Goal: Transaction & Acquisition: Subscribe to service/newsletter

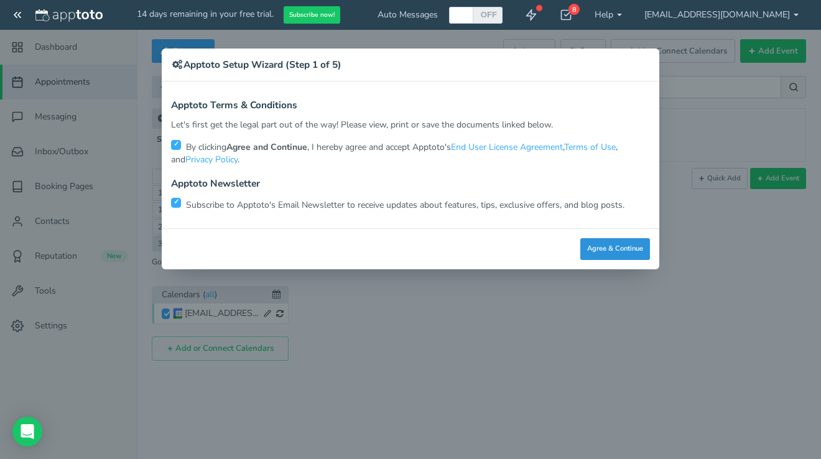
click at [604, 244] on button "Agree & Continue" at bounding box center [615, 249] width 70 height 22
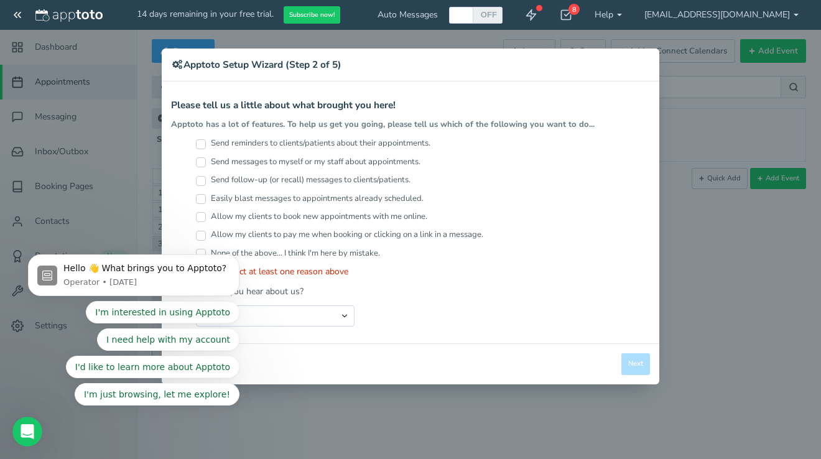
click at [363, 307] on div "Search Engine (Google, Yahoo, Bing, etc.) Search Engine Advertisement Blog Post…" at bounding box center [423, 315] width 454 height 21
click at [197, 141] on body "Hello 👋 What brings you to Apptoto? Operator • [DATE] I'm interested in using A…" at bounding box center [133, 279] width 239 height 284
click at [201, 146] on body "Hello 👋 What brings you to Apptoto? Operator • [DATE] I'm interested in using A…" at bounding box center [133, 279] width 239 height 284
click at [200, 146] on body "Hello 👋 What brings you to Apptoto? Operator • [DATE] I'm interested in using A…" at bounding box center [133, 279] width 239 height 284
drag, startPoint x: 236, startPoint y: 261, endPoint x: 246, endPoint y: 392, distance: 132.2
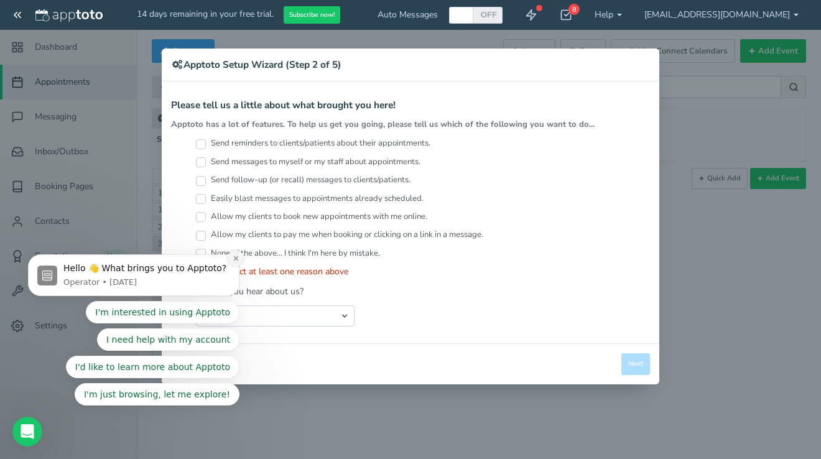
click at [236, 261] on icon "Dismiss notification" at bounding box center [236, 258] width 7 height 7
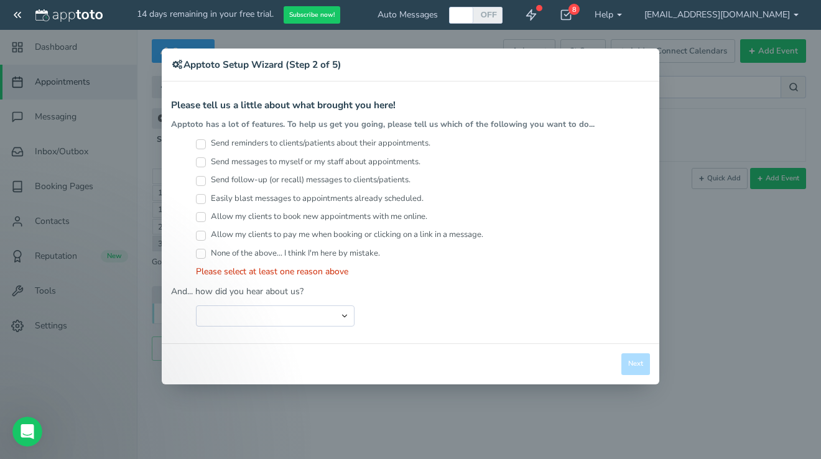
click at [198, 141] on input "Send reminders to clients/patients about their appointments." at bounding box center [201, 144] width 10 height 10
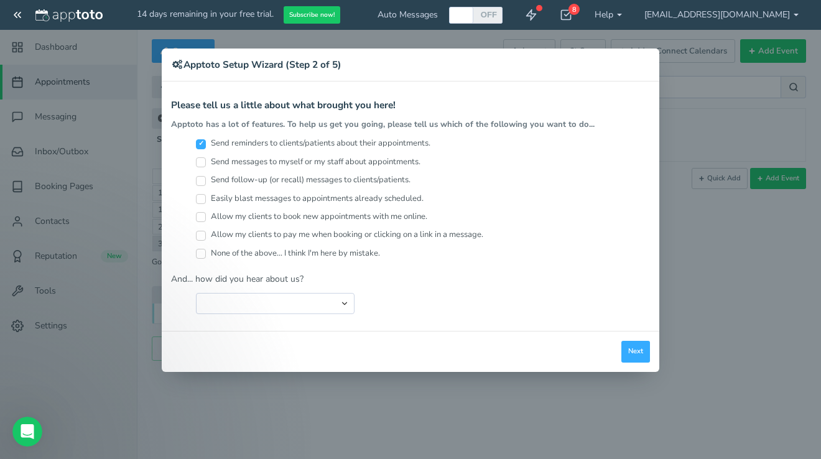
click at [198, 141] on input "Send reminders to clients/patients about their appointments." at bounding box center [201, 144] width 10 height 10
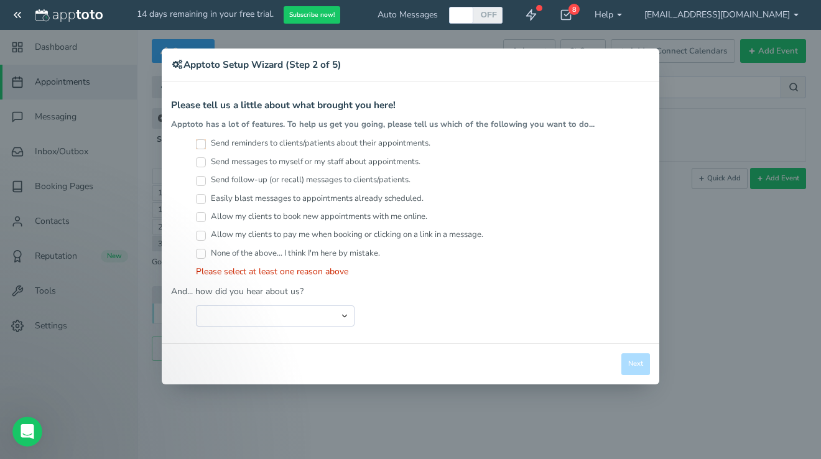
click at [198, 141] on input "Send reminders to clients/patients about their appointments." at bounding box center [201, 144] width 10 height 10
checkbox input "true"
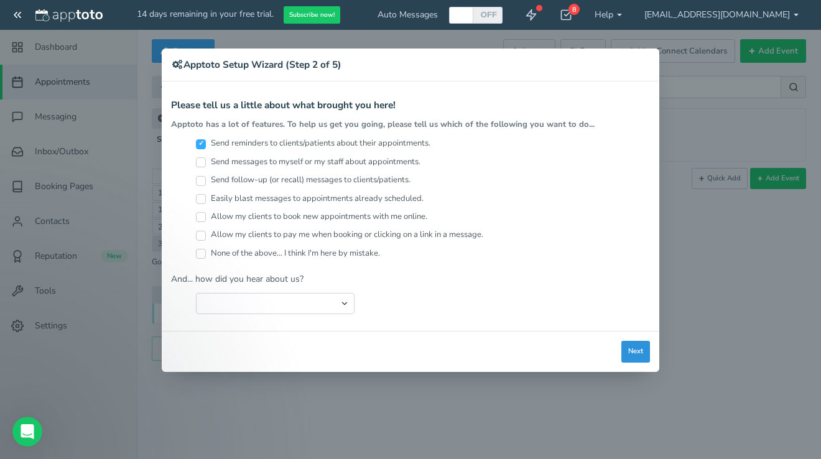
click at [632, 356] on button "Next" at bounding box center [635, 352] width 29 height 22
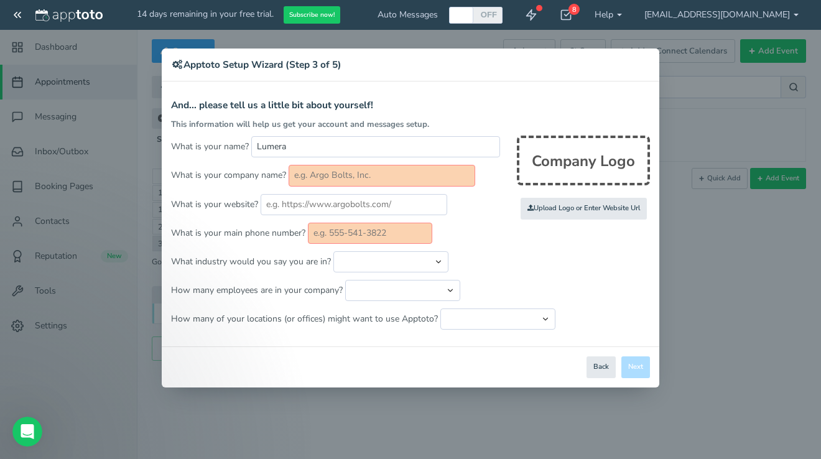
click at [336, 170] on input "text" at bounding box center [382, 175] width 187 height 21
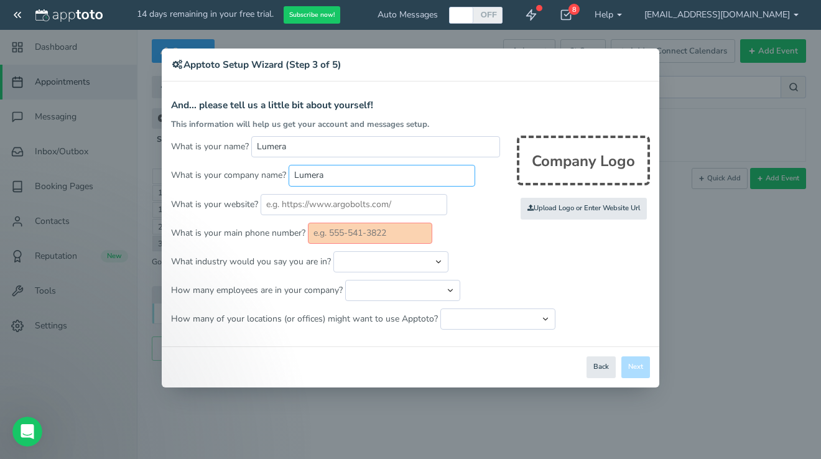
type input "Lumera"
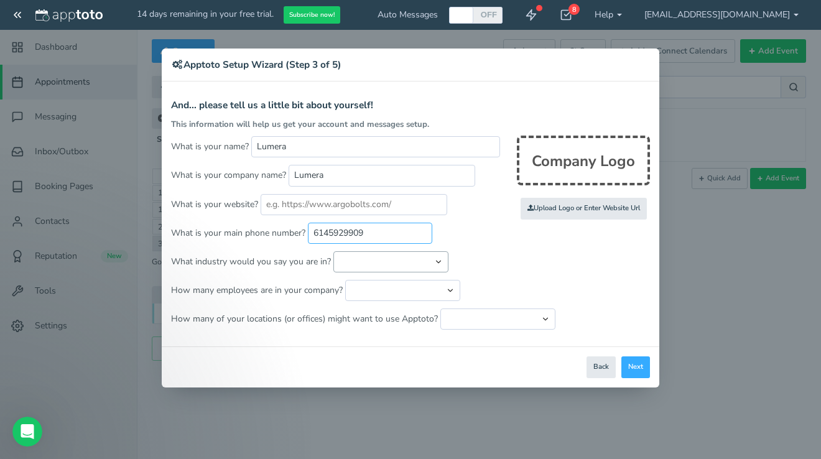
type input "6145929909"
click at [633, 368] on button "Next" at bounding box center [635, 367] width 29 height 22
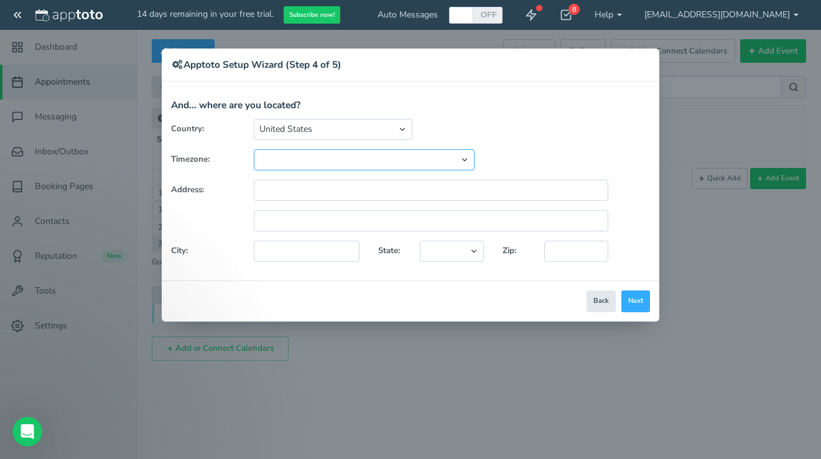
select select "string:America/Chicago"
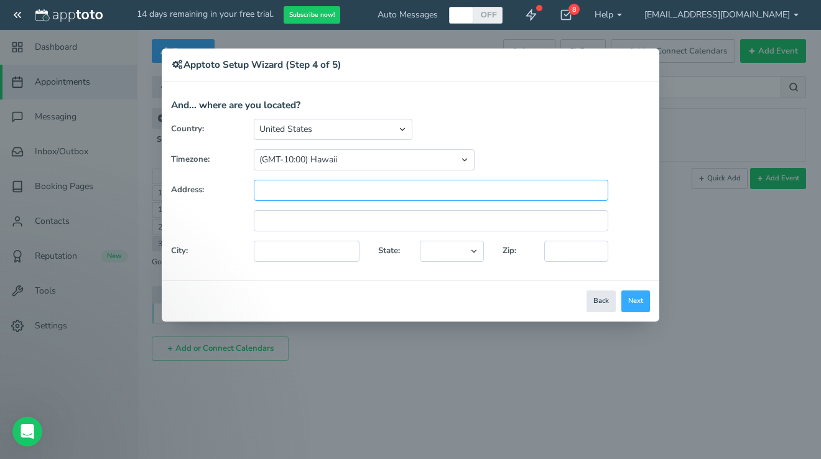
paste input "Unit E14A FIRST FLOOR IN FRON OF STRARBUCKS 5 Woodfield Mall Schaumburg,IL 60173"
click at [427, 191] on input "Unit E14A FIRST FLOOR IN FRON OF STRARBUCKS 5 Woodfield Mall Schaumburg,IL 60173" at bounding box center [431, 190] width 355 height 21
drag, startPoint x: 426, startPoint y: 188, endPoint x: 261, endPoint y: 189, distance: 164.8
click at [261, 189] on input "Unit E14A FIRST FLOOR IN FRON OF STRARBUCKS 5 Woodfield Mall Schaumburg,IL 60173" at bounding box center [431, 190] width 355 height 21
click at [261, 192] on input "Unit E14A 1st floor in front of Starbucks 5 Woodfield Mall Schaumburg,IL 60173" at bounding box center [431, 190] width 355 height 21
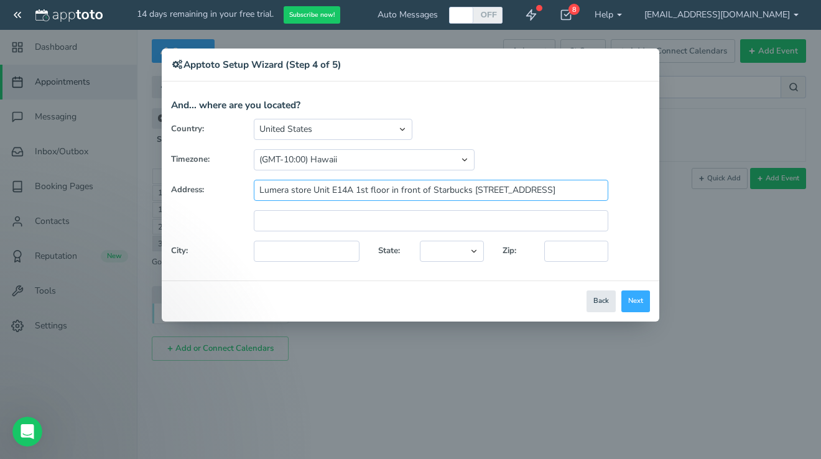
drag, startPoint x: 470, startPoint y: 189, endPoint x: 613, endPoint y: 188, distance: 143.1
click at [613, 188] on div "Lumera store Unit E14A 1st floor in front of Starbucks 5 Woodfield Mall Schaumb…" at bounding box center [430, 190] width 373 height 21
type input "Lumera store Unit E14A 1st floor in front of Starbucks"
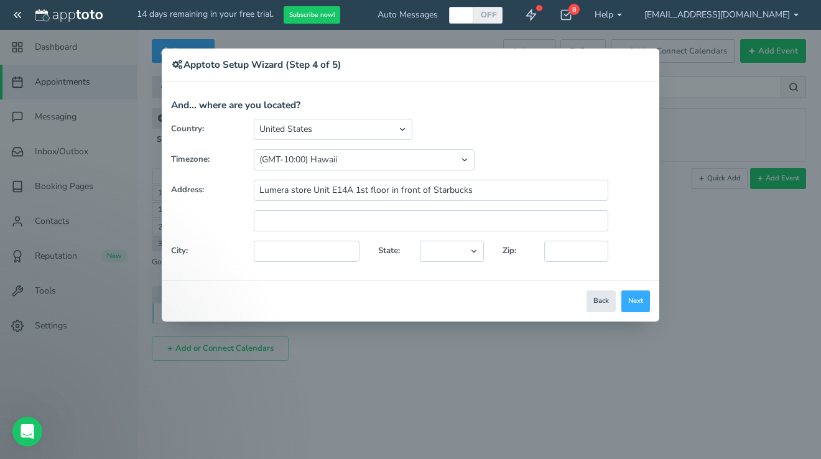
click at [448, 233] on div "Country: United States Canada Australia Bahrain Belgium Denmark Estonia France …" at bounding box center [411, 195] width 498 height 152
click at [447, 223] on input "text" at bounding box center [431, 220] width 355 height 21
paste input "5 Woodfield Mall Schaumburg,IL 60173"
click at [407, 221] on input "5 Woodfield Mall Schaumburg,IL 60173" at bounding box center [431, 220] width 355 height 21
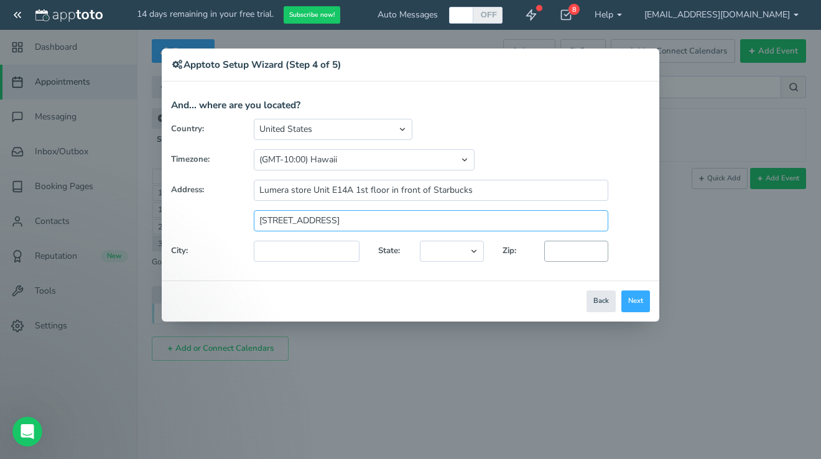
type input "5 Woodfield Mall Schaumburg,IL"
paste input "60173"
type input "60173"
click at [464, 224] on input "5 Woodfield Mall Schaumburg,IL" at bounding box center [431, 220] width 355 height 21
click at [354, 215] on input "5 Woodfield Mall Schaumburg" at bounding box center [431, 220] width 355 height 21
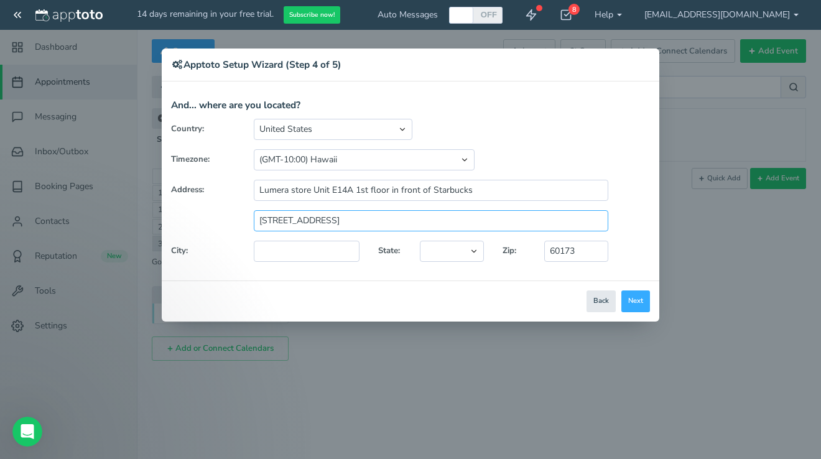
click at [354, 216] on input "5 Woodfield Mall Schaumburg" at bounding box center [431, 220] width 355 height 21
type input "[STREET_ADDRESS]"
paste input "[GEOGRAPHIC_DATA]"
type input "[GEOGRAPHIC_DATA]"
select select "string:IL"
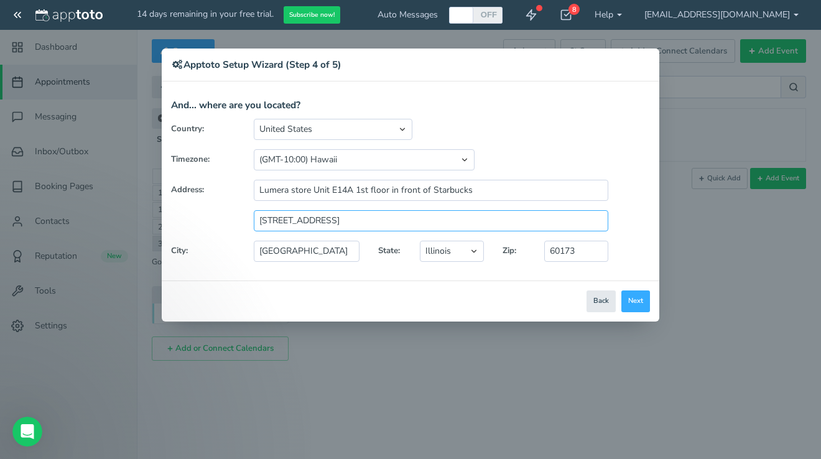
click at [338, 221] on input "[STREET_ADDRESS]" at bounding box center [431, 220] width 355 height 21
click at [633, 295] on button "Next" at bounding box center [635, 301] width 29 height 22
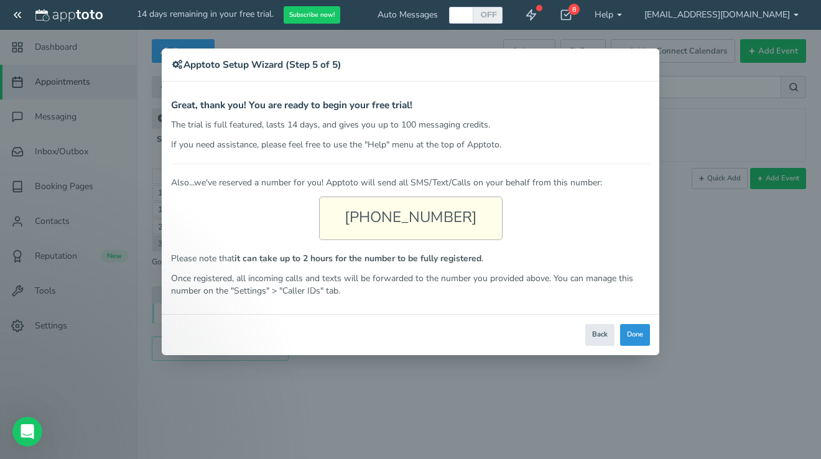
click at [634, 330] on button "Done" at bounding box center [635, 335] width 30 height 22
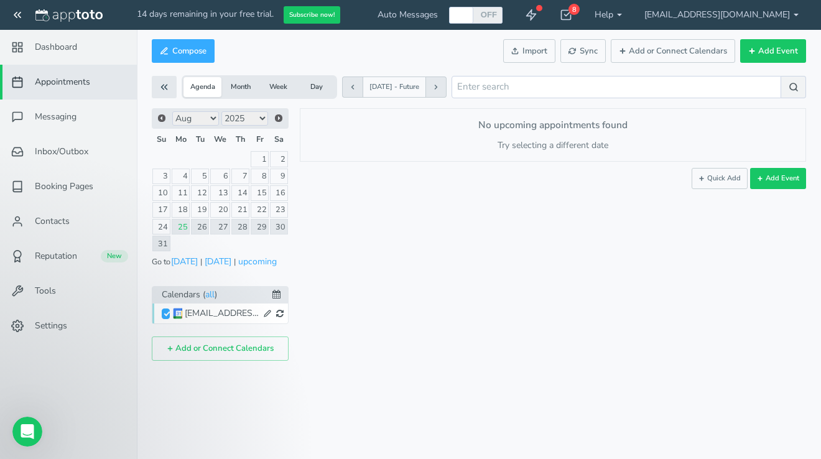
click at [350, 270] on div "× New event Monday, August 25th · 1:19pm - 1:19pm Public reschedule link Event …" at bounding box center [547, 234] width 517 height 253
click at [61, 326] on span "Settings" at bounding box center [51, 326] width 32 height 12
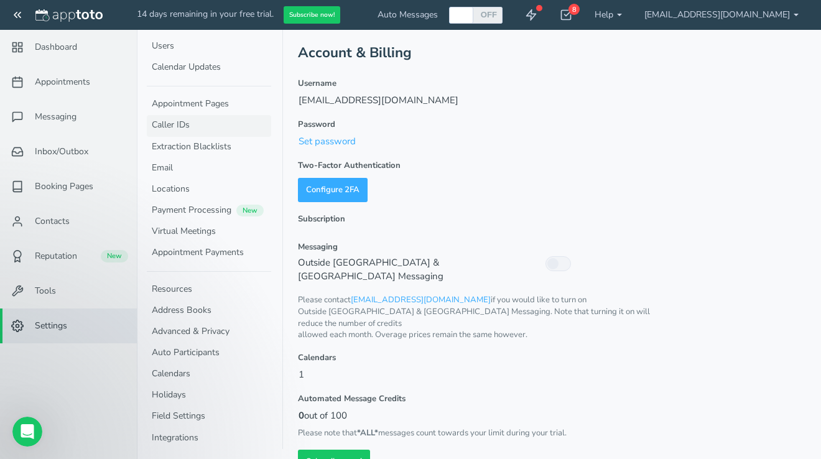
scroll to position [4, 0]
click at [179, 108] on link "Appointment Pages" at bounding box center [209, 104] width 124 height 21
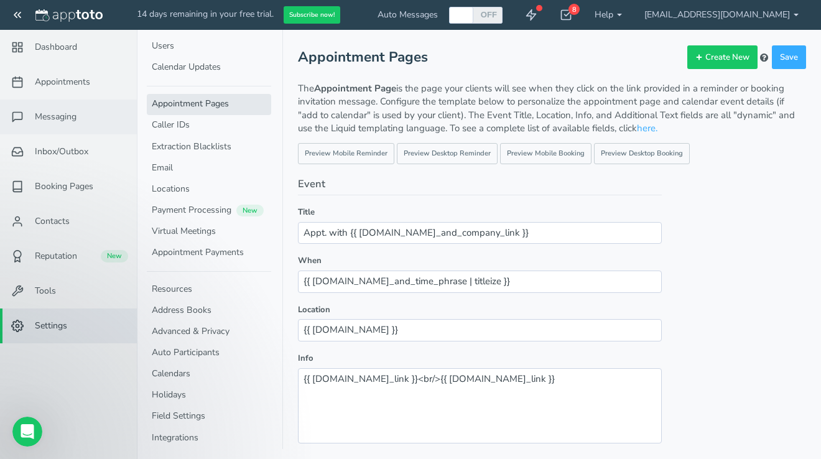
click at [55, 118] on span "Messaging" at bounding box center [56, 117] width 42 height 12
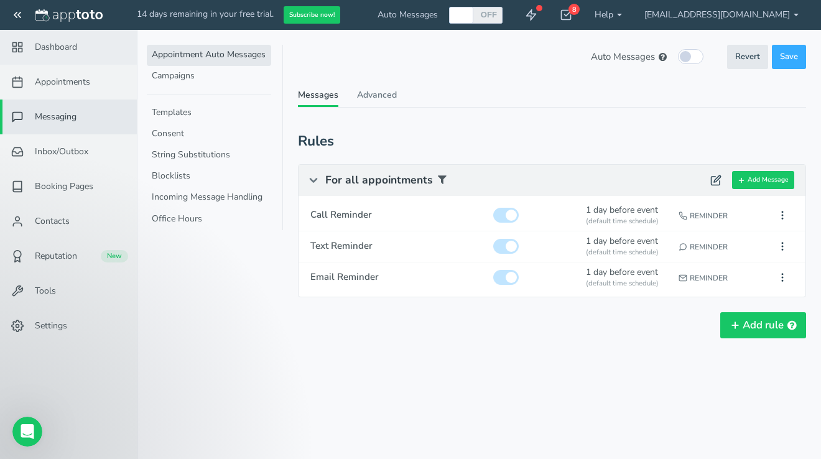
click at [67, 52] on span "Dashboard" at bounding box center [56, 47] width 42 height 12
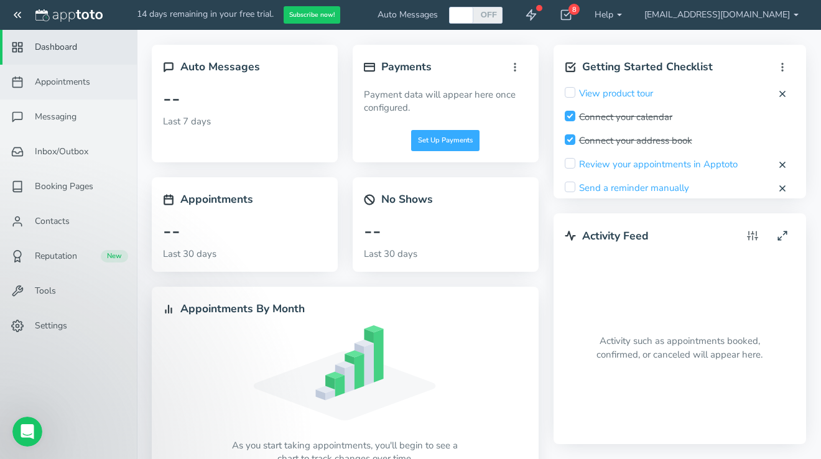
click at [57, 74] on link "Appointments" at bounding box center [68, 82] width 137 height 35
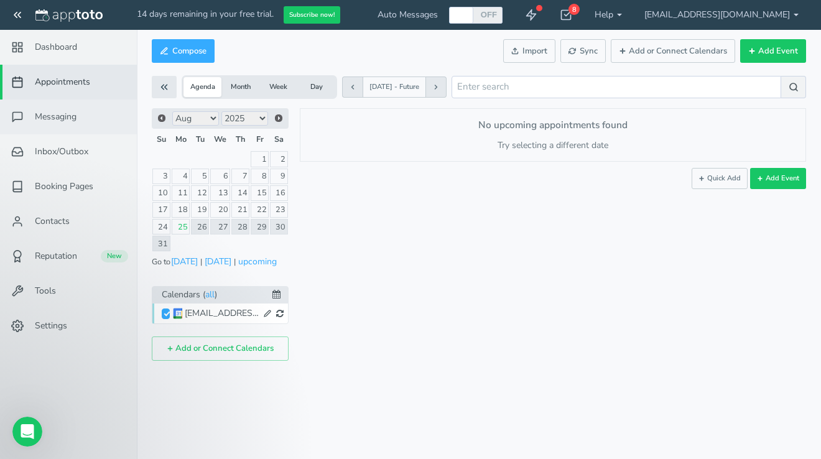
click at [91, 119] on link "Messaging" at bounding box center [68, 117] width 137 height 35
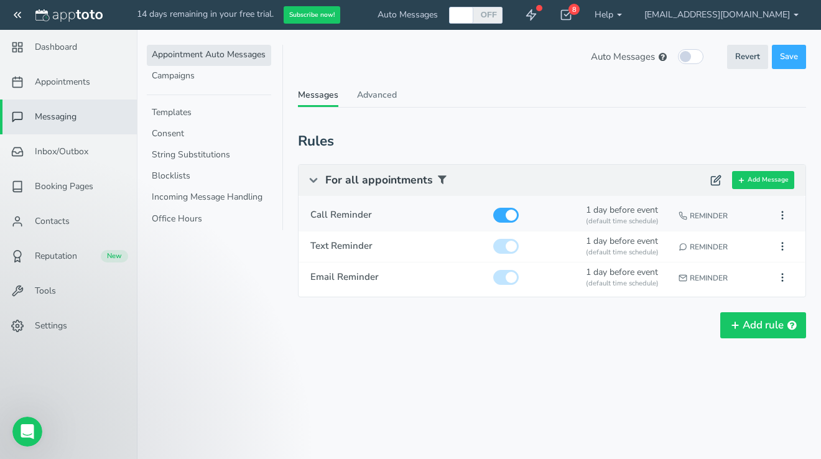
click at [504, 208] on input "checkbox" at bounding box center [506, 215] width 26 height 15
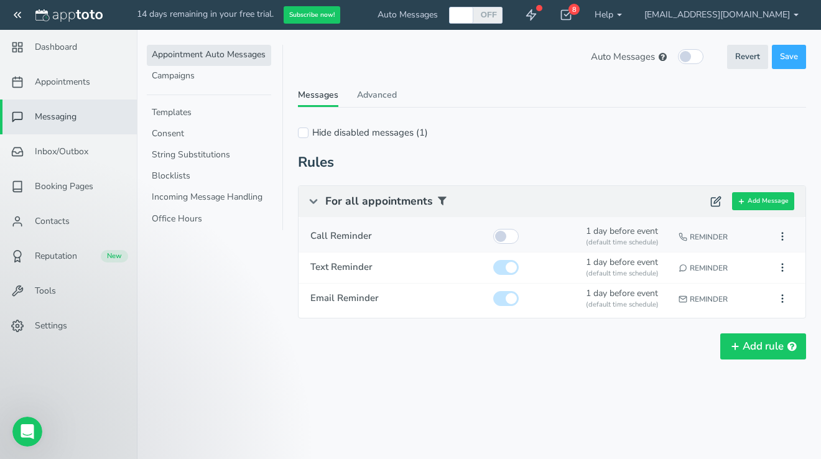
click at [504, 236] on input "checkbox" at bounding box center [506, 236] width 26 height 15
checkbox input "true"
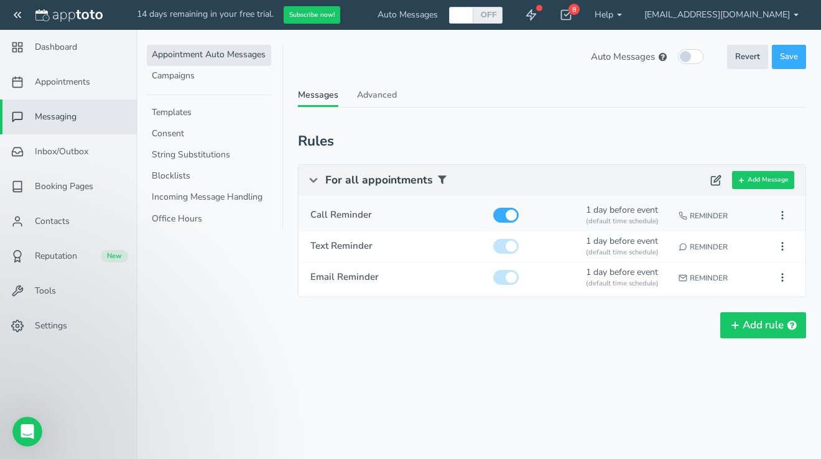
click at [636, 216] on div "(default time schedule)" at bounding box center [626, 221] width 81 height 10
type input "Call Reminder"
checkbox input "true"
select select "number:1"
select select "string:default"
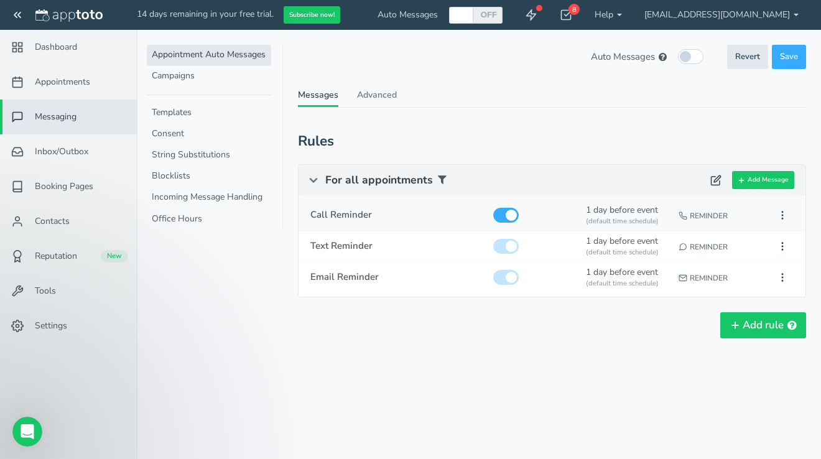
select select "string:man"
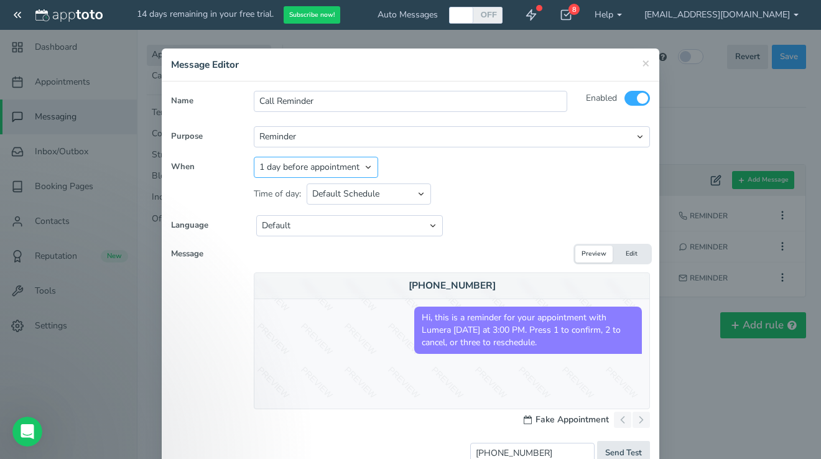
select select "string:2"
click at [413, 208] on div "Name Call Reminder Enabled To All Participants Single Participant Calendar Owner" at bounding box center [410, 324] width 479 height 467
select select "string:custom"
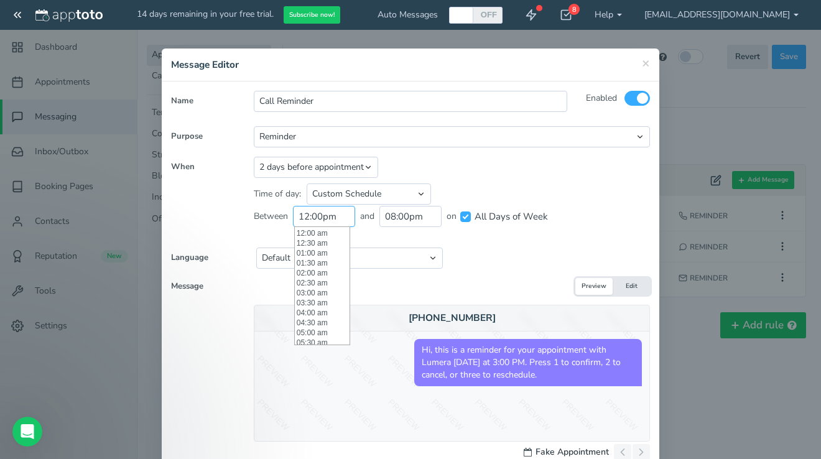
click at [336, 218] on input "12:00pm" at bounding box center [324, 216] width 62 height 21
click at [318, 269] on li "09:00 am" at bounding box center [322, 269] width 55 height 10
type input "09:00 am"
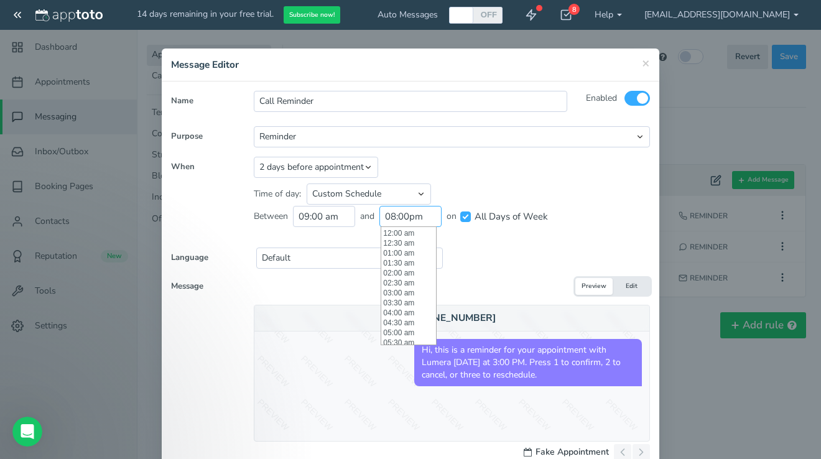
click at [400, 213] on input "08:00pm" at bounding box center [410, 216] width 62 height 21
click at [505, 287] on div "Message Template: Select template to apply... Preview Edit" at bounding box center [410, 286] width 479 height 17
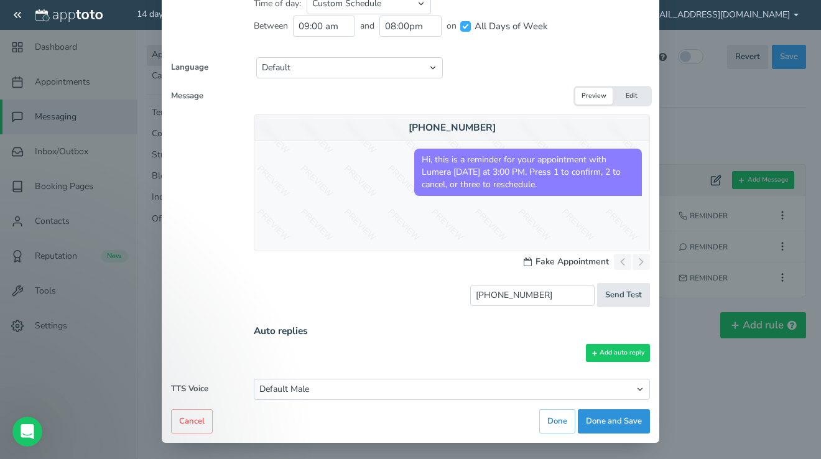
scroll to position [190, 0]
click at [594, 426] on button "Done and Save" at bounding box center [614, 422] width 72 height 24
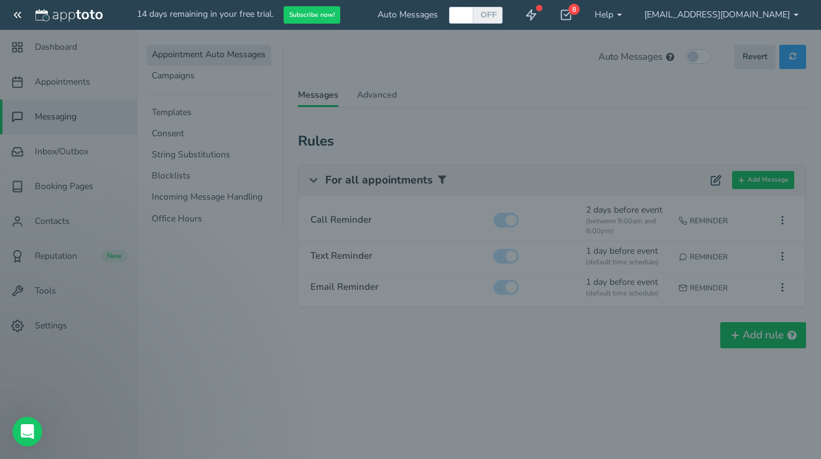
scroll to position [186, 0]
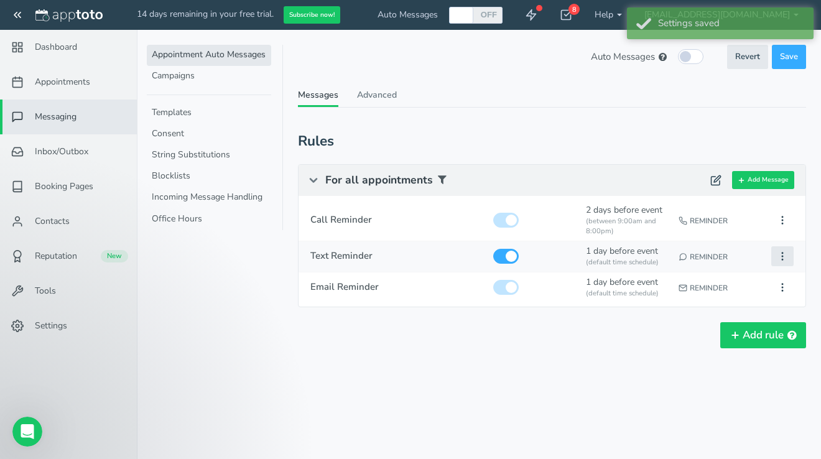
click at [777, 246] on button at bounding box center [782, 256] width 22 height 20
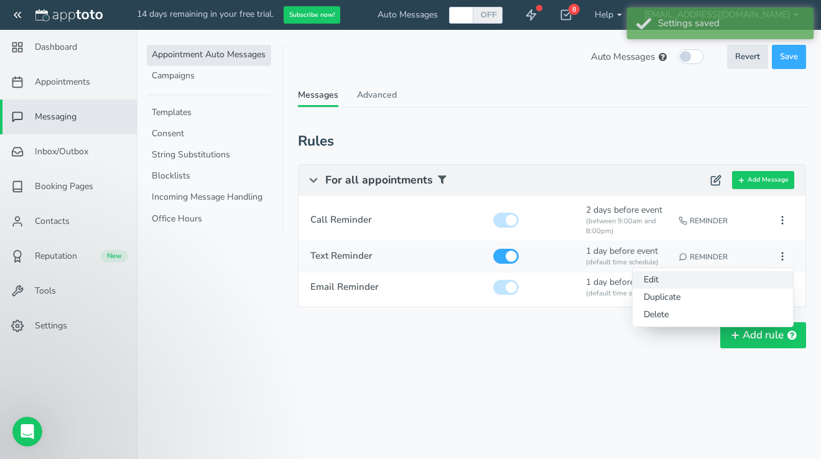
click at [686, 271] on button "Edit" at bounding box center [713, 279] width 160 height 17
type input "Text Reminder"
select select "string:1"
select select "string:default"
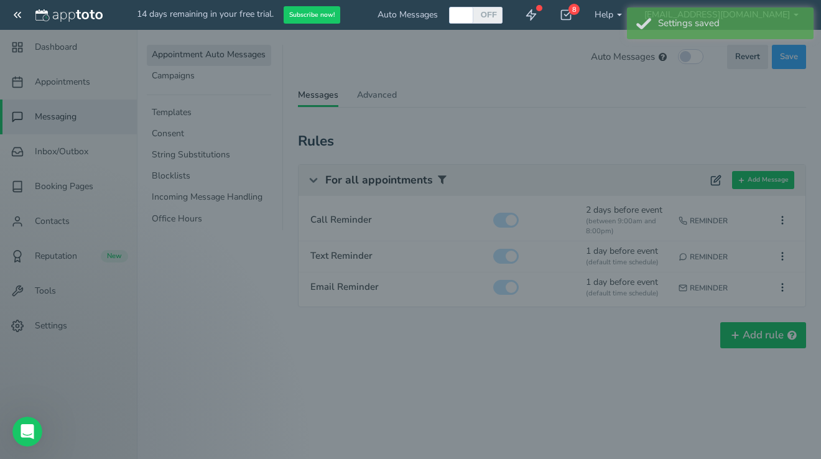
scroll to position [0, 0]
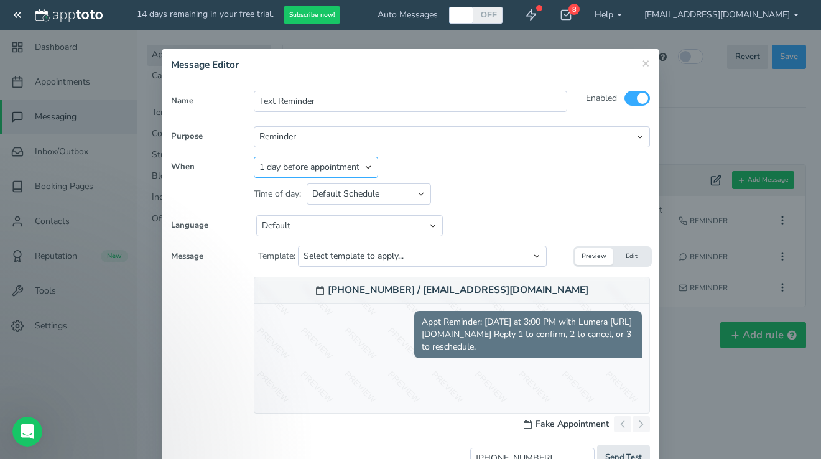
select select "string:2"
select select "string:custom"
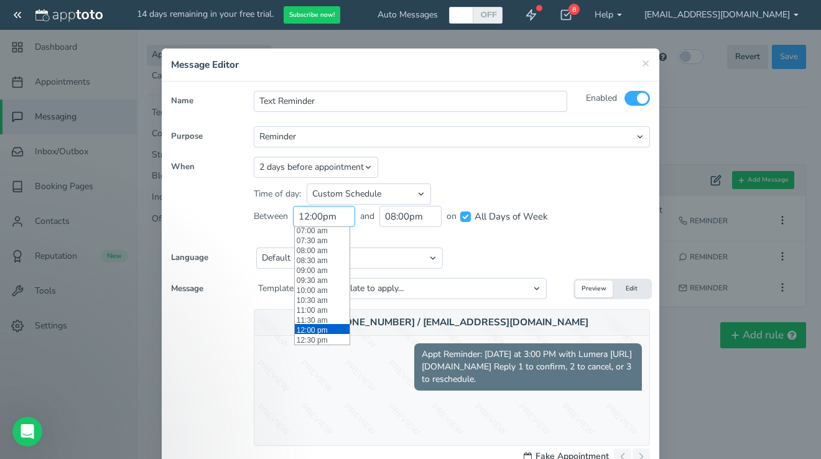
click at [334, 221] on input "12:00pm" at bounding box center [324, 216] width 62 height 21
click at [318, 254] on li "09:00 am" at bounding box center [322, 254] width 55 height 10
type input "09:00 am"
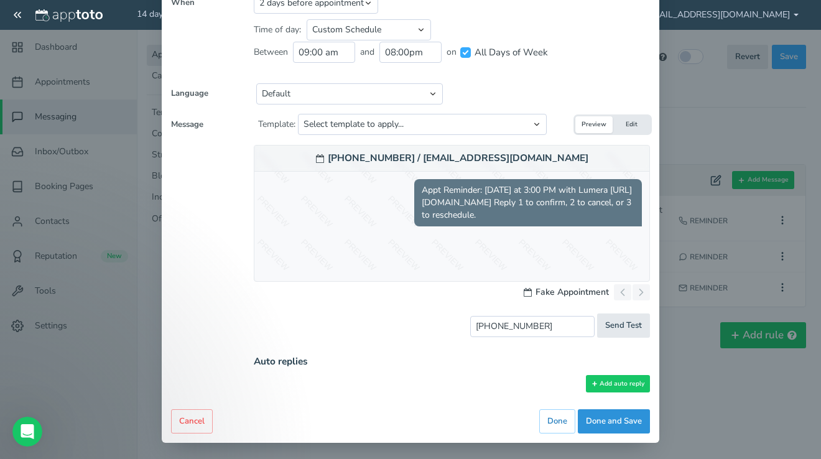
click at [609, 419] on button "Done and Save" at bounding box center [614, 421] width 72 height 24
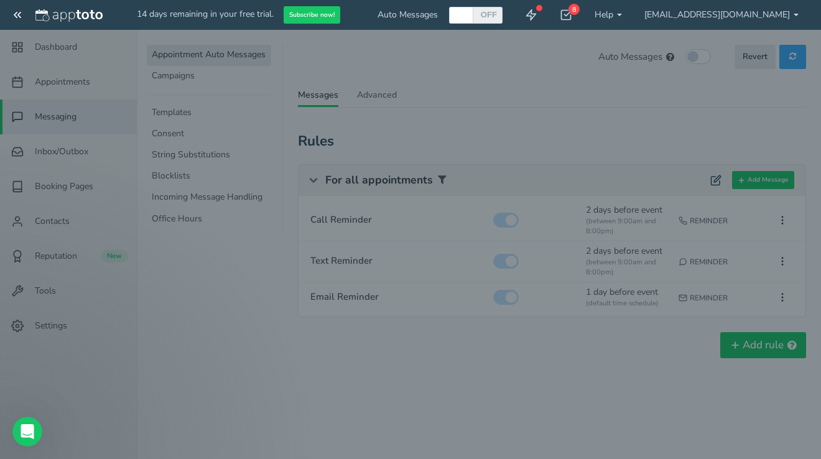
scroll to position [160, 0]
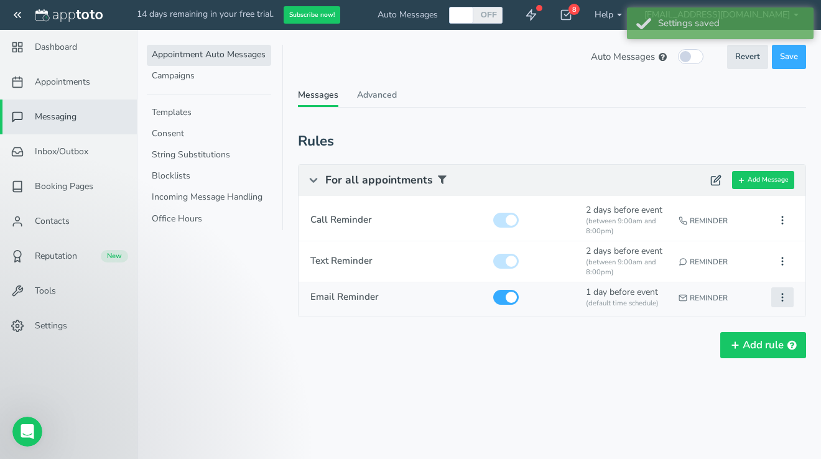
click at [776, 287] on button at bounding box center [782, 297] width 22 height 20
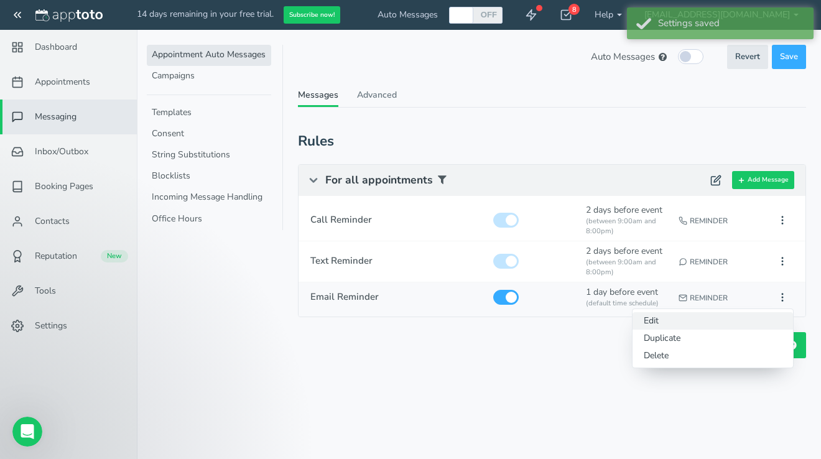
click at [674, 312] on button "Edit" at bounding box center [713, 320] width 160 height 17
type input "Email Reminder"
select select "string:1"
select select "string:default"
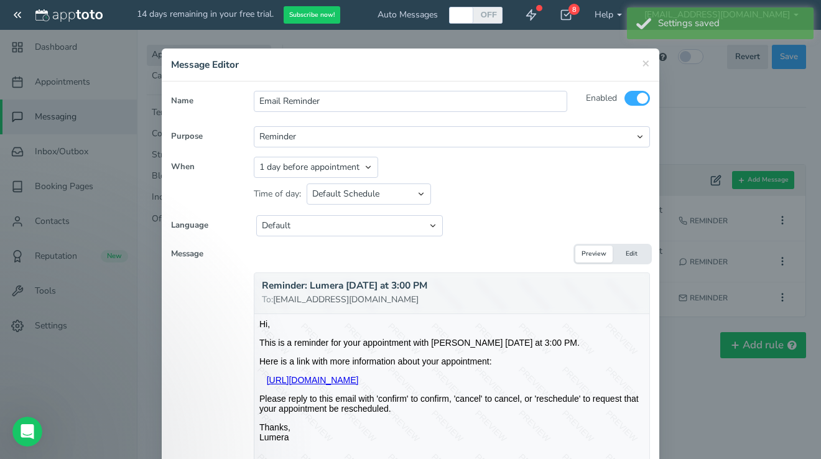
scroll to position [0, 0]
select select "string:2"
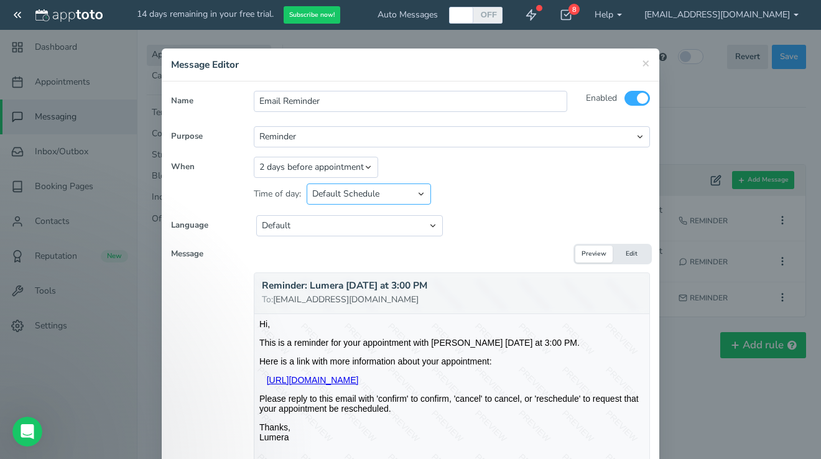
select select "string:custom"
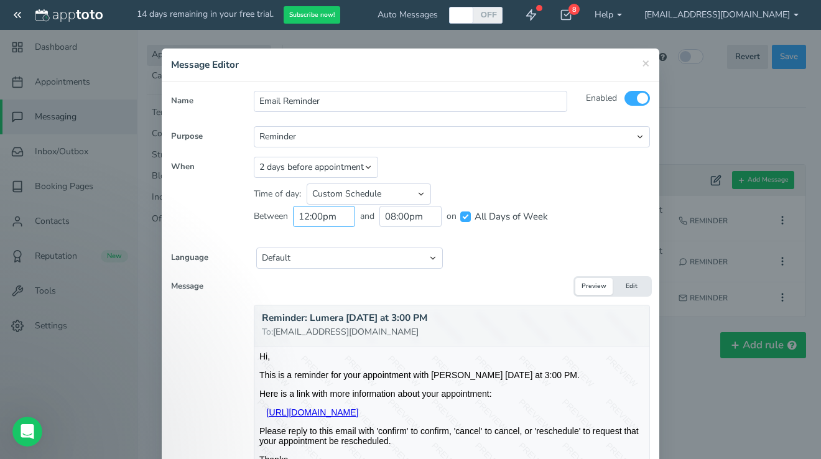
click at [325, 217] on input "12:00pm" at bounding box center [324, 216] width 62 height 21
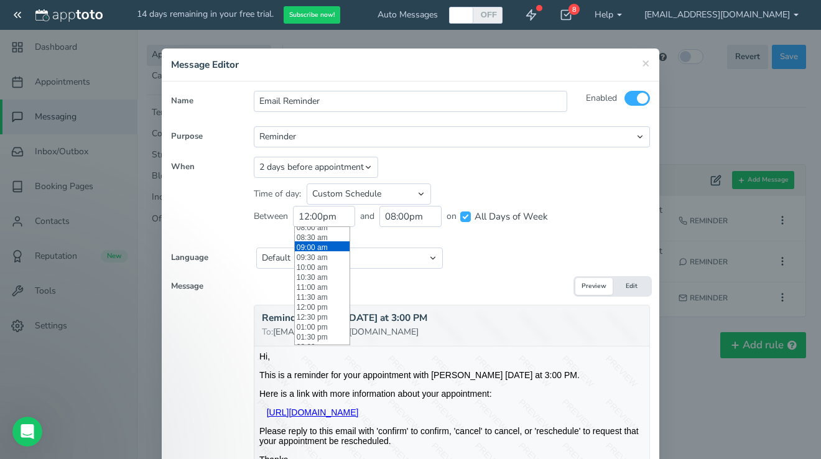
click at [318, 243] on li "09:00 am" at bounding box center [322, 246] width 55 height 10
type input "09:00 am"
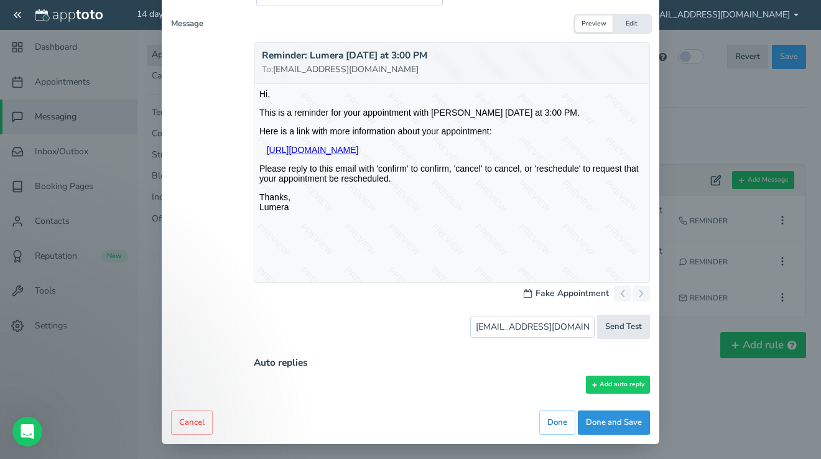
click at [601, 412] on button "Done and Save" at bounding box center [614, 422] width 72 height 24
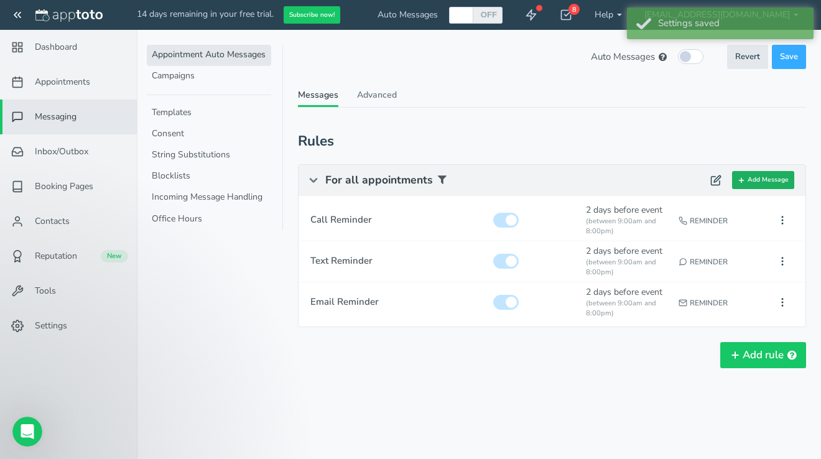
scroll to position [0, 0]
click at [696, 57] on input "checkbox" at bounding box center [691, 56] width 26 height 15
checkbox input "true"
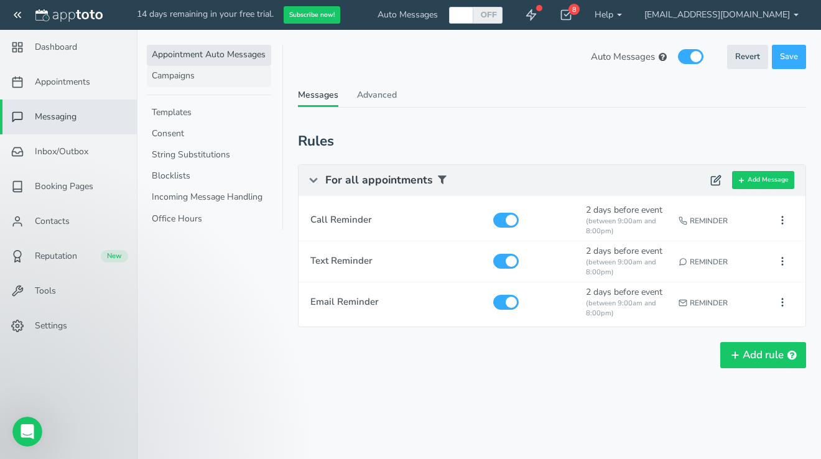
click at [191, 73] on link "Campaigns" at bounding box center [209, 76] width 124 height 21
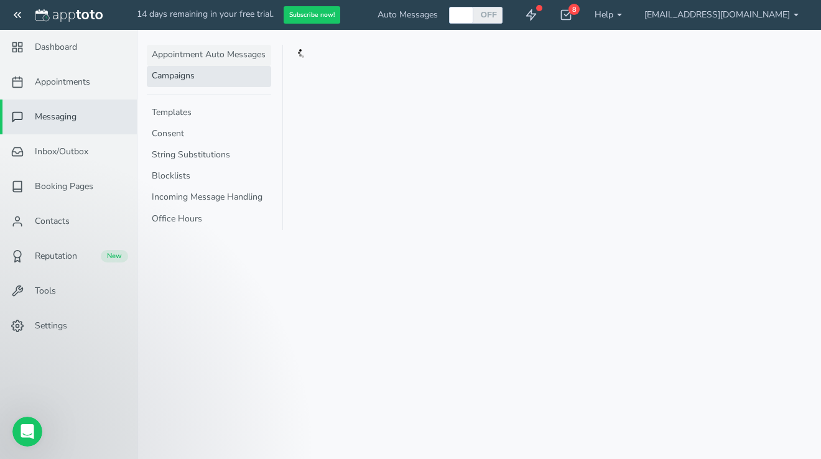
click at [192, 58] on link "Appointment Auto Messages" at bounding box center [209, 55] width 124 height 21
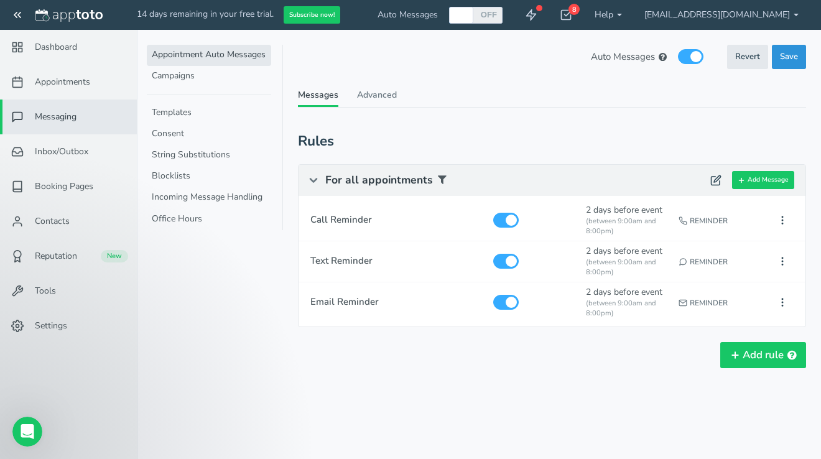
click at [785, 60] on span "Save" at bounding box center [789, 57] width 18 height 12
checkbox input "true"
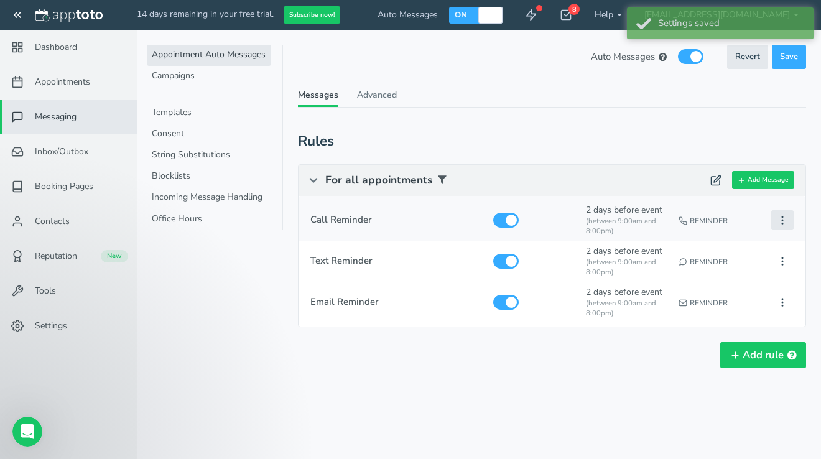
click at [784, 215] on icon at bounding box center [782, 220] width 11 height 11
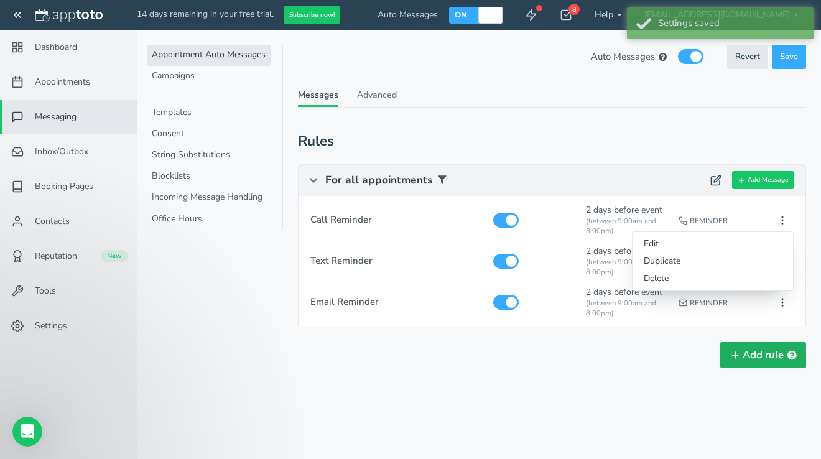
click at [741, 342] on button "Add rule" at bounding box center [763, 355] width 86 height 26
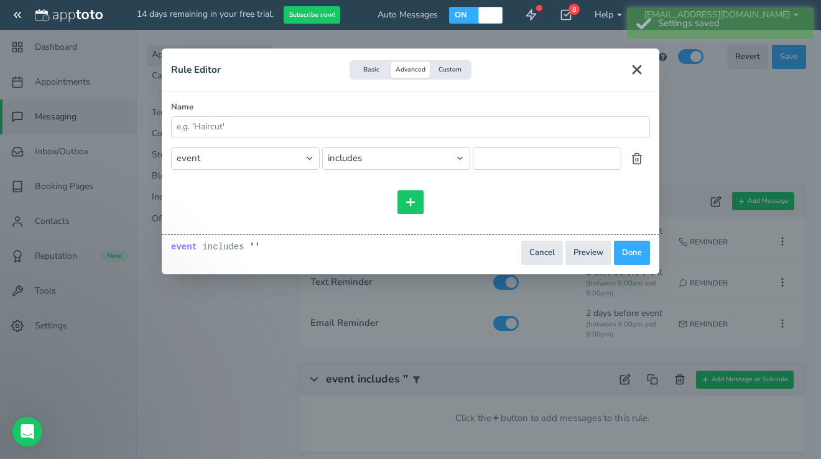
click at [642, 61] on button "Close" at bounding box center [637, 70] width 26 height 24
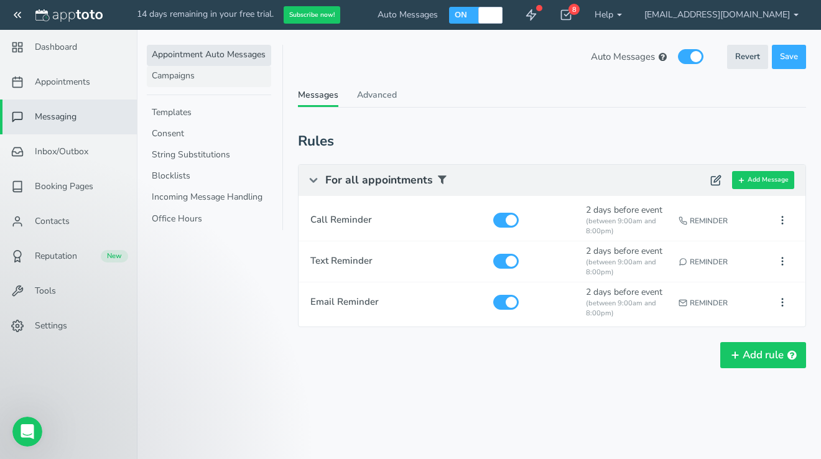
click at [202, 75] on link "Campaigns" at bounding box center [209, 76] width 124 height 21
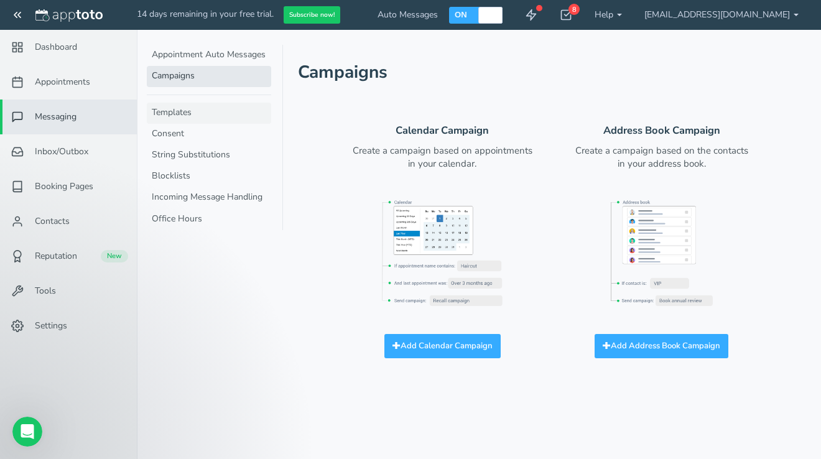
click at [190, 106] on link "Templates" at bounding box center [209, 113] width 124 height 21
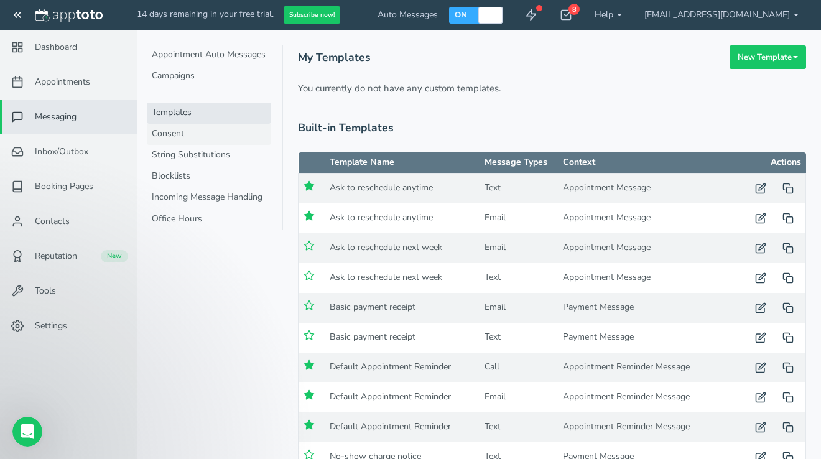
click at [183, 128] on link "Consent" at bounding box center [209, 134] width 124 height 21
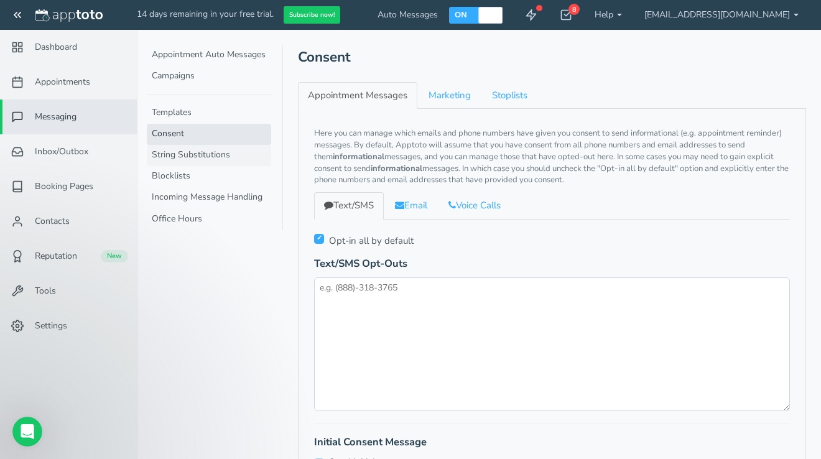
click at [181, 157] on link "String Substitutions" at bounding box center [209, 155] width 124 height 21
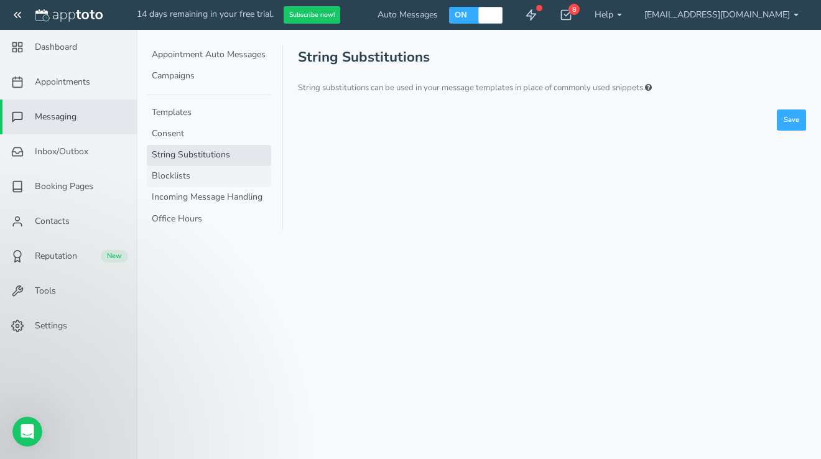
click at [174, 173] on link "Blocklists" at bounding box center [209, 176] width 124 height 21
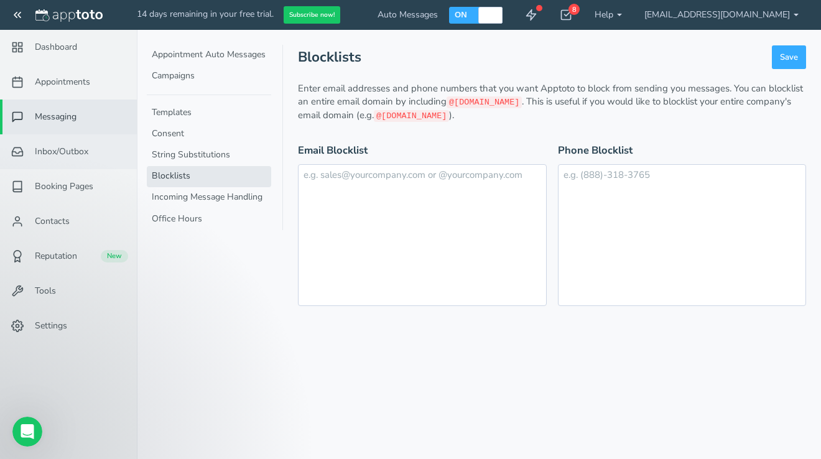
click at [83, 148] on span "Inbox/Outbox" at bounding box center [61, 152] width 53 height 12
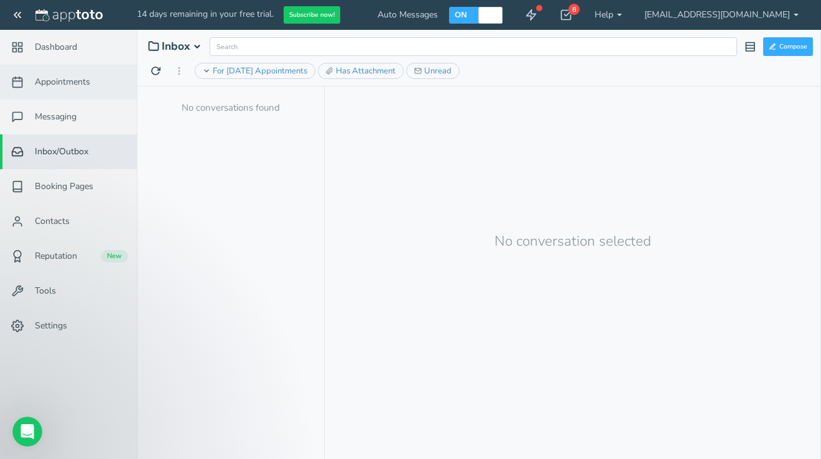
click at [74, 80] on span "Appointments" at bounding box center [62, 82] width 55 height 12
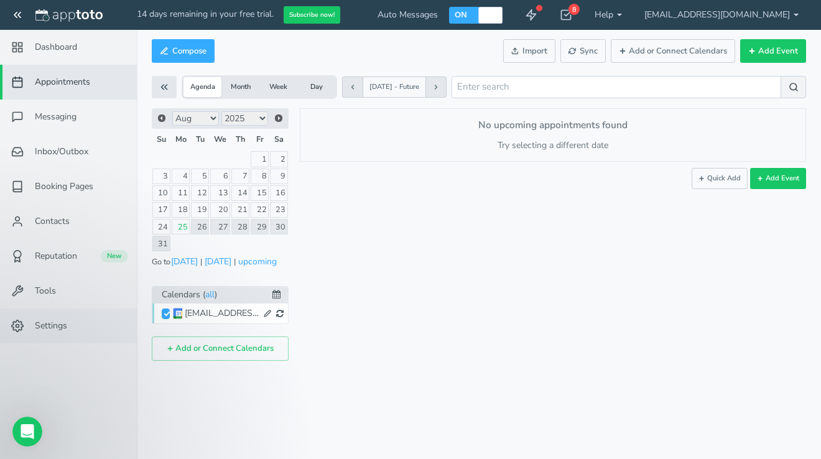
click at [39, 323] on span "Settings" at bounding box center [51, 326] width 32 height 12
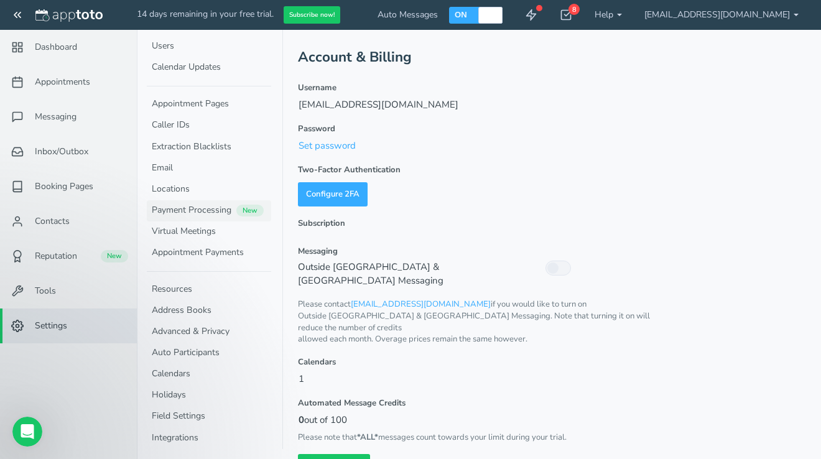
click at [182, 210] on link "Payment Processing New" at bounding box center [209, 210] width 124 height 21
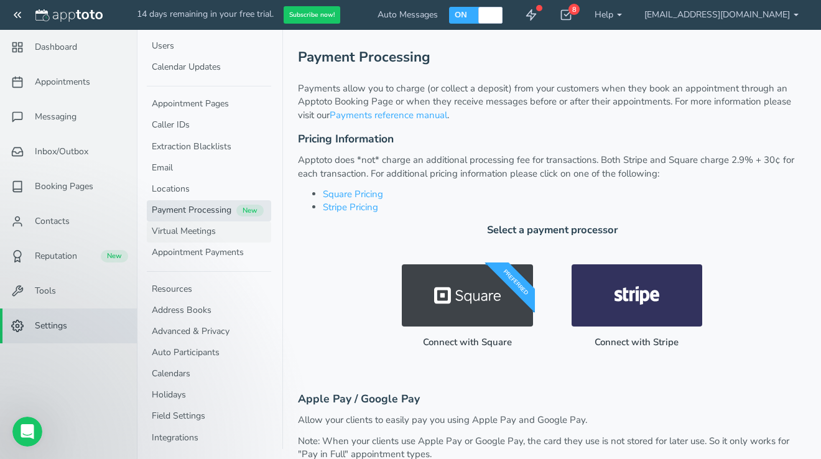
click at [215, 230] on link "Virtual Meetings" at bounding box center [209, 231] width 124 height 21
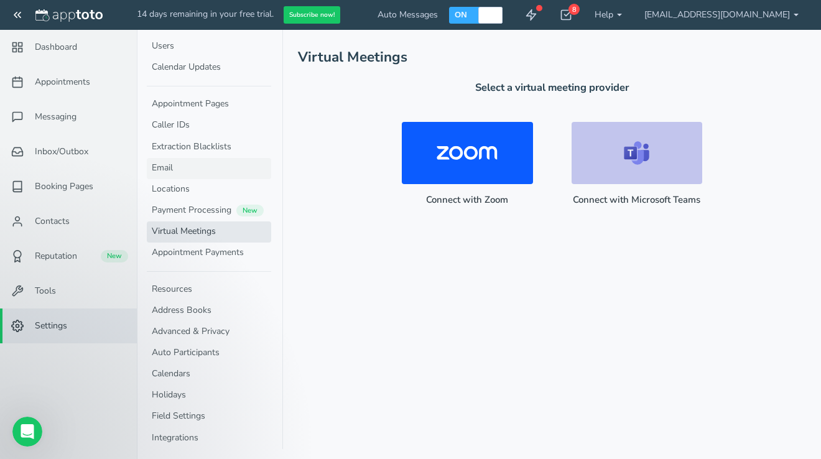
click at [177, 166] on link "Email" at bounding box center [209, 168] width 124 height 21
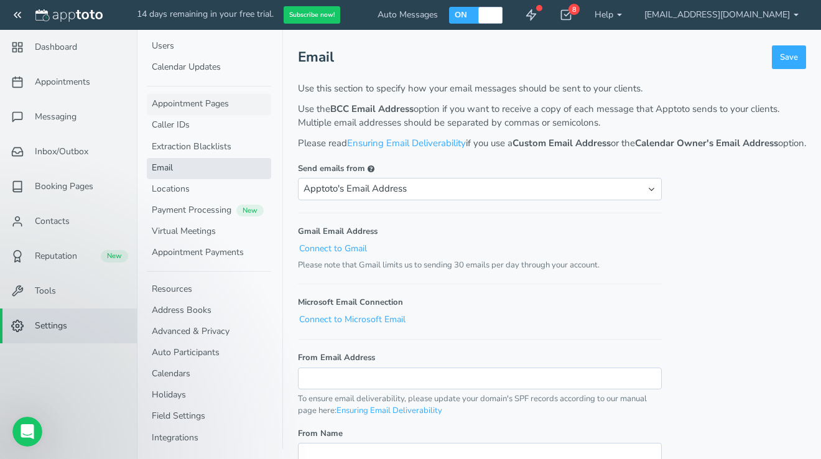
click at [188, 109] on link "Appointment Pages" at bounding box center [209, 104] width 124 height 21
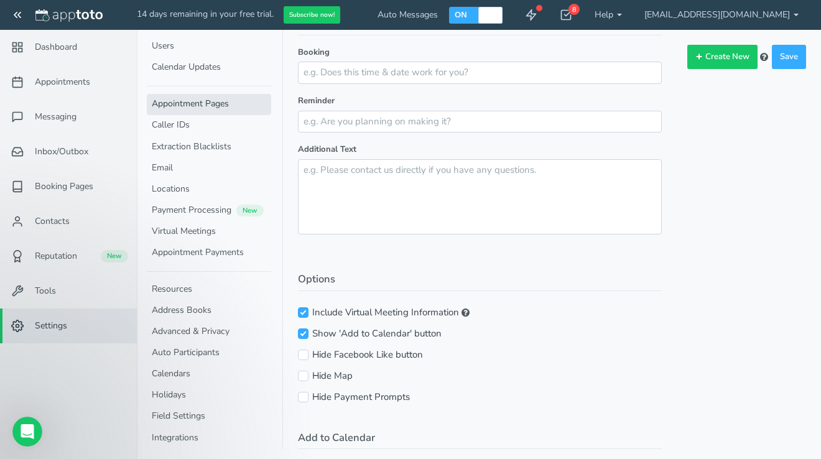
scroll to position [476, 0]
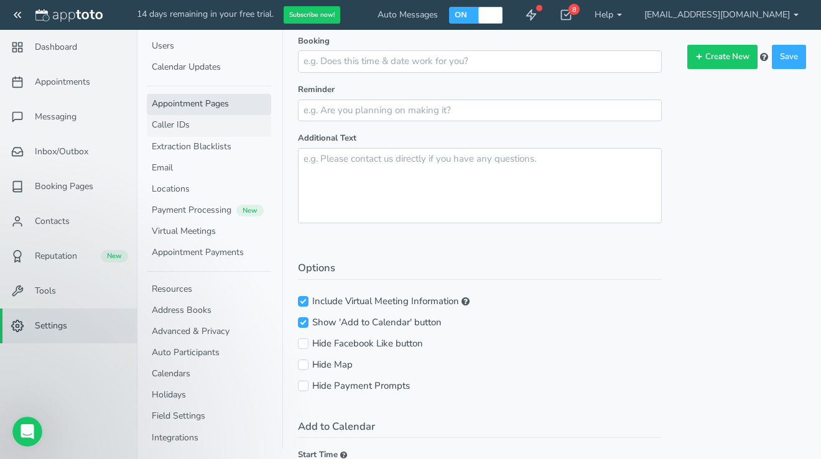
click at [189, 117] on link "Caller IDs" at bounding box center [209, 125] width 124 height 21
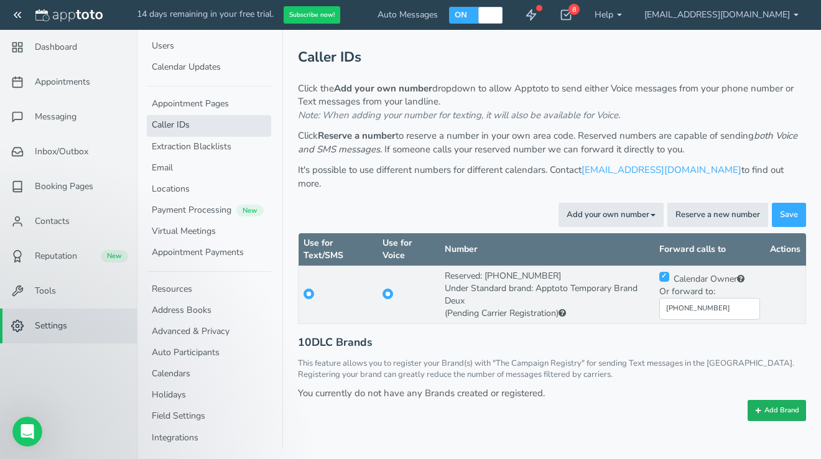
click at [771, 402] on button "Add Brand" at bounding box center [777, 410] width 58 height 21
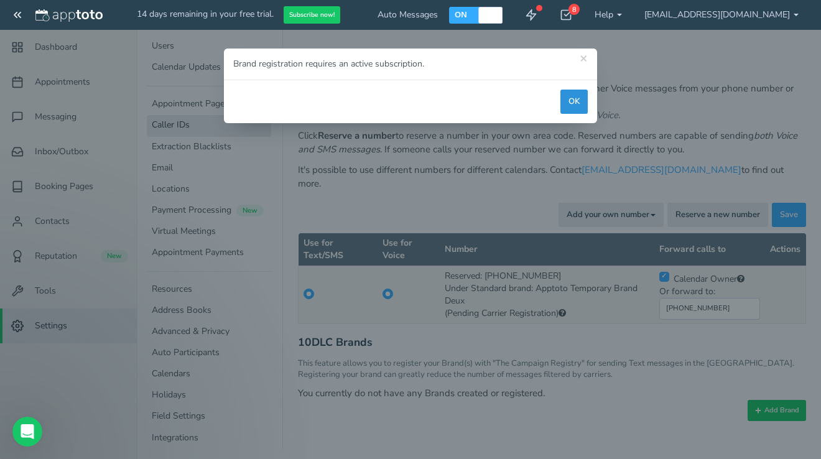
click at [575, 102] on button "OK" at bounding box center [573, 102] width 27 height 24
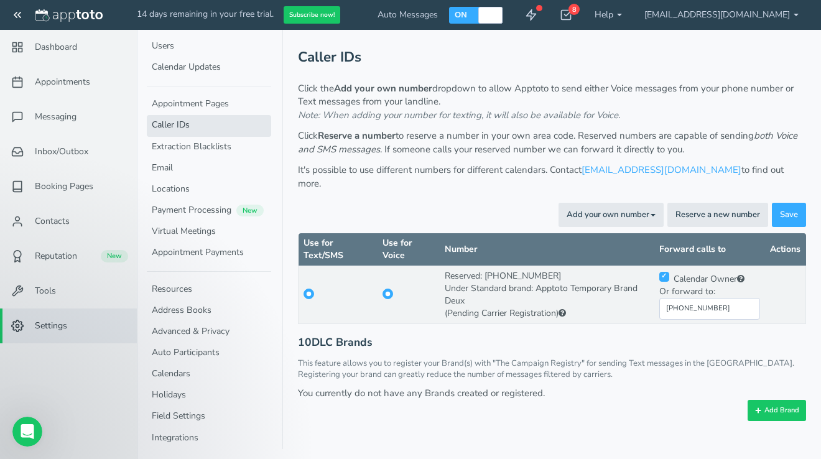
click at [667, 315] on div "Caller IDs Click the Add your own number dropdown to allow Apptoto to send eith…" at bounding box center [552, 233] width 508 height 376
click at [352, 387] on div "You currently do not have any Brands created or registered." at bounding box center [552, 393] width 508 height 13
click at [170, 206] on link "Payment Processing New" at bounding box center [209, 210] width 124 height 21
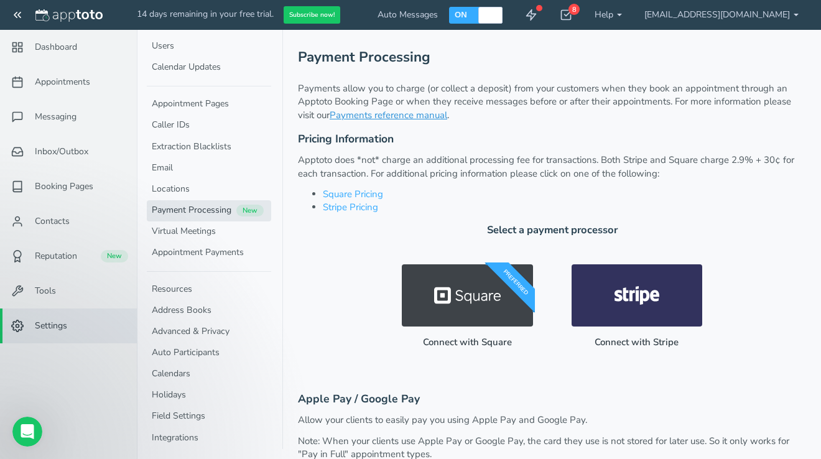
click at [373, 111] on link "Payments reference manual" at bounding box center [389, 115] width 118 height 12
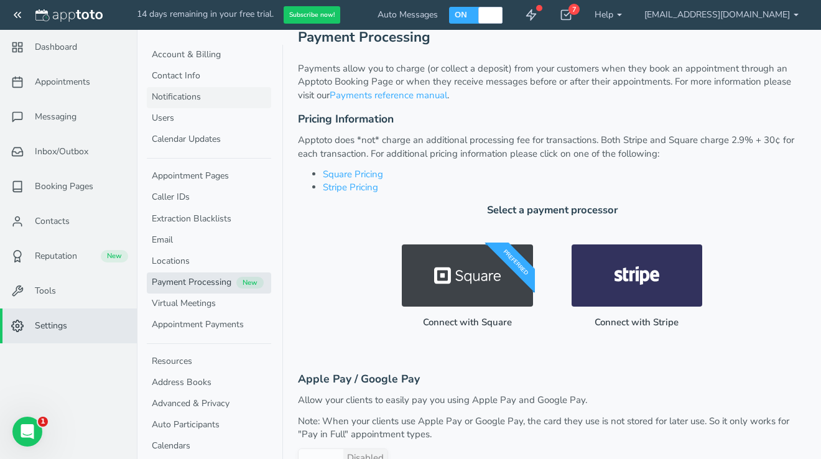
click at [187, 92] on link "Notifications" at bounding box center [209, 97] width 124 height 21
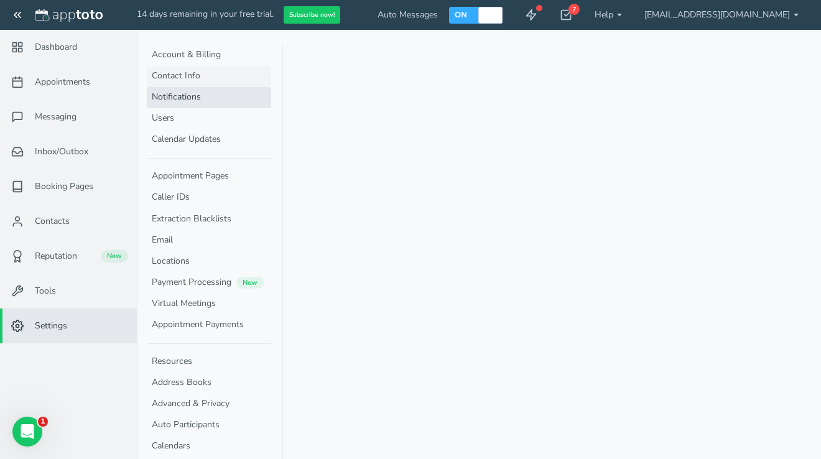
click at [186, 77] on link "Contact Info" at bounding box center [209, 76] width 124 height 21
select select "720"
select select "1200"
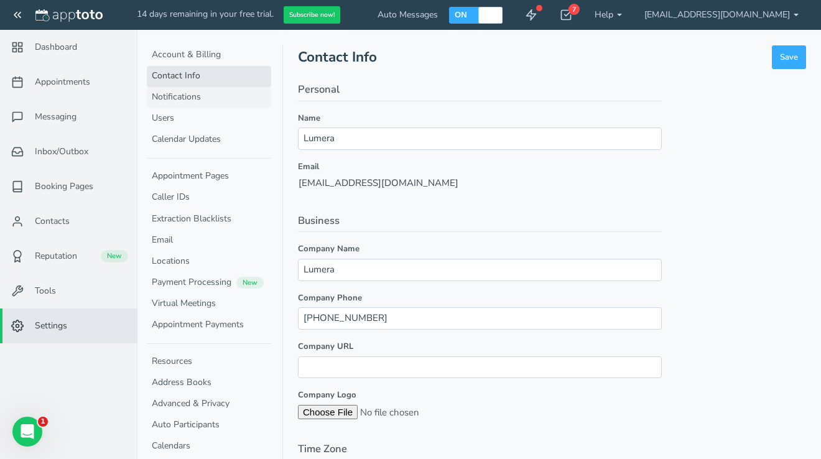
click at [180, 96] on link "Notifications" at bounding box center [209, 97] width 124 height 21
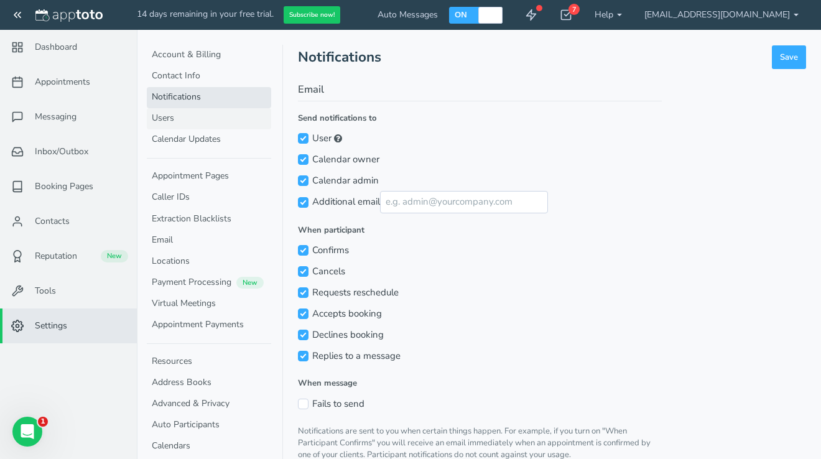
click at [174, 111] on link "Users" at bounding box center [209, 118] width 124 height 21
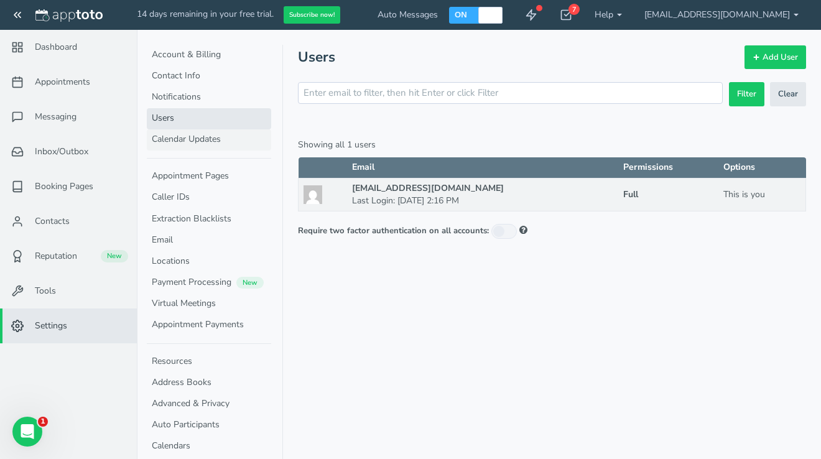
click at [175, 139] on link "Calendar Updates" at bounding box center [209, 139] width 124 height 21
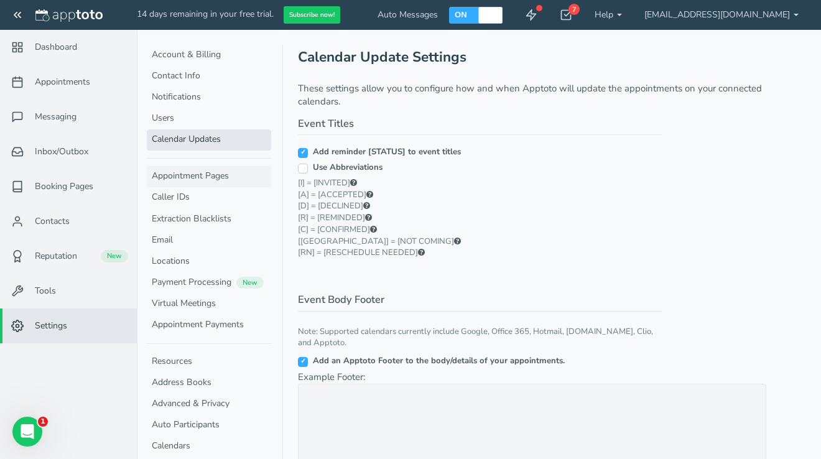
click at [177, 181] on link "Appointment Pages" at bounding box center [209, 176] width 124 height 21
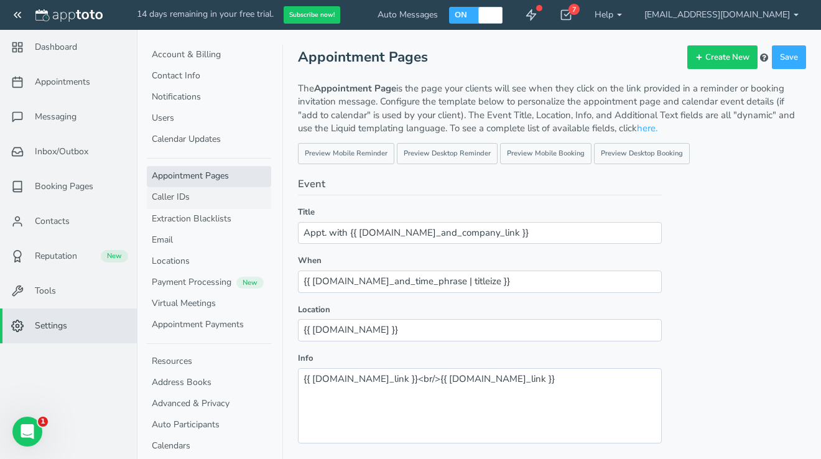
click at [179, 201] on link "Caller IDs" at bounding box center [209, 197] width 124 height 21
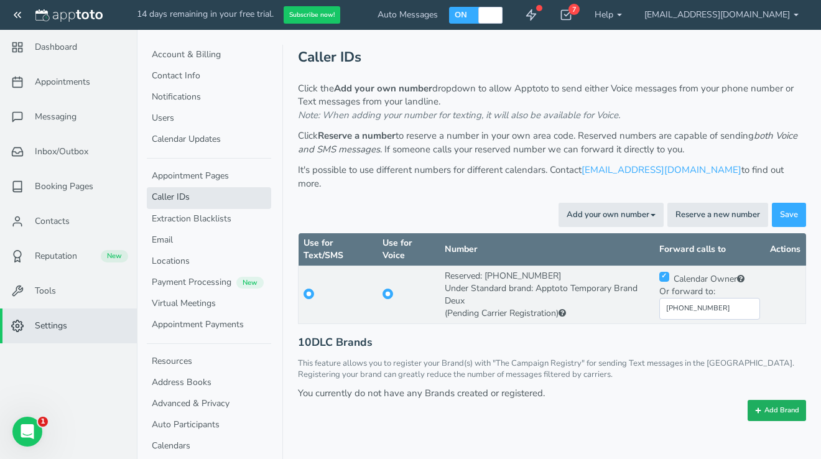
click at [790, 400] on button "Add Brand" at bounding box center [777, 410] width 58 height 21
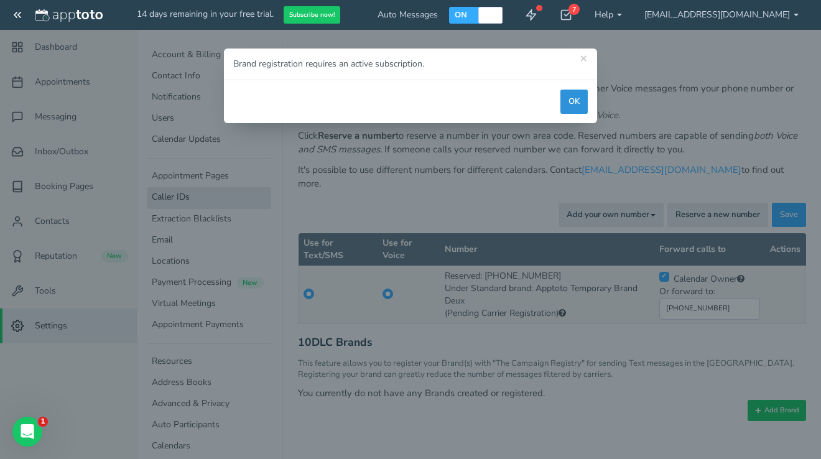
click at [577, 104] on button "OK" at bounding box center [573, 102] width 27 height 24
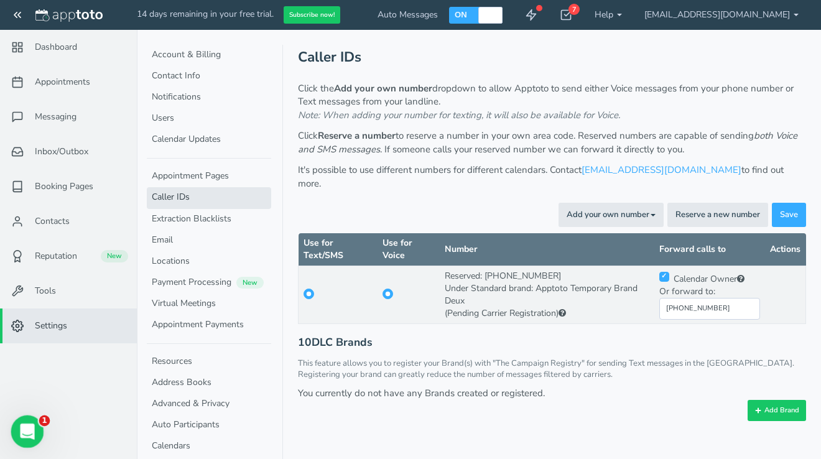
click at [19, 438] on div "Open Intercom Messenger" at bounding box center [25, 429] width 41 height 41
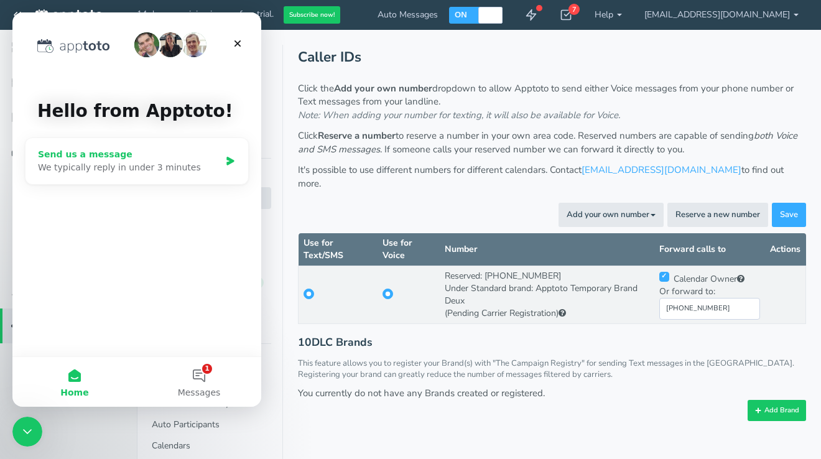
click at [213, 172] on div "We typically reply in under 3 minutes" at bounding box center [129, 167] width 182 height 13
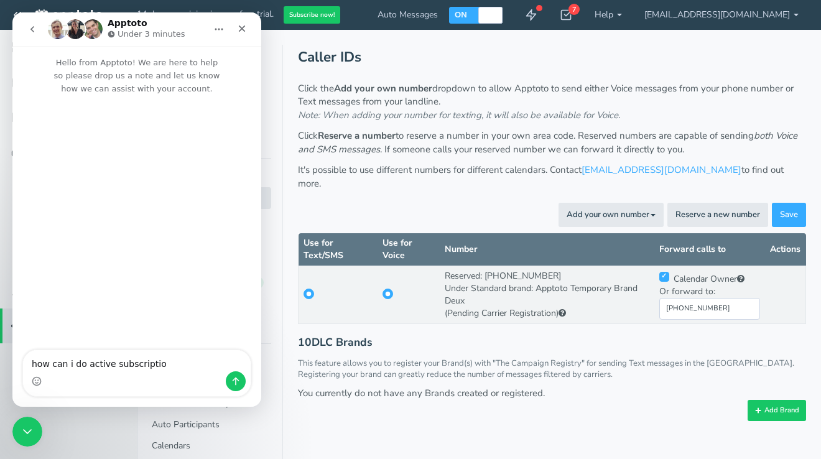
type textarea "how can i do active subscription"
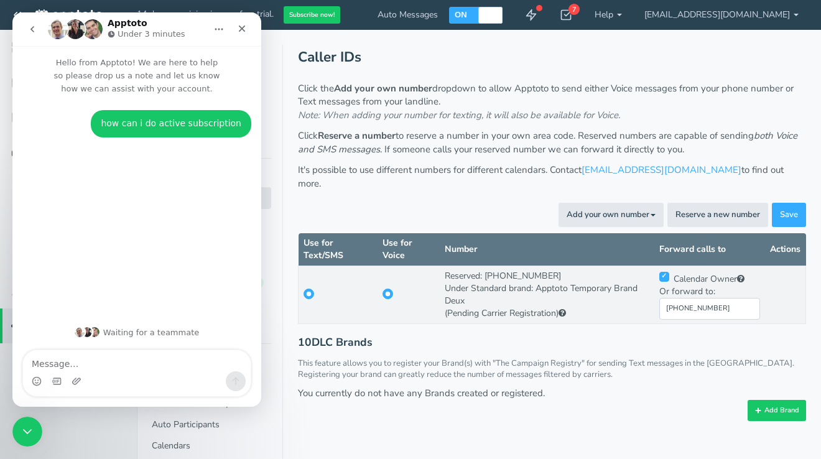
click at [343, 238] on th "Use for Text/SMS" at bounding box center [339, 249] width 80 height 33
click at [30, 421] on div "Close Intercom Messenger" at bounding box center [26, 430] width 30 height 30
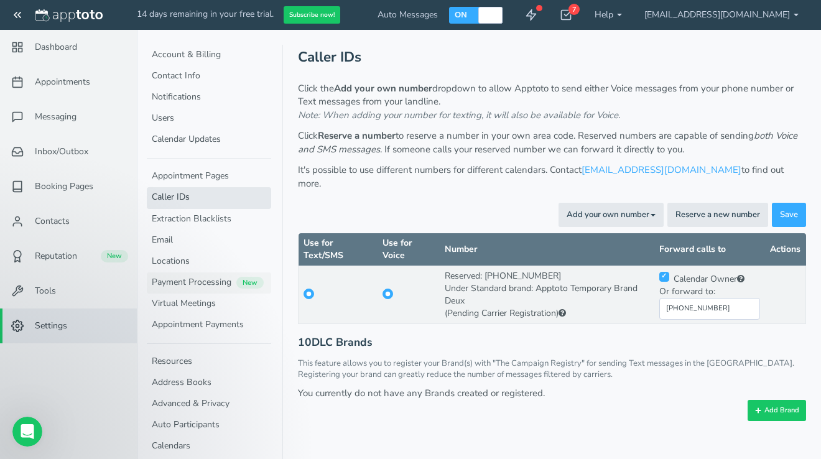
click at [192, 279] on link "Payment Processing New" at bounding box center [209, 282] width 124 height 21
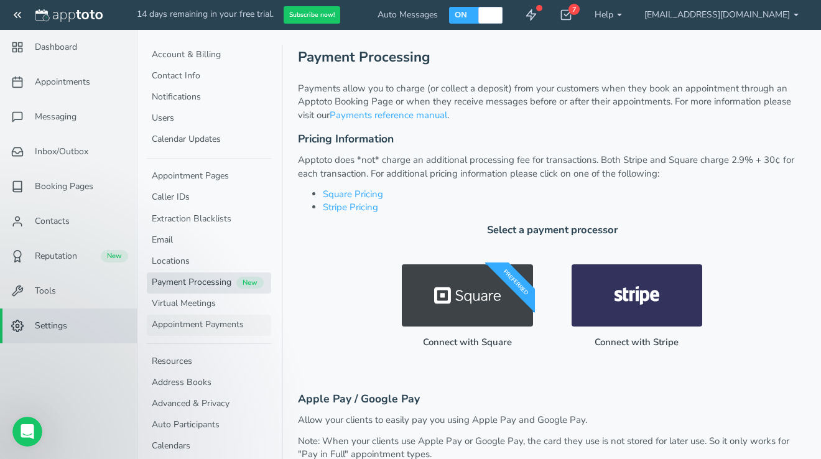
click at [195, 322] on link "Appointment Payments" at bounding box center [209, 325] width 124 height 21
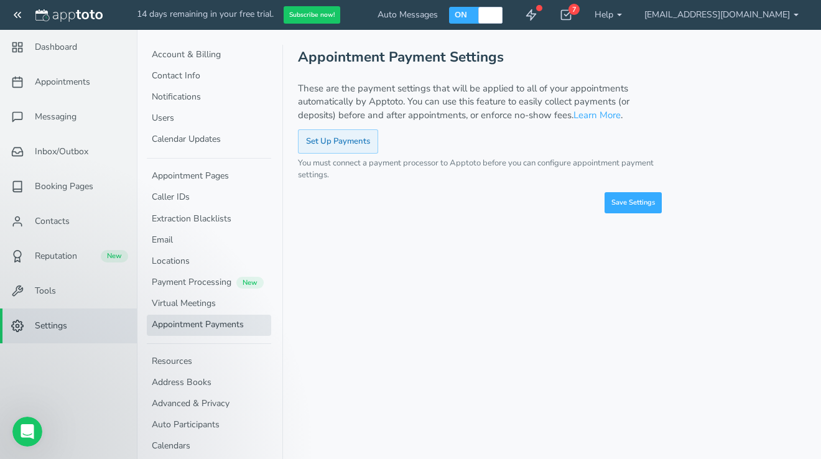
click at [349, 139] on button "Set Up Payments" at bounding box center [338, 141] width 80 height 24
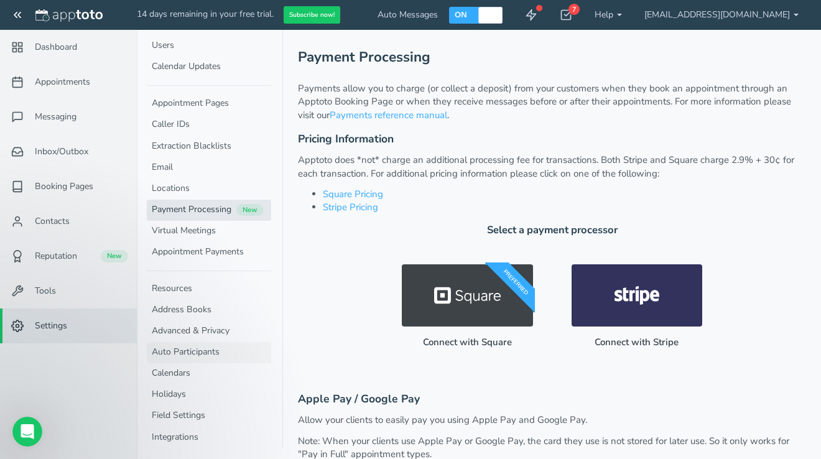
scroll to position [72, 0]
click at [192, 247] on link "Appointment Payments" at bounding box center [209, 253] width 124 height 21
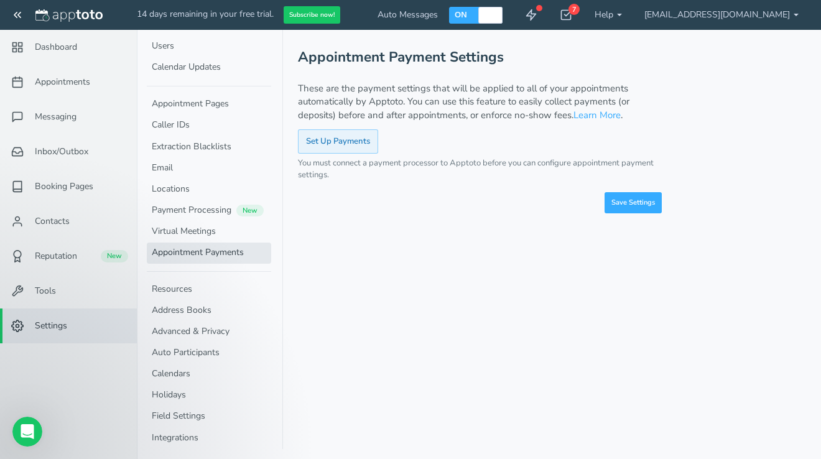
click at [331, 134] on button "Set Up Payments" at bounding box center [338, 141] width 80 height 24
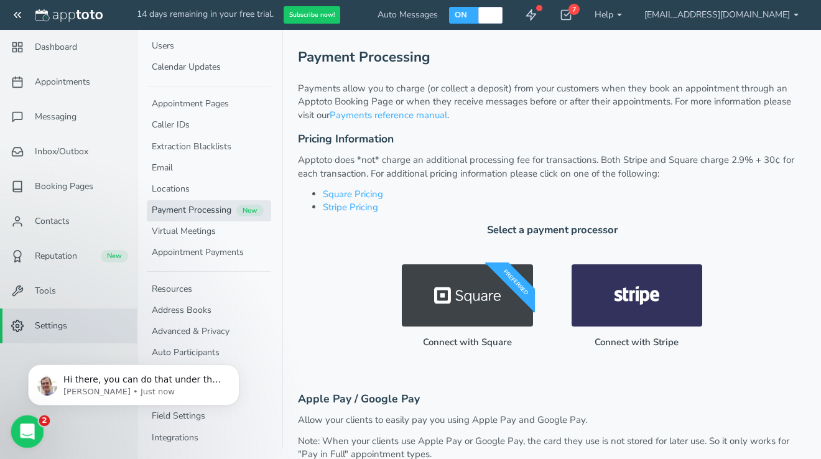
click at [22, 433] on icon "Open Intercom Messenger" at bounding box center [26, 430] width 21 height 21
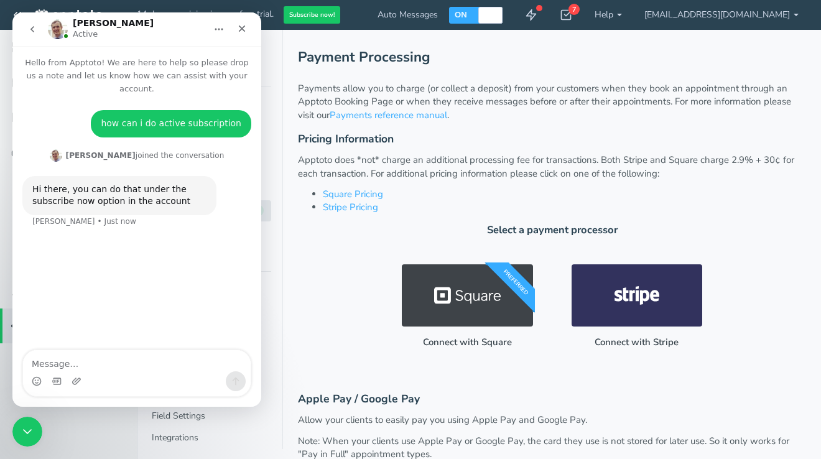
click at [310, 312] on div "Preferred Connect with Square Preferred Connected Connect with Stripe Connected" at bounding box center [552, 302] width 508 height 114
click at [13, 443] on div "Close Intercom Messenger" at bounding box center [26, 430] width 30 height 30
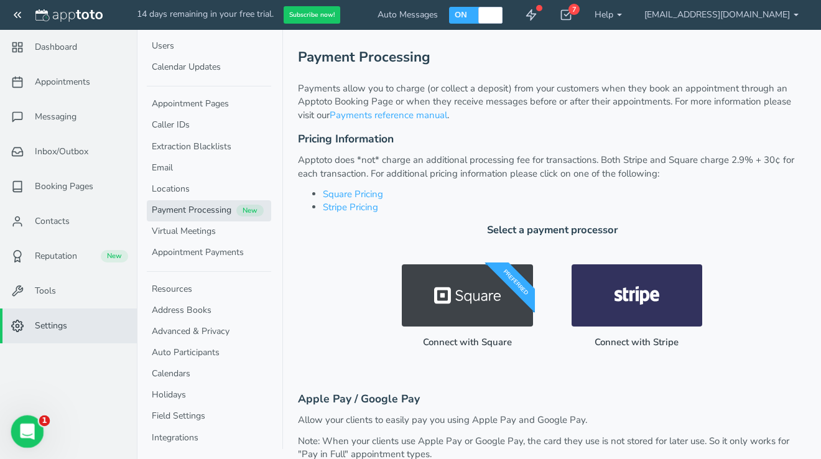
click at [36, 428] on div "Open Intercom Messenger" at bounding box center [25, 429] width 41 height 41
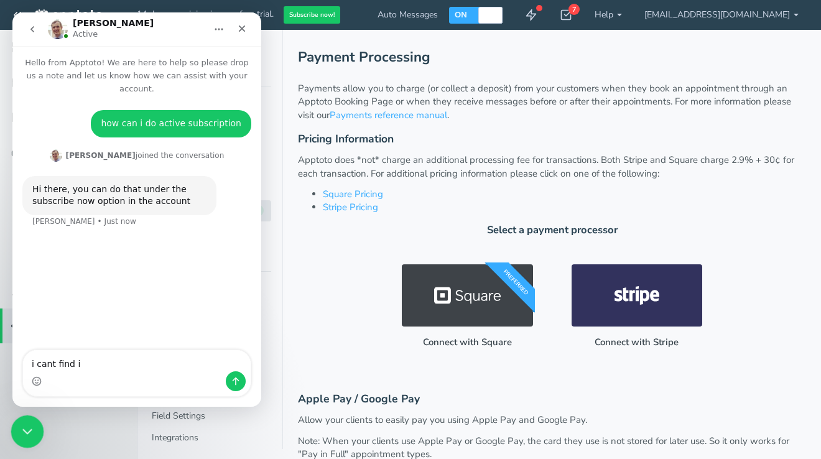
type textarea "i cant find it"
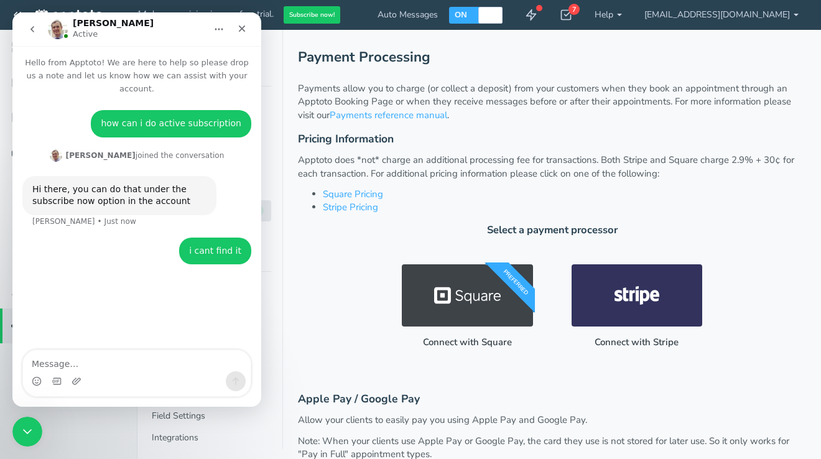
click at [318, 306] on div "Preferred Connect with Square Preferred Connected Connect with Stripe Connected" at bounding box center [552, 302] width 508 height 114
click at [27, 428] on icon "Close Intercom Messenger" at bounding box center [25, 429] width 15 height 15
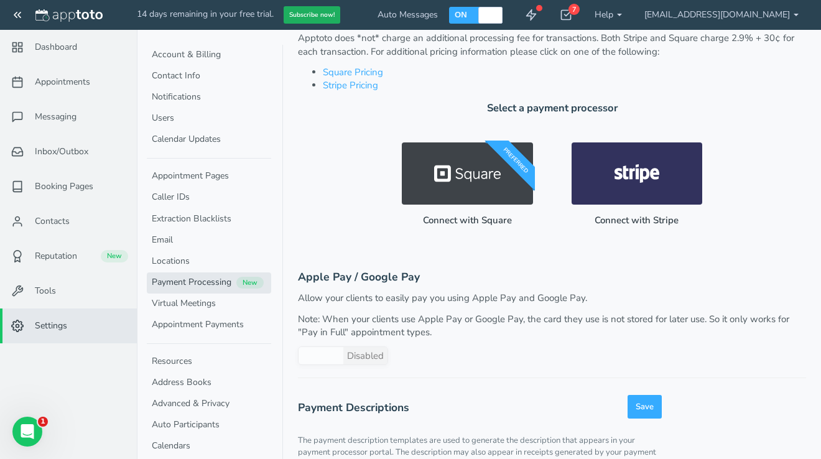
click at [300, 20] on button "Subscribe now!" at bounding box center [312, 15] width 57 height 18
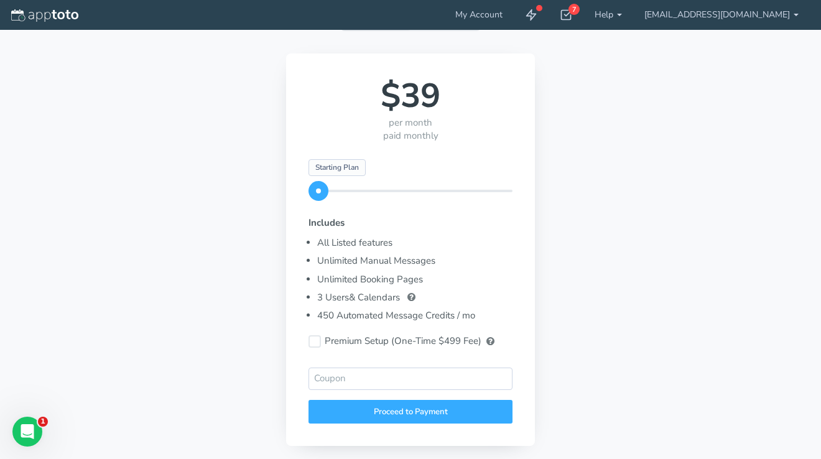
scroll to position [91, 0]
click at [359, 404] on div "Proceed to Payment" at bounding box center [410, 411] width 204 height 24
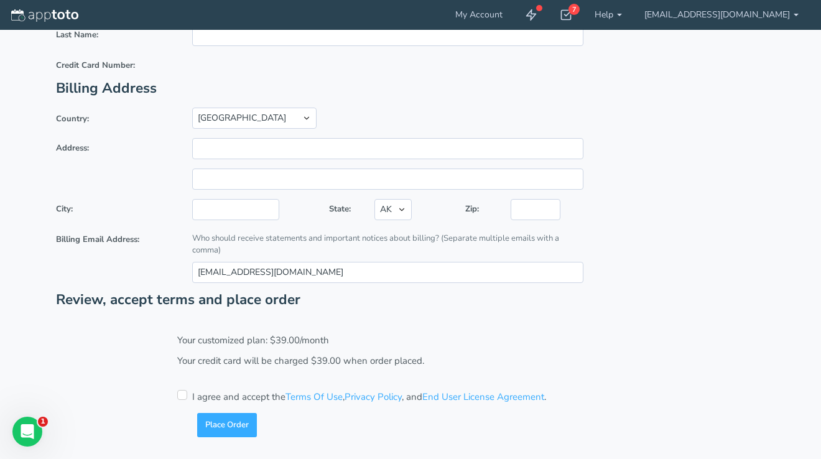
scroll to position [0, 0]
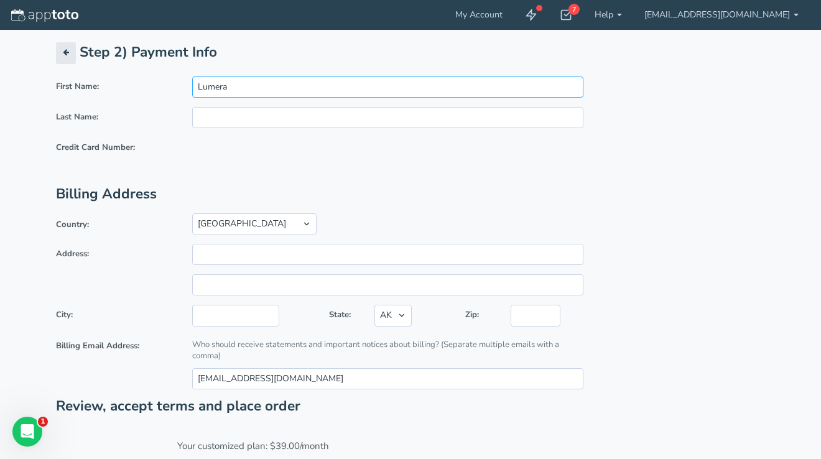
click at [231, 90] on input "Lumera" at bounding box center [387, 87] width 391 height 21
type input "ignacio"
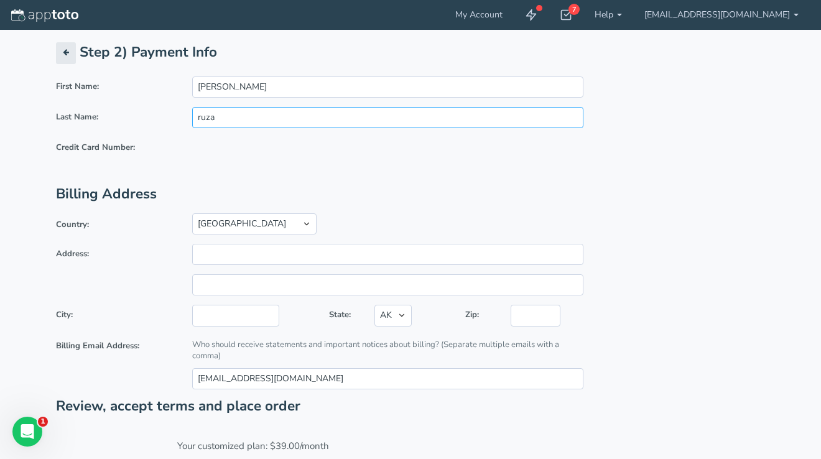
type input "ruza"
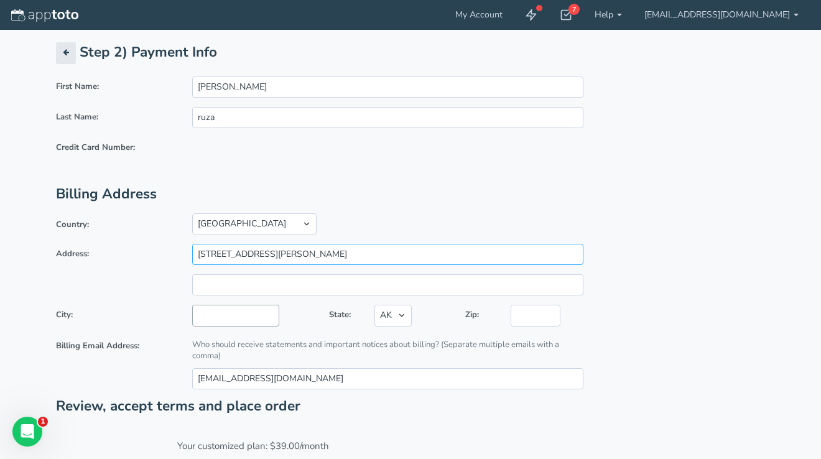
type input "3651 lindell road"
type input "las vegas"
select select "NV"
click at [545, 310] on input "text" at bounding box center [536, 315] width 50 height 21
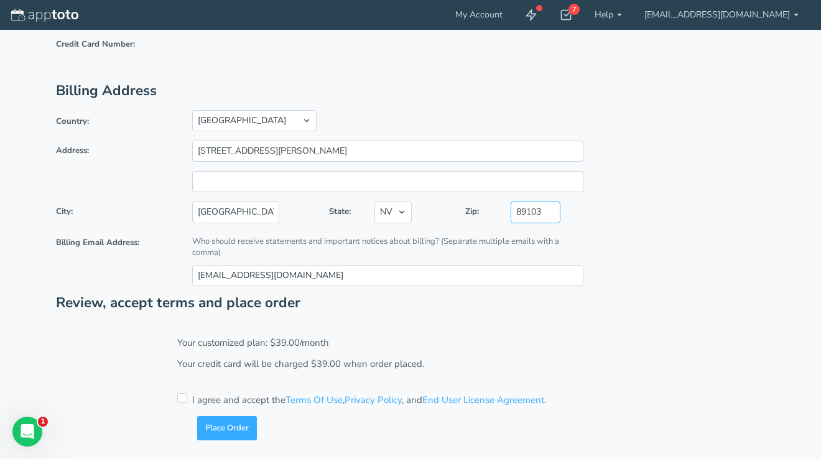
scroll to position [103, 0]
type input "89103"
click at [183, 400] on input "checkbox" at bounding box center [182, 399] width 10 height 10
checkbox input "true"
click at [228, 426] on button "Place Order" at bounding box center [227, 429] width 60 height 24
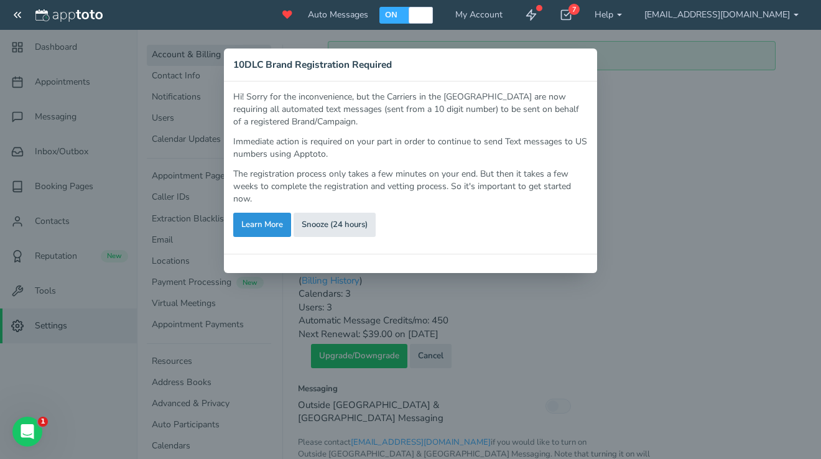
click at [267, 223] on link "Learn More" at bounding box center [262, 225] width 58 height 24
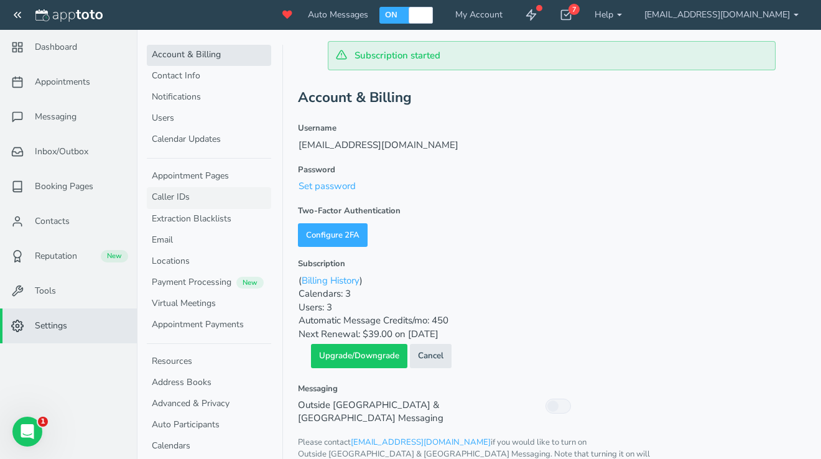
click at [195, 191] on link "Caller IDs" at bounding box center [209, 197] width 124 height 21
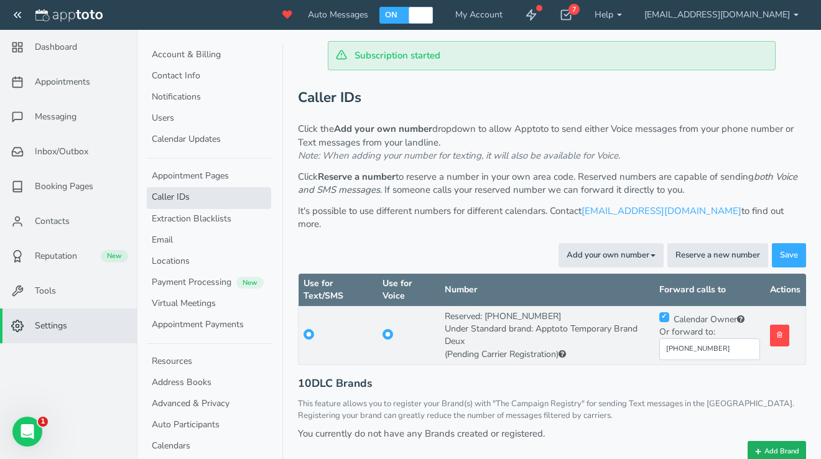
click at [784, 441] on button "Add Brand" at bounding box center [777, 451] width 58 height 21
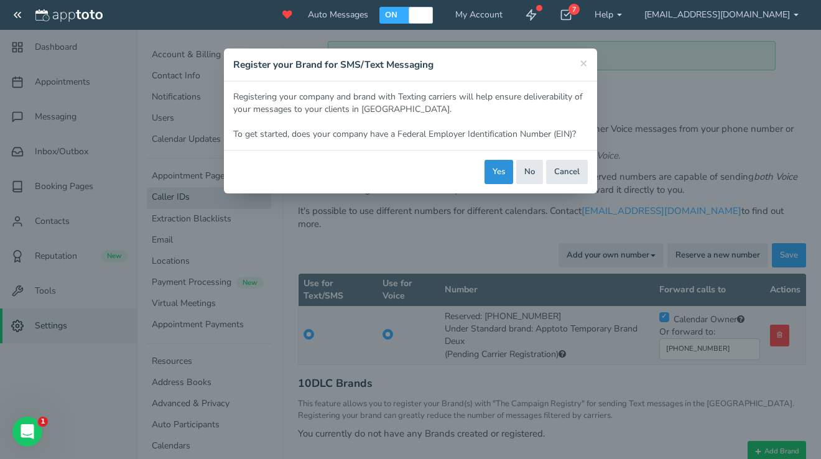
click at [499, 167] on button "Yes" at bounding box center [499, 172] width 29 height 24
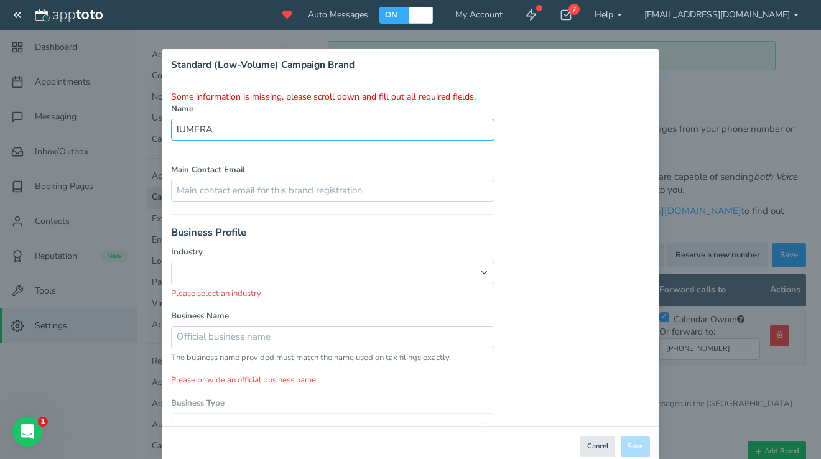
click at [180, 128] on input "lUMERA" at bounding box center [332, 130] width 323 height 22
type input "LUMERA"
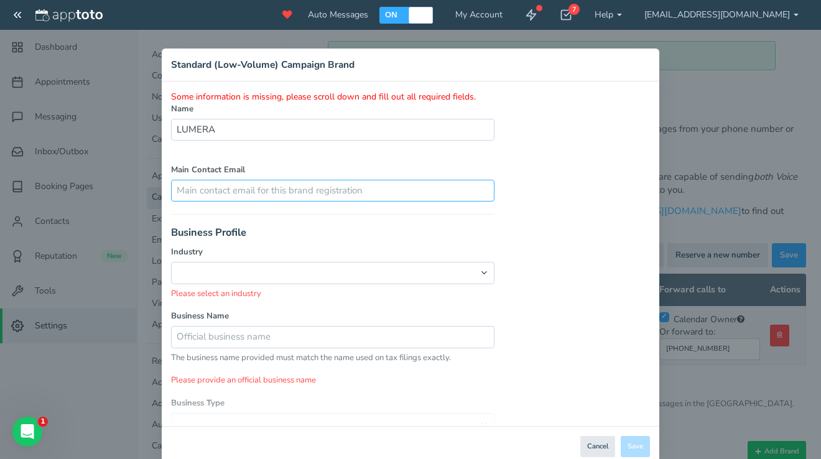
click at [349, 190] on input "text" at bounding box center [332, 191] width 323 height 22
paste input "[EMAIL_ADDRESS][DOMAIN_NAME]"
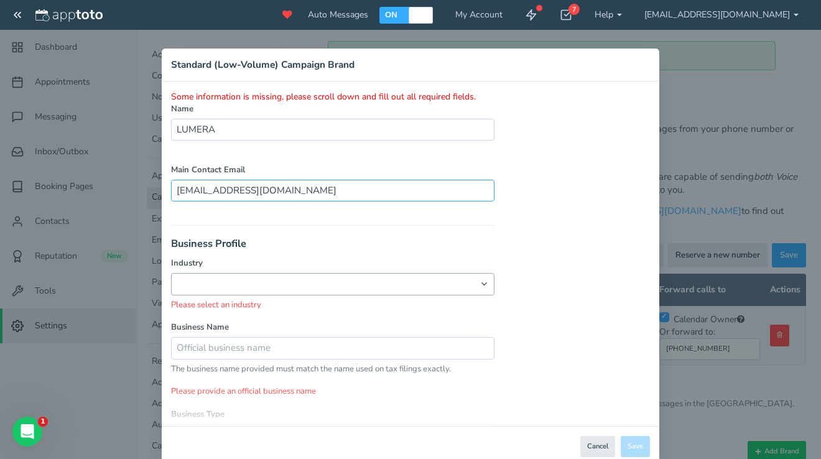
type input "[EMAIL_ADDRESS][DOMAIN_NAME]"
select select "string:RETAIL"
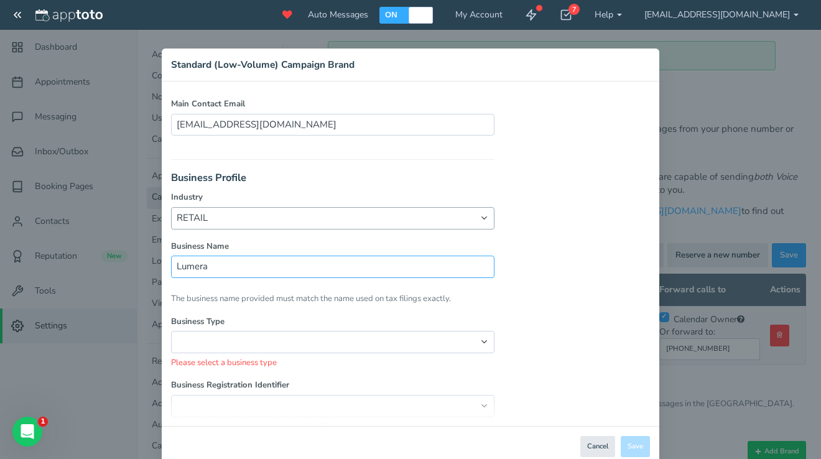
scroll to position [103, 0]
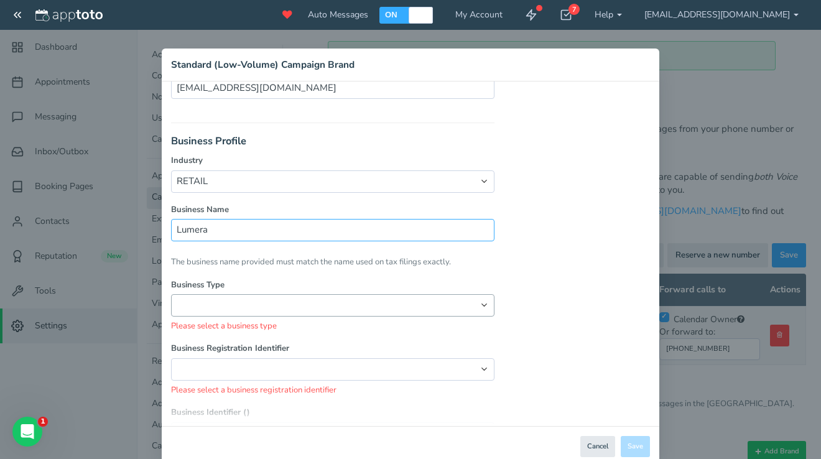
type input "Lumera"
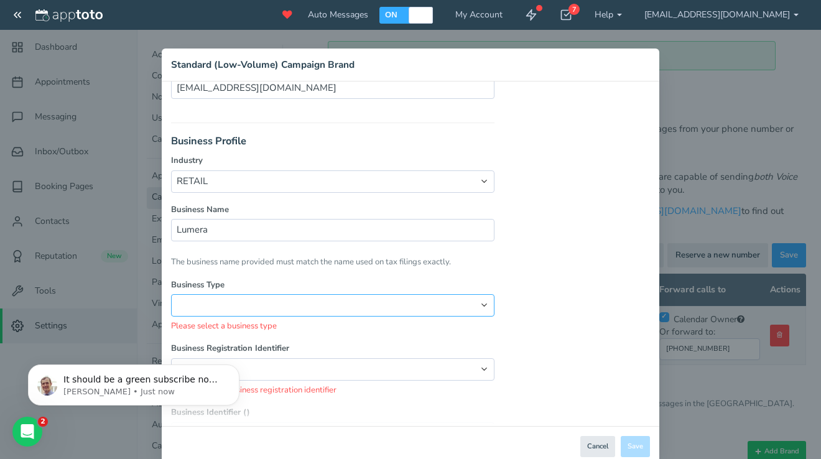
scroll to position [0, 0]
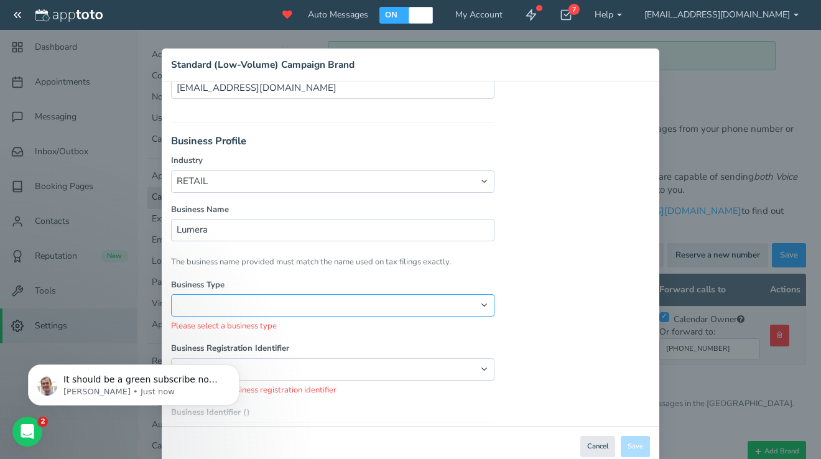
select select "string:Corporation"
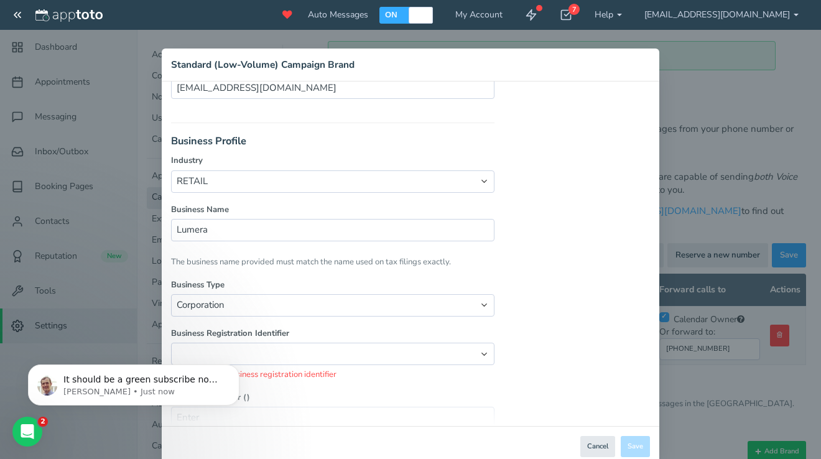
click at [230, 348] on body "It should be a green subscribe now button on the main appointment page Michael …" at bounding box center [133, 381] width 239 height 77
click at [262, 332] on label "Business Registration Identifier" at bounding box center [332, 334] width 323 height 12
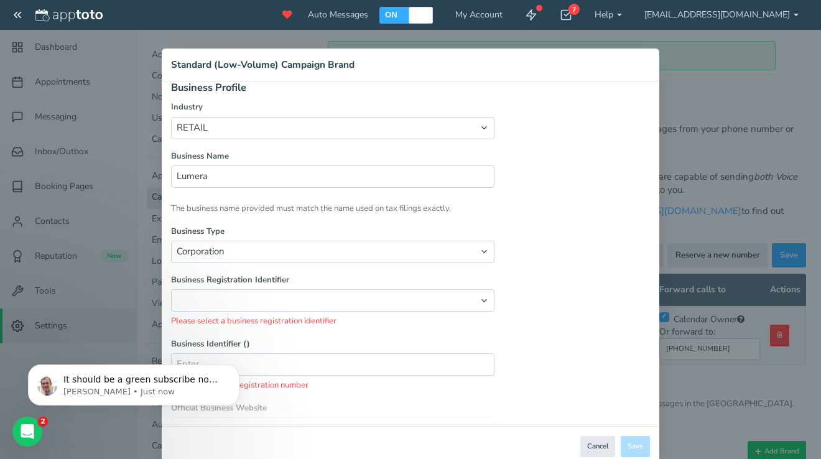
scroll to position [175, 0]
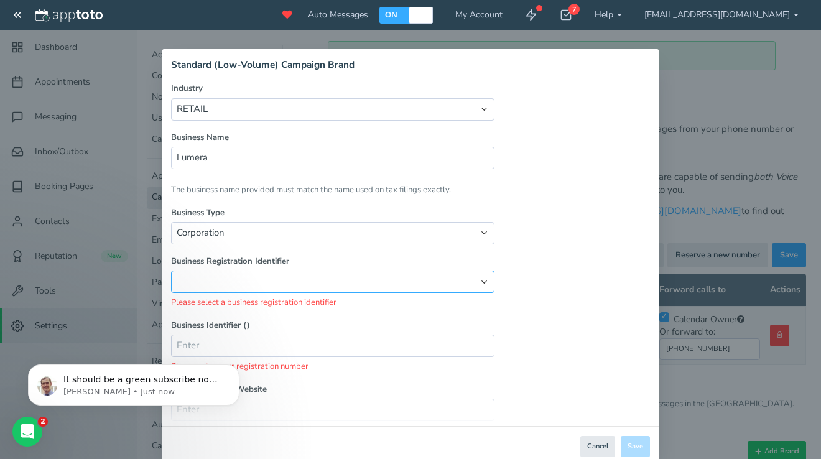
select select "string:EIN"
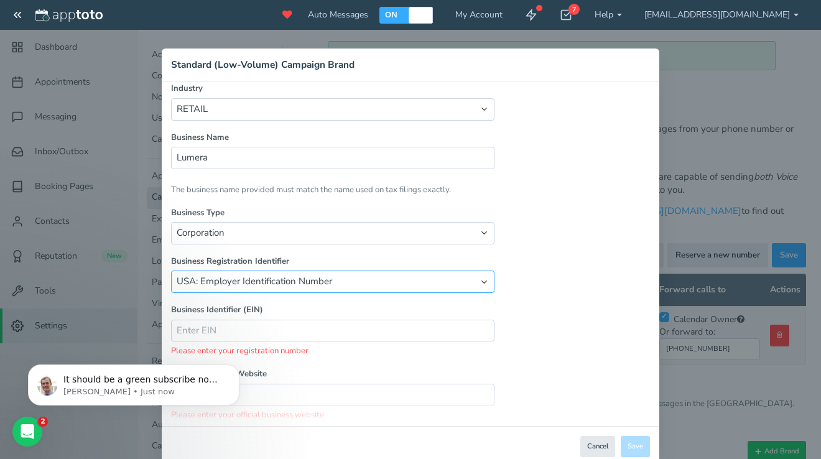
scroll to position [207, 0]
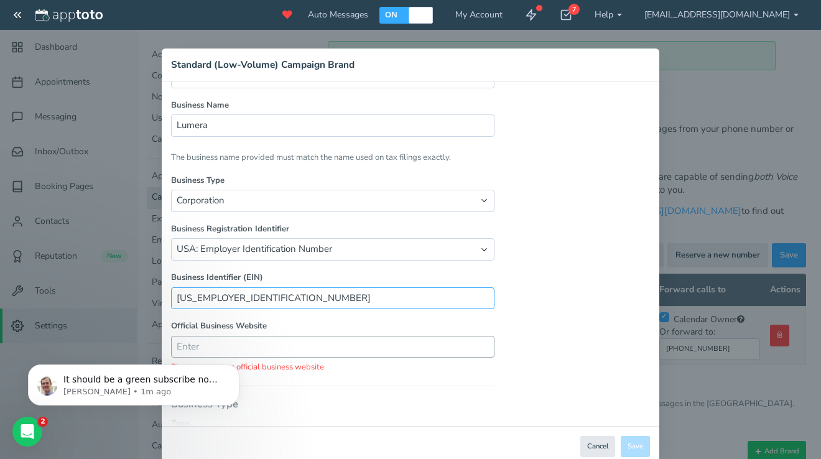
type input "92-1981288"
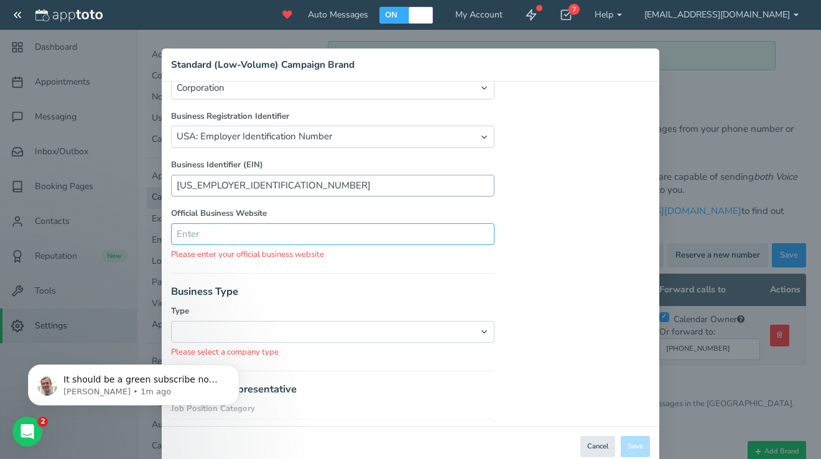
scroll to position [320, 0]
select select "string:private"
click at [288, 228] on input "text" at bounding box center [332, 234] width 323 height 22
paste input "https://minarelle.com"
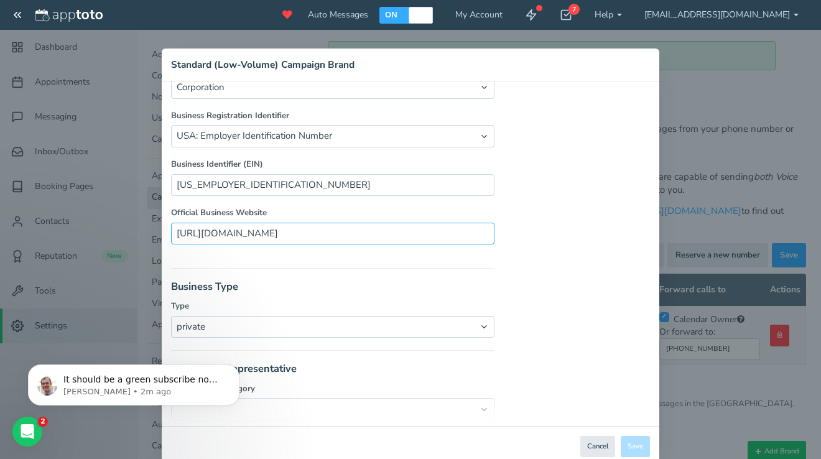
type input "https://minarelle.com"
click at [313, 281] on h3 "Business Type" at bounding box center [332, 286] width 323 height 11
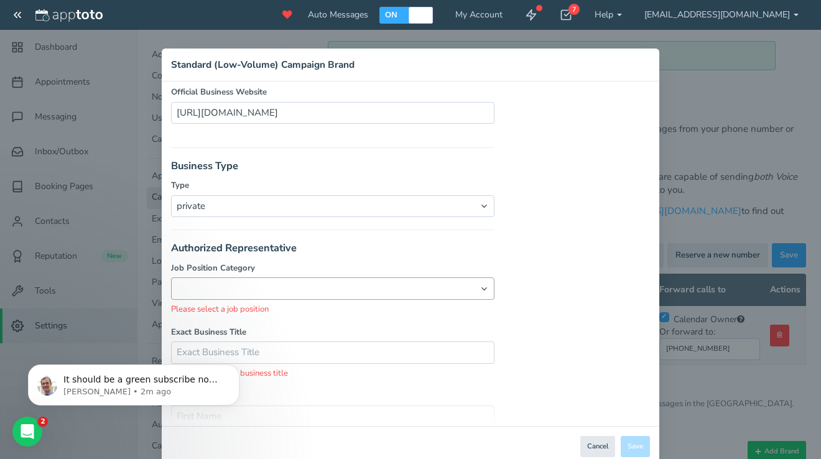
scroll to position [470, 0]
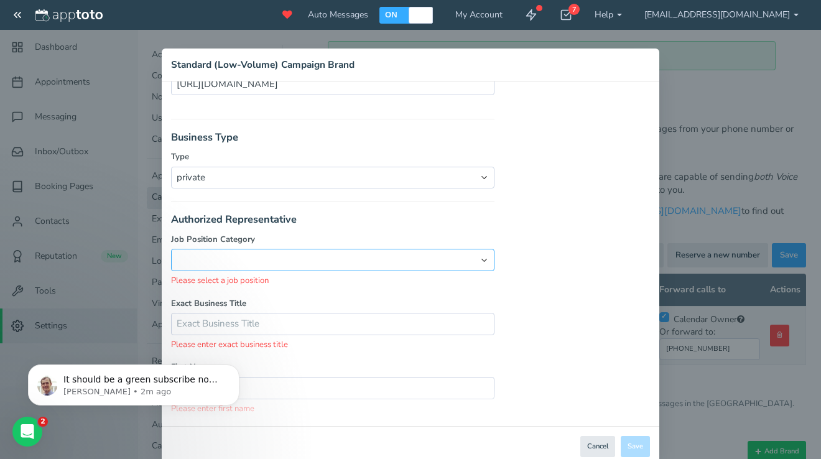
select select "string:Director"
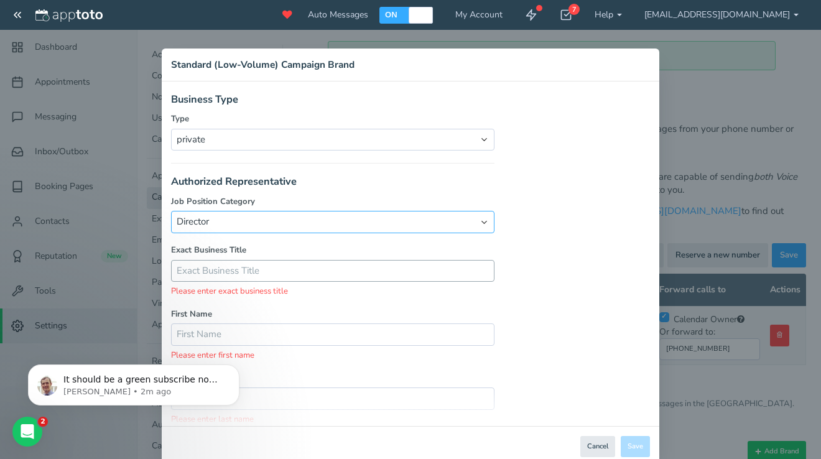
scroll to position [511, 0]
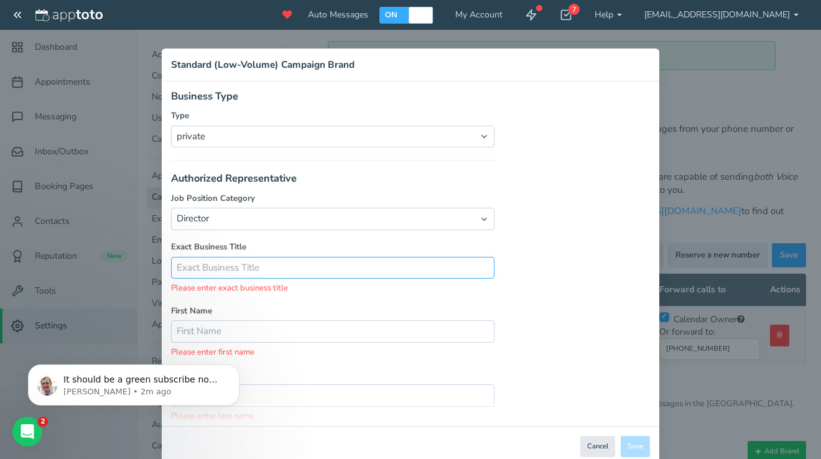
click at [295, 260] on input "text" at bounding box center [332, 268] width 323 height 22
click at [270, 257] on input "text" at bounding box center [332, 268] width 323 height 22
click at [494, 257] on input "text" at bounding box center [332, 268] width 323 height 22
click at [419, 258] on input "text" at bounding box center [332, 268] width 323 height 22
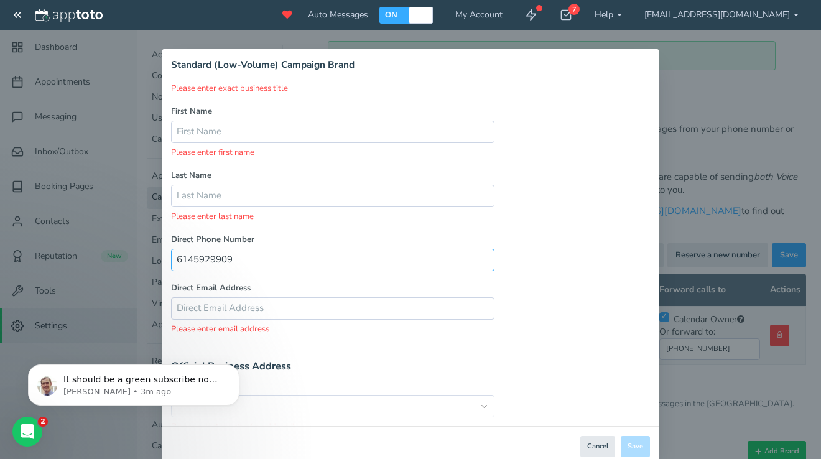
scroll to position [756, 0]
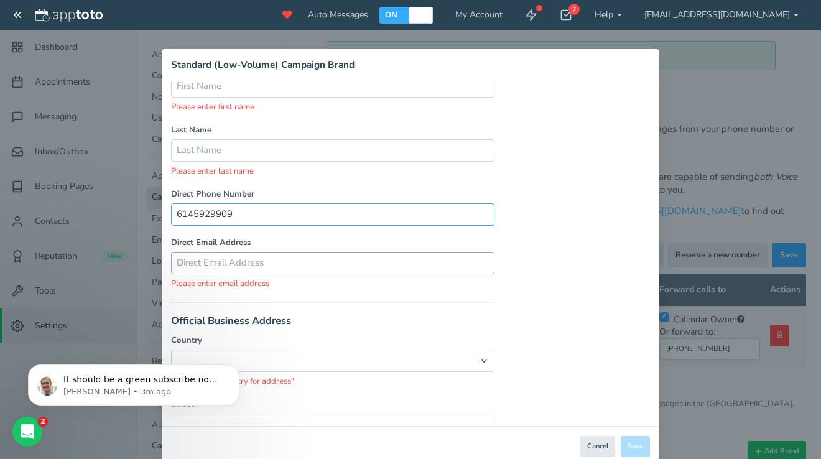
type input "6145929909"
paste input "[EMAIL_ADDRESS][DOMAIN_NAME]"
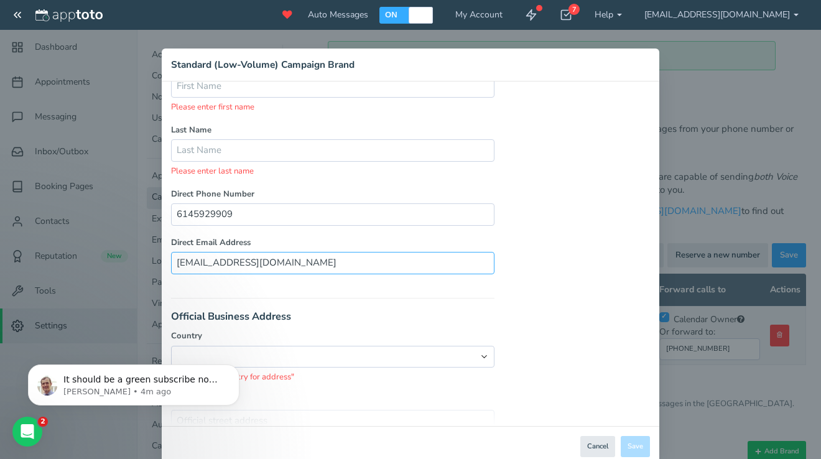
type input "[EMAIL_ADDRESS][DOMAIN_NAME]"
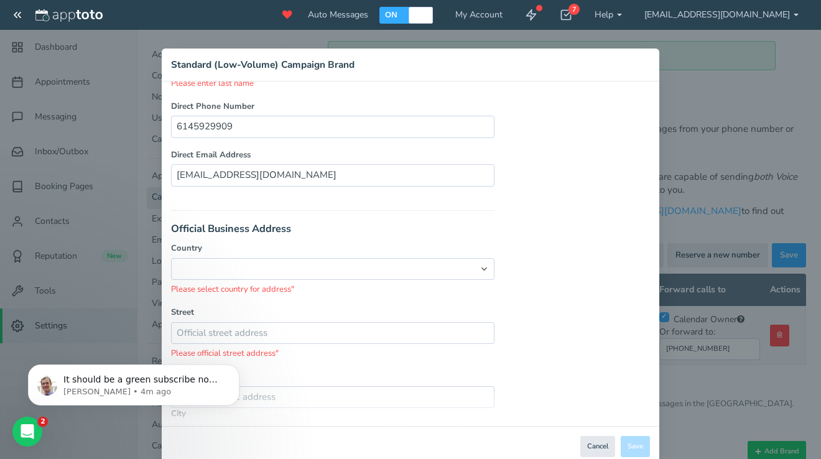
scroll to position [858, 0]
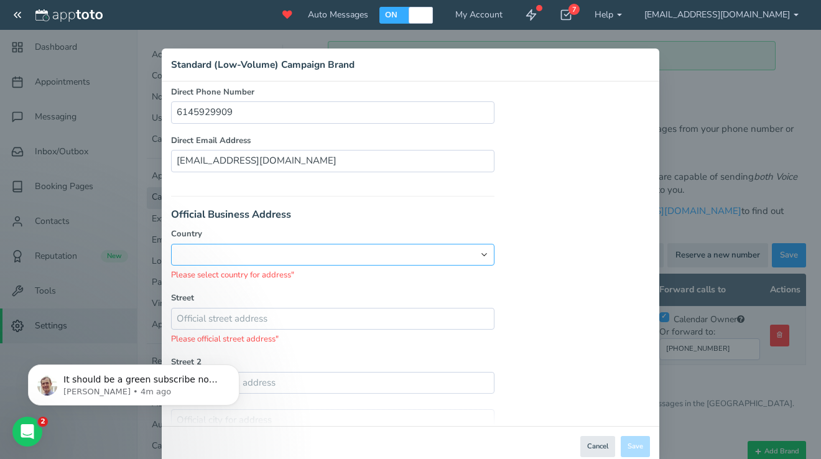
select select "string:US"
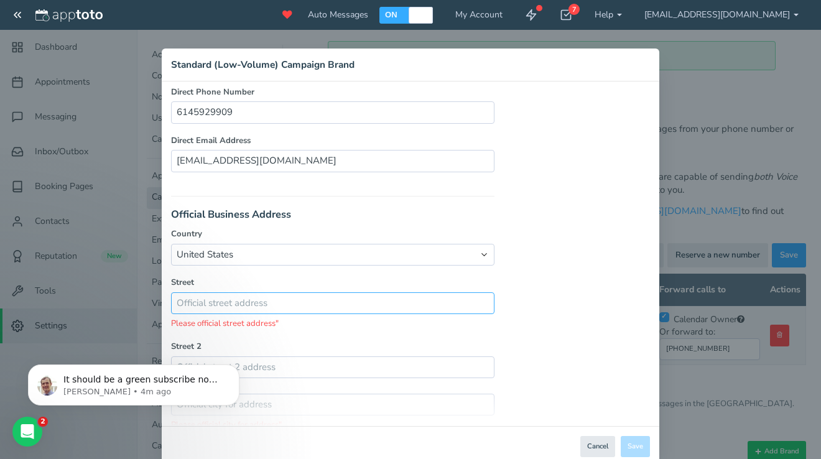
paste input "5 Woodfield Mall Schaumburg,IL 60173"
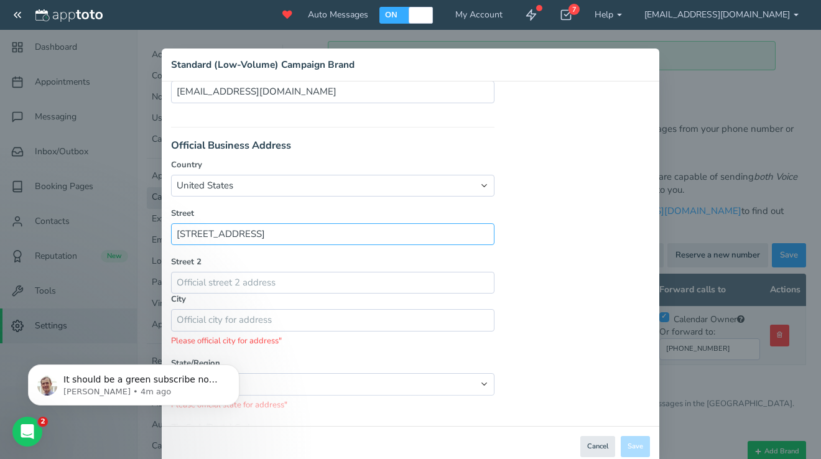
drag, startPoint x: 356, startPoint y: 219, endPoint x: 258, endPoint y: 216, distance: 98.3
click at [258, 223] on input "5 Woodfield Mall Schaumburg,IL 60173" at bounding box center [332, 234] width 323 height 22
type input "[STREET_ADDRESS]"
paste input "Schaumburg,IL 60173"
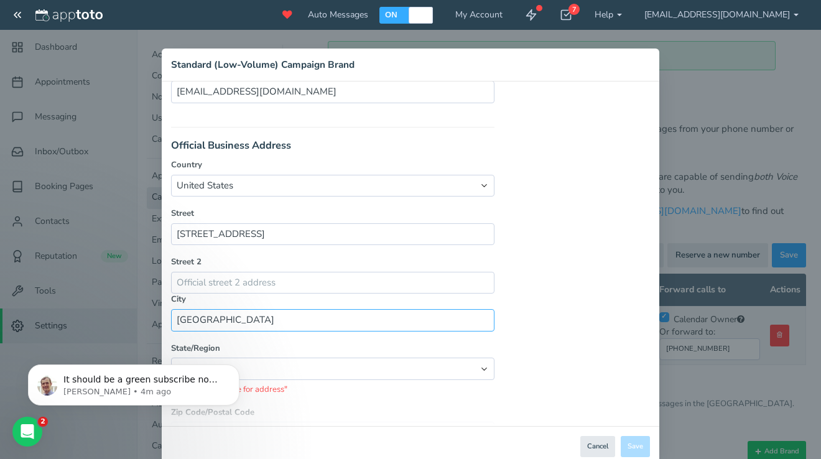
click at [264, 309] on input "Schaumburg,IL 60173" at bounding box center [332, 320] width 323 height 22
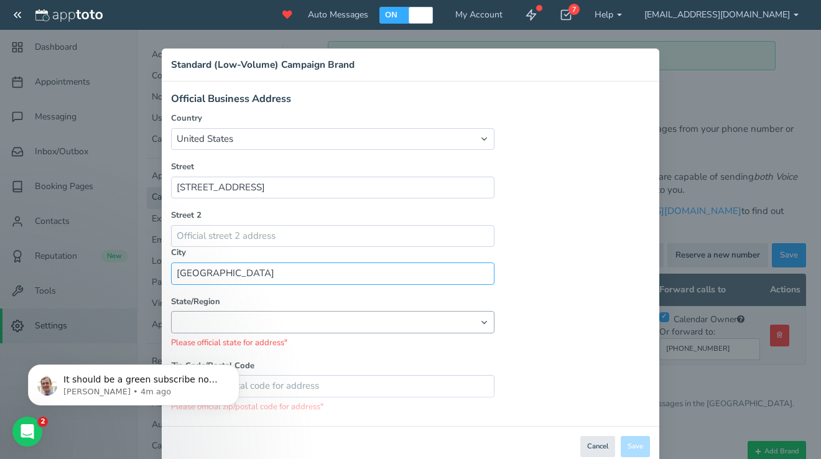
scroll to position [973, 0]
type input "[GEOGRAPHIC_DATA]"
select select "string:IL"
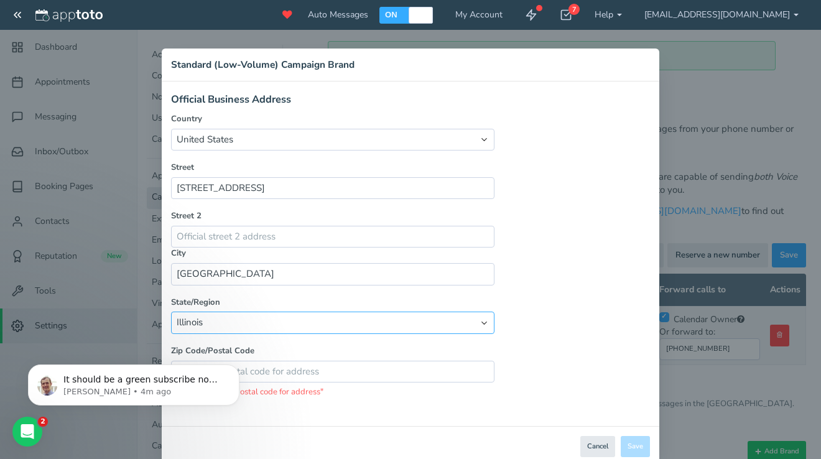
scroll to position [958, 0]
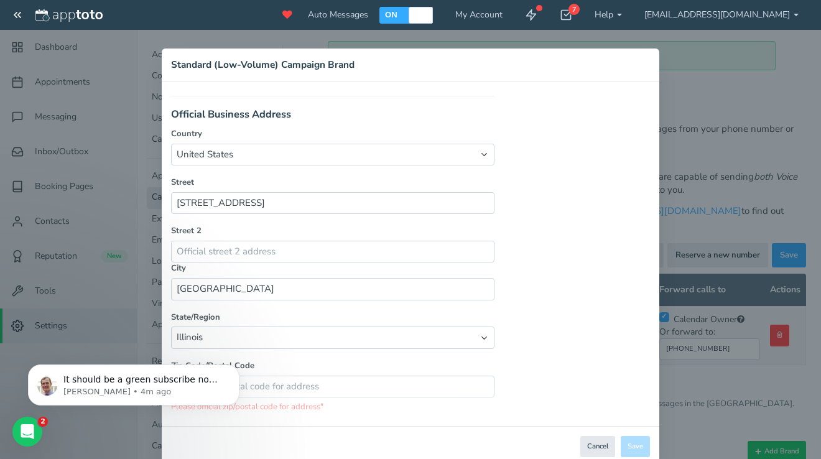
click at [244, 356] on body "It should be a green subscribe now button on the main appointment page Michael …" at bounding box center [133, 381] width 239 height 77
click at [254, 369] on html "It should be a green subscribe now button on the main appointment page Michael …" at bounding box center [133, 381] width 249 height 87
paste input "60173"
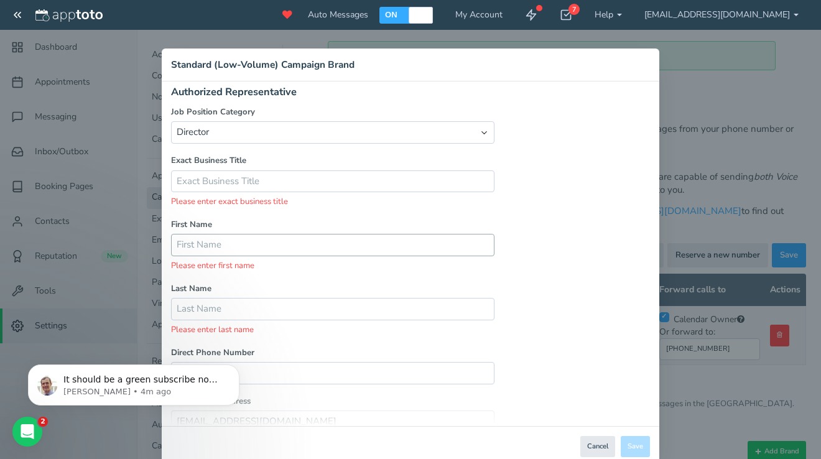
scroll to position [598, 0]
type input "60173"
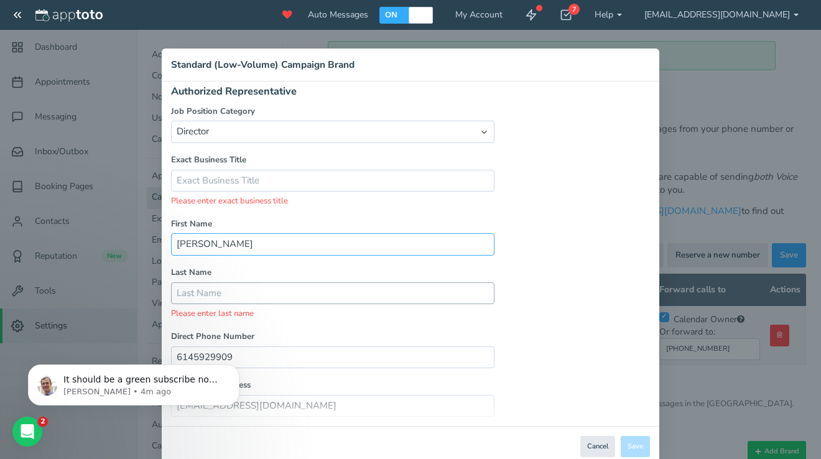
type input "Moshe"
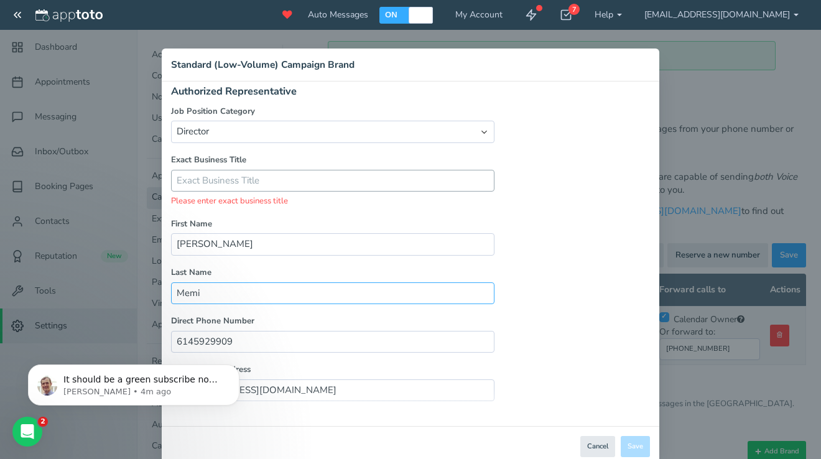
type input "Memi"
click at [281, 170] on input "text" at bounding box center [332, 181] width 323 height 22
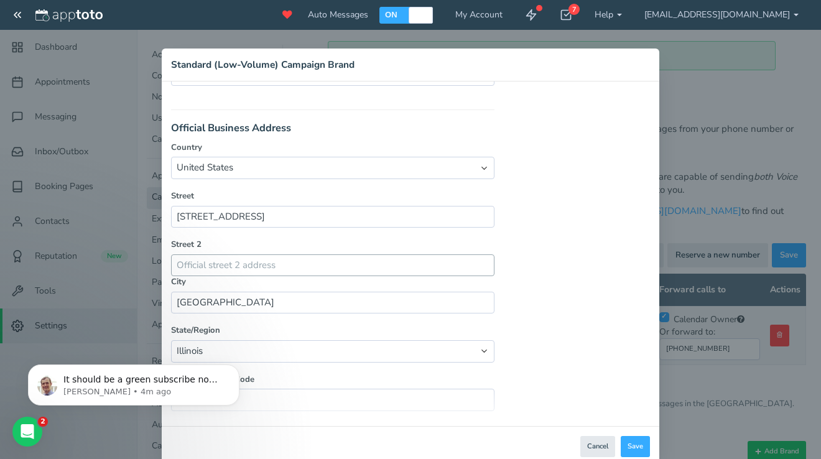
scroll to position [630, 0]
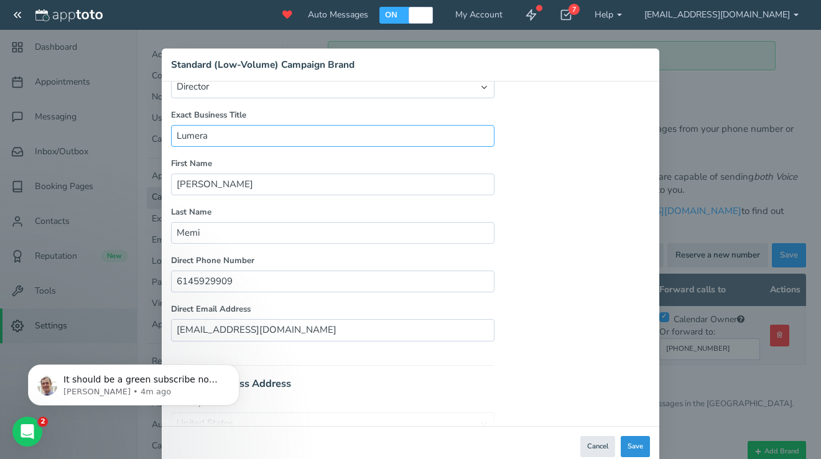
type input "Lumera"
click at [633, 449] on button "Save" at bounding box center [635, 447] width 29 height 22
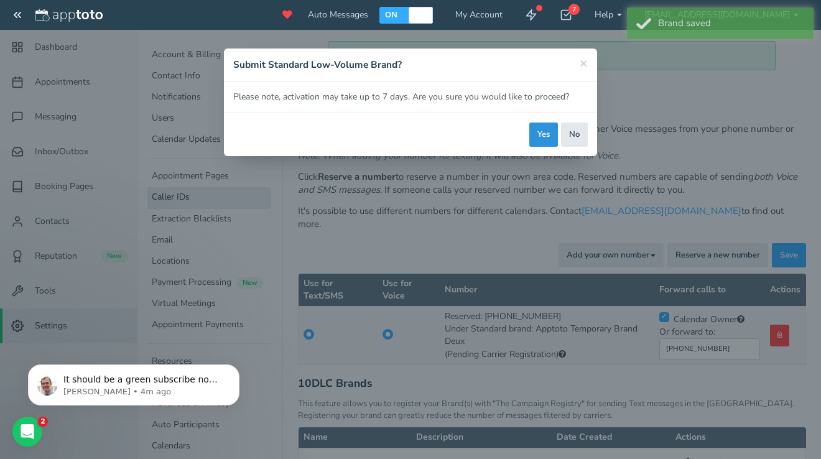
click at [542, 139] on button "Yes" at bounding box center [543, 135] width 29 height 24
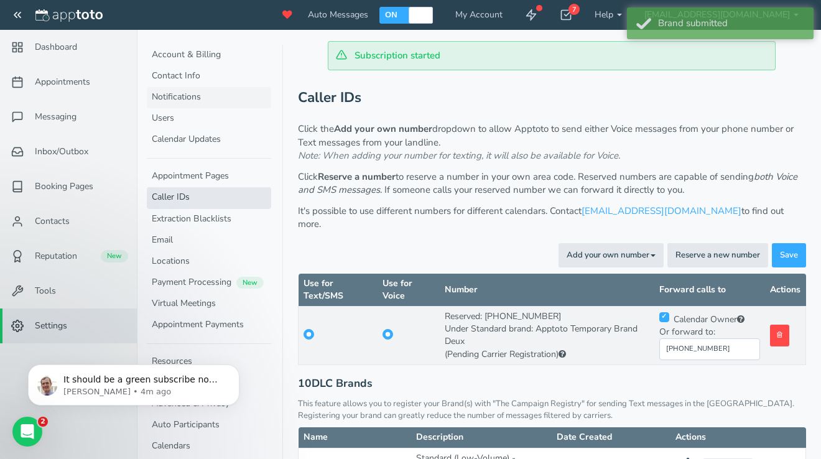
click at [178, 101] on link "Notifications" at bounding box center [209, 97] width 124 height 21
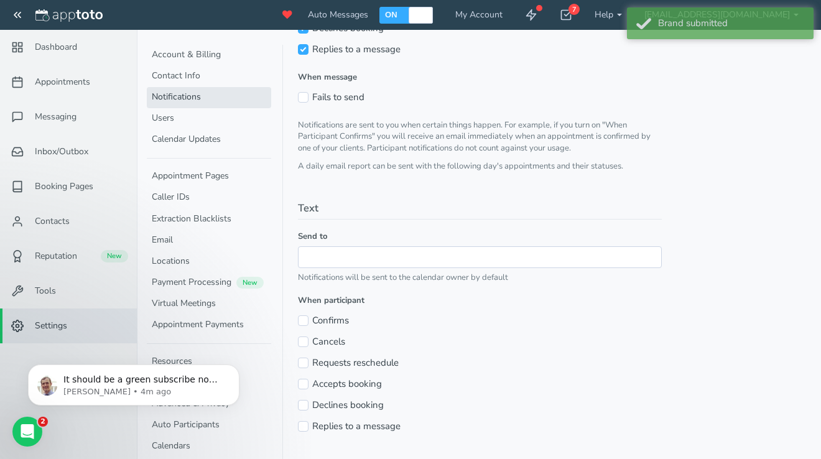
scroll to position [346, 0]
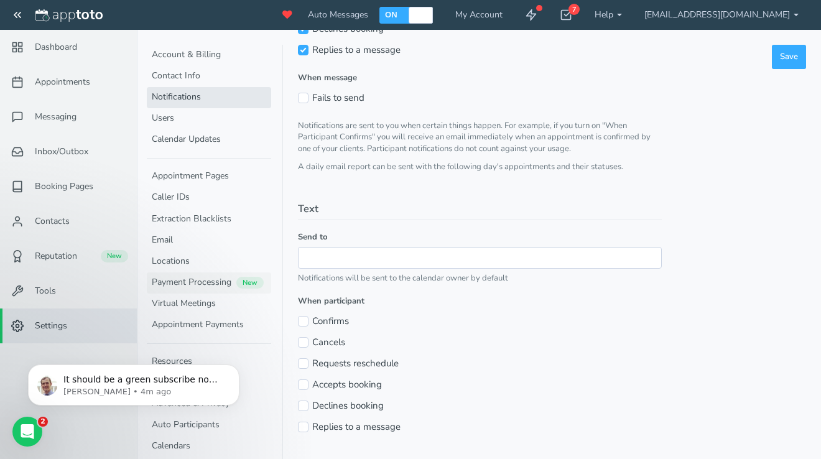
click at [174, 281] on link "Payment Processing New" at bounding box center [209, 282] width 124 height 21
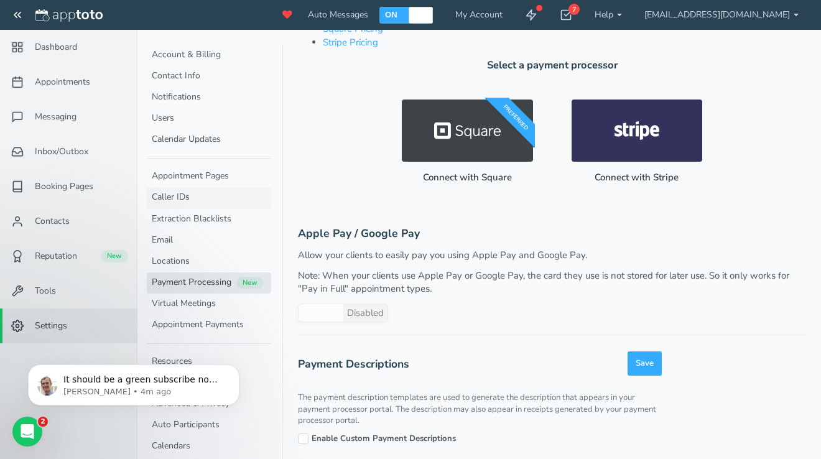
click at [201, 192] on link "Caller IDs" at bounding box center [209, 197] width 124 height 21
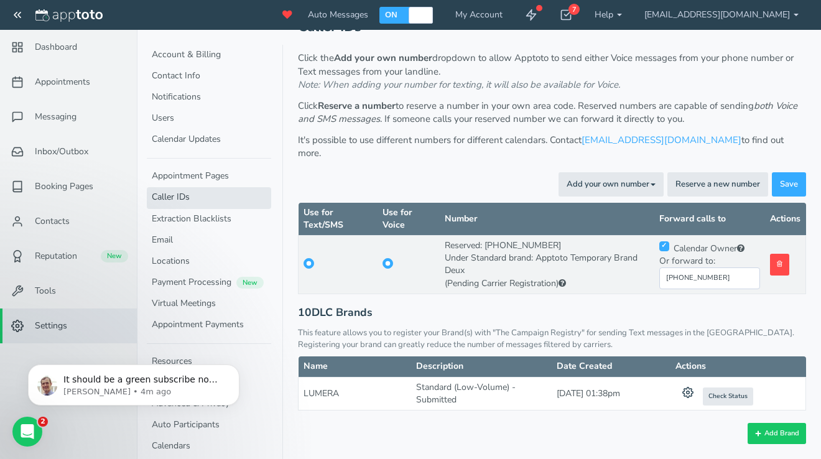
scroll to position [52, 0]
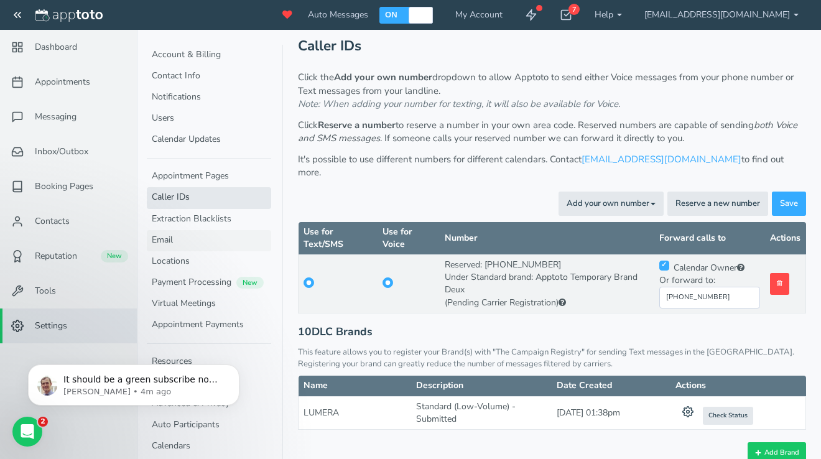
click at [193, 239] on link "Email" at bounding box center [209, 240] width 124 height 21
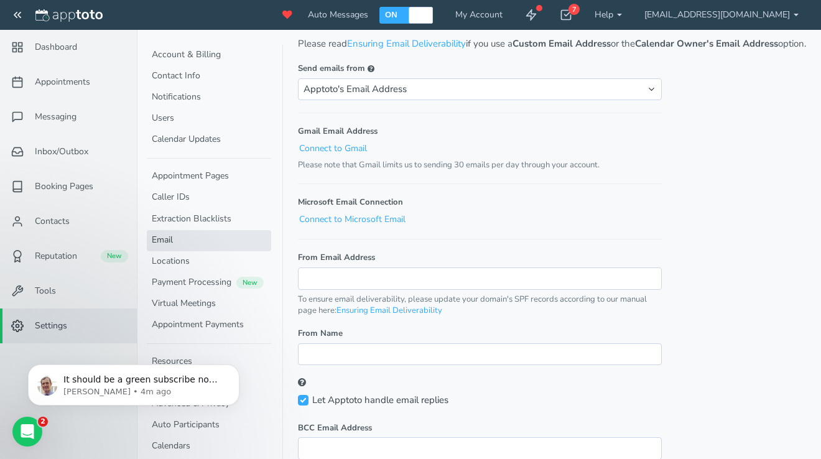
scroll to position [142, 0]
click at [218, 174] on link "Appointment Pages" at bounding box center [209, 176] width 124 height 21
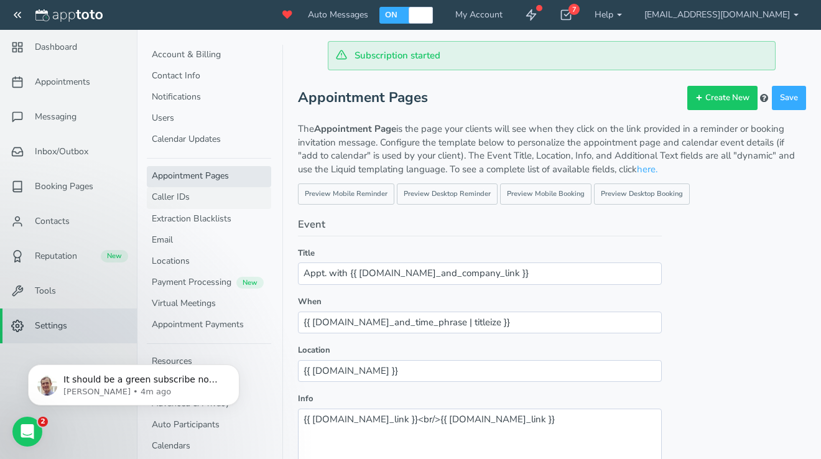
click at [197, 188] on link "Caller IDs" at bounding box center [209, 197] width 124 height 21
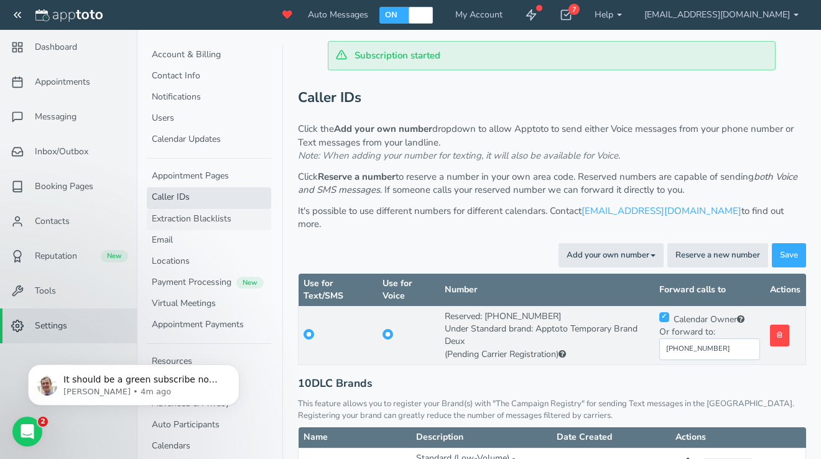
click at [198, 219] on link "Extraction Blacklists" at bounding box center [209, 219] width 124 height 21
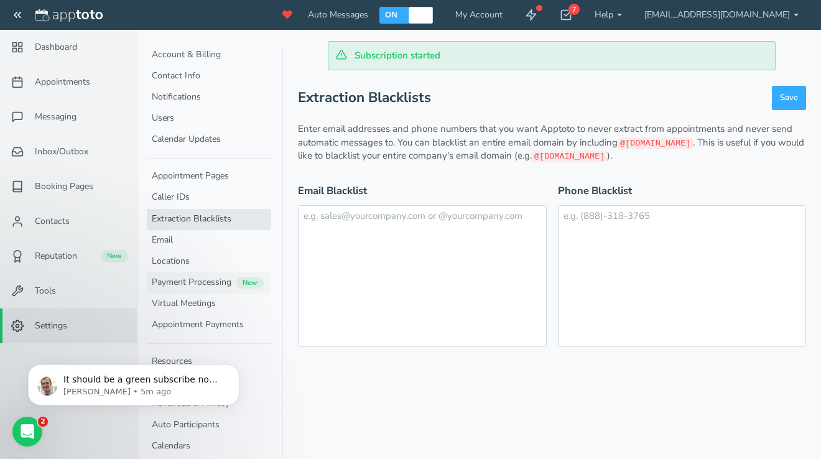
click at [190, 276] on link "Payment Processing New" at bounding box center [209, 282] width 124 height 21
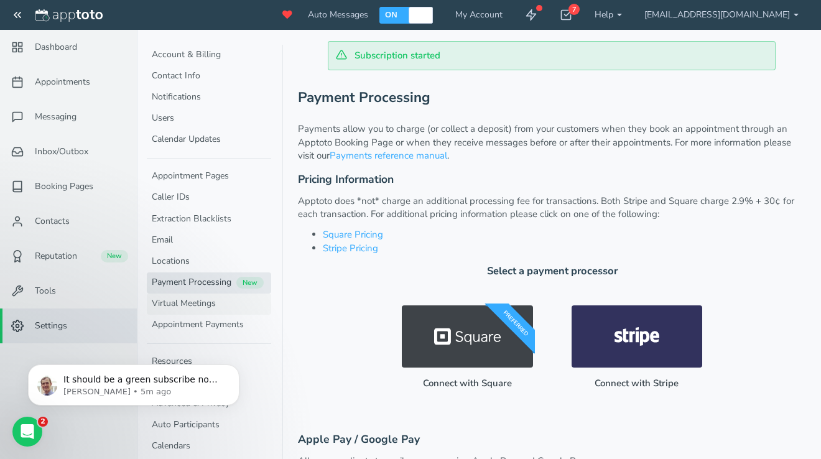
click at [186, 302] on link "Virtual Meetings" at bounding box center [209, 304] width 124 height 21
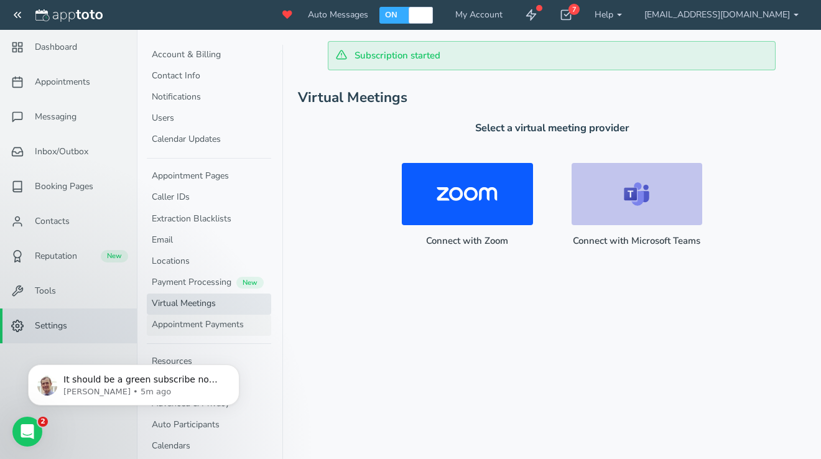
click at [186, 320] on link "Appointment Payments" at bounding box center [209, 325] width 124 height 21
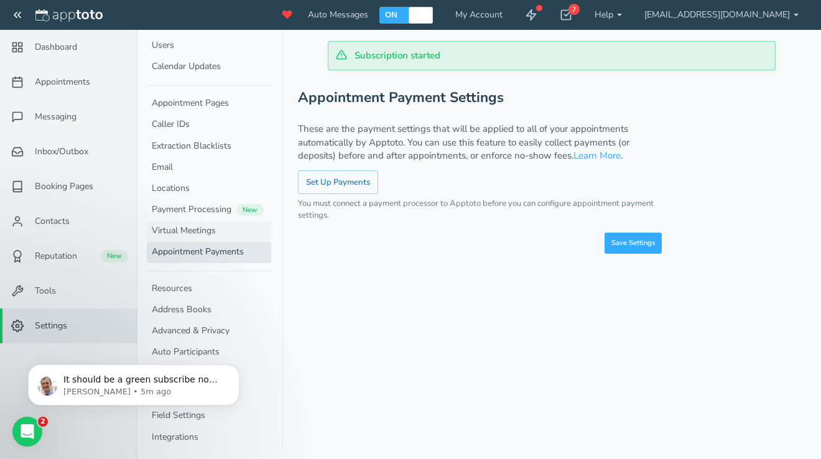
scroll to position [72, 0]
click at [194, 295] on link "Resources" at bounding box center [209, 289] width 124 height 21
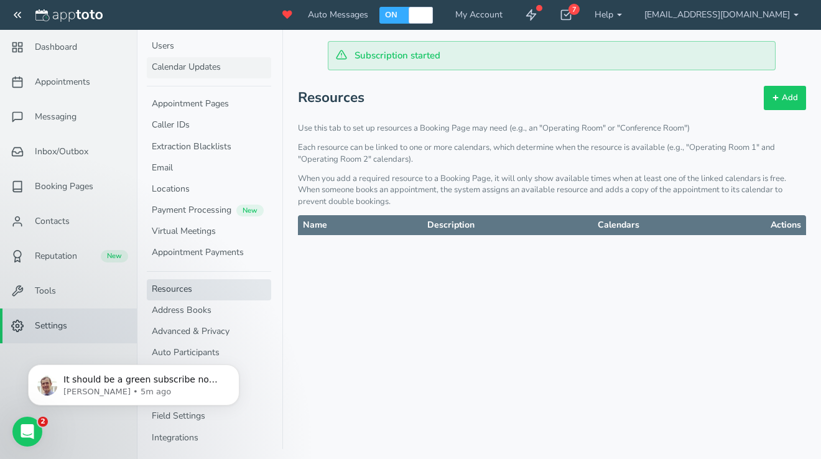
click at [216, 75] on link "Calendar Updates" at bounding box center [209, 67] width 124 height 21
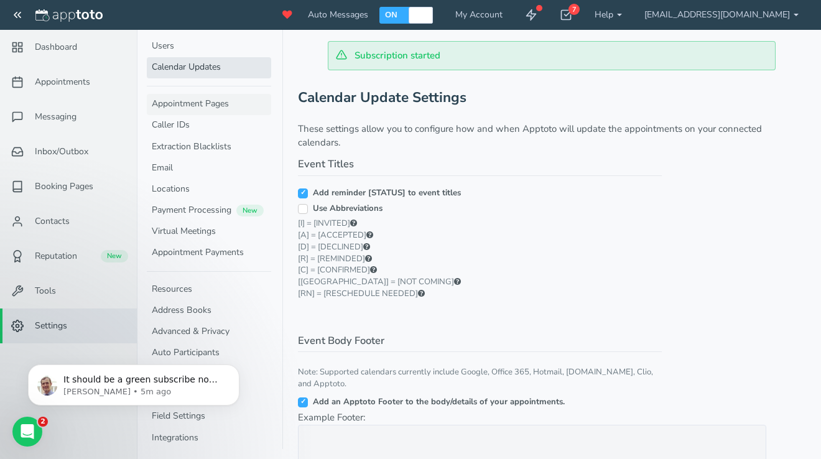
click at [205, 101] on link "Appointment Pages" at bounding box center [209, 104] width 124 height 21
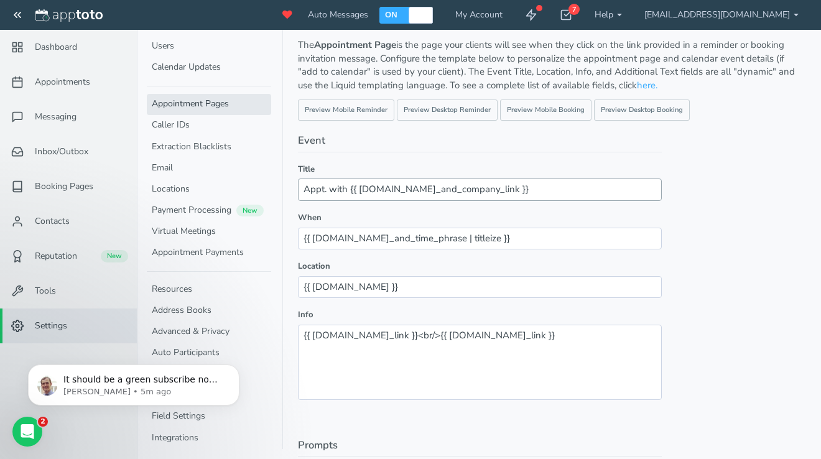
scroll to position [91, 0]
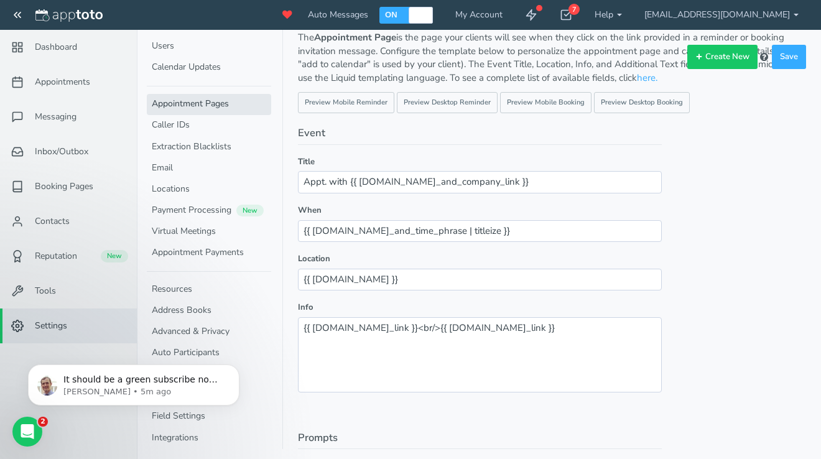
click at [68, 45] on header "Create New Save" at bounding box center [410, 64] width 821 height 39
click at [62, 45] on header "Create New Save" at bounding box center [410, 64] width 821 height 39
click at [45, 297] on link "Tools" at bounding box center [68, 291] width 137 height 35
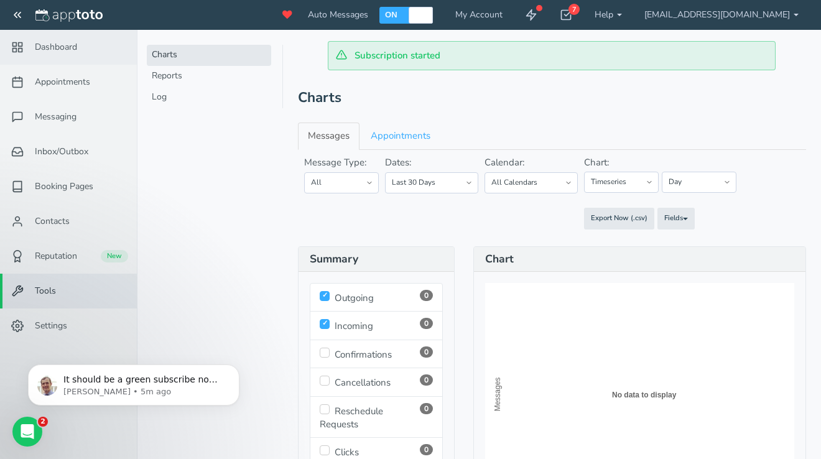
click at [53, 57] on link "Dashboard" at bounding box center [68, 47] width 137 height 35
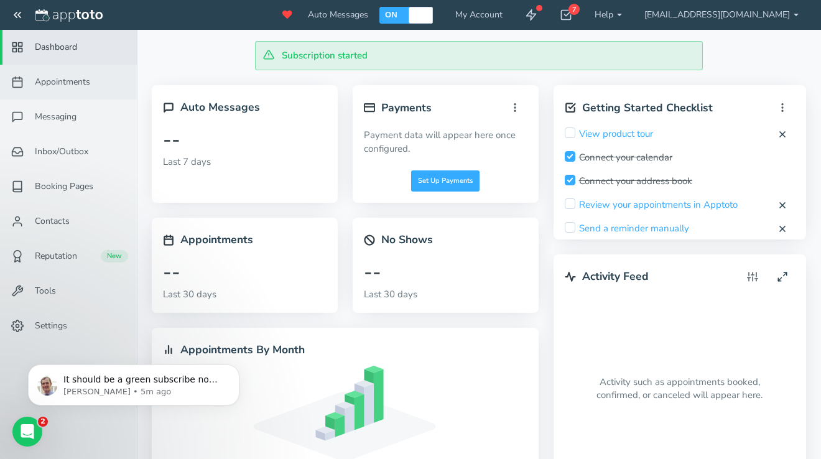
click at [51, 85] on span "Appointments" at bounding box center [62, 82] width 55 height 12
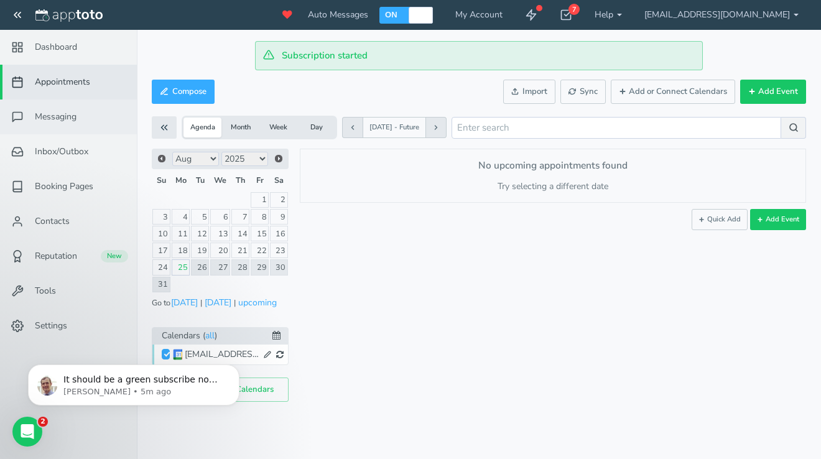
click at [52, 111] on span "Messaging" at bounding box center [56, 117] width 42 height 12
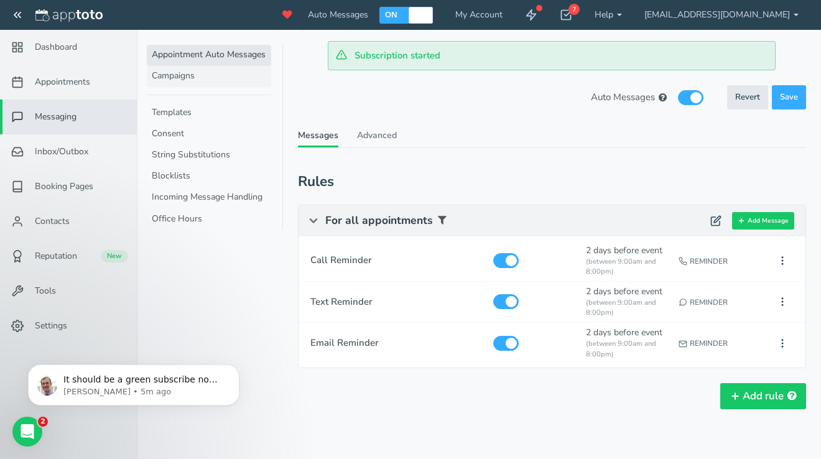
click at [182, 68] on link "Campaigns" at bounding box center [209, 76] width 124 height 21
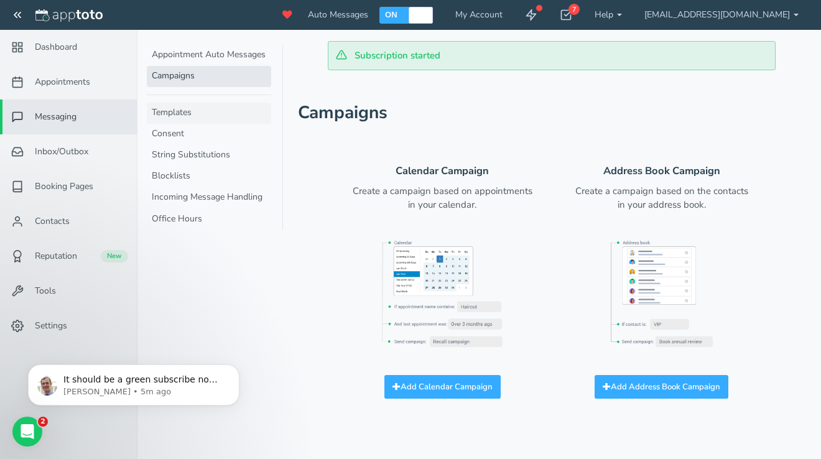
click at [171, 111] on link "Templates" at bounding box center [209, 113] width 124 height 21
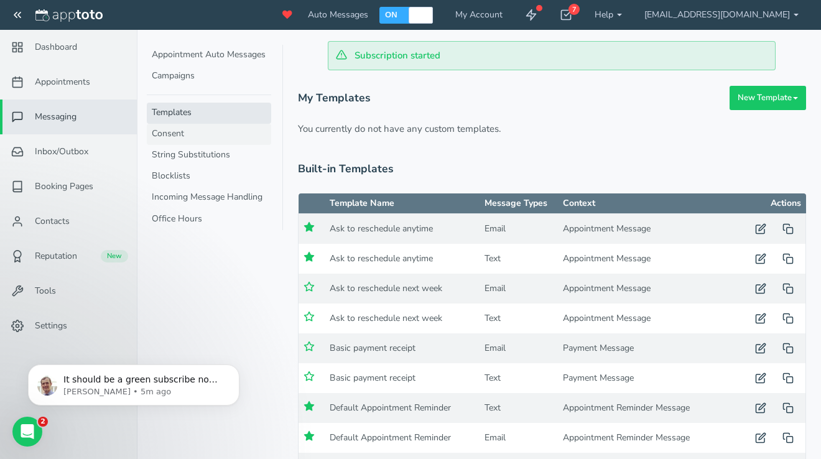
click at [171, 134] on link "Consent" at bounding box center [209, 134] width 124 height 21
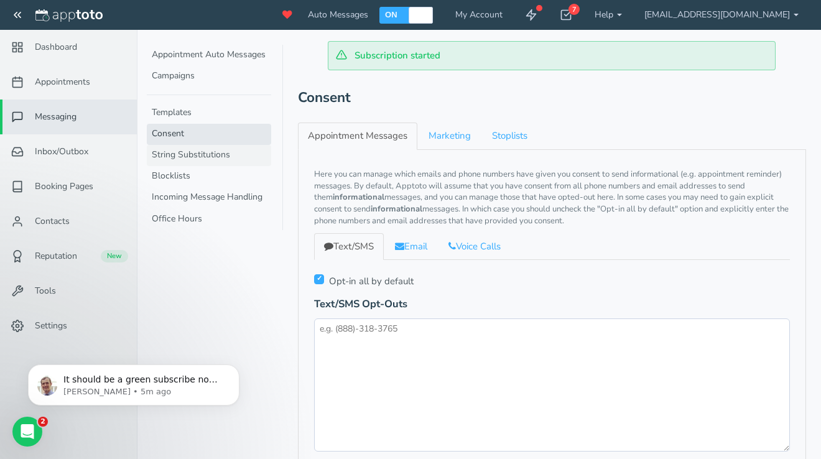
click at [173, 151] on link "String Substitutions" at bounding box center [209, 155] width 124 height 21
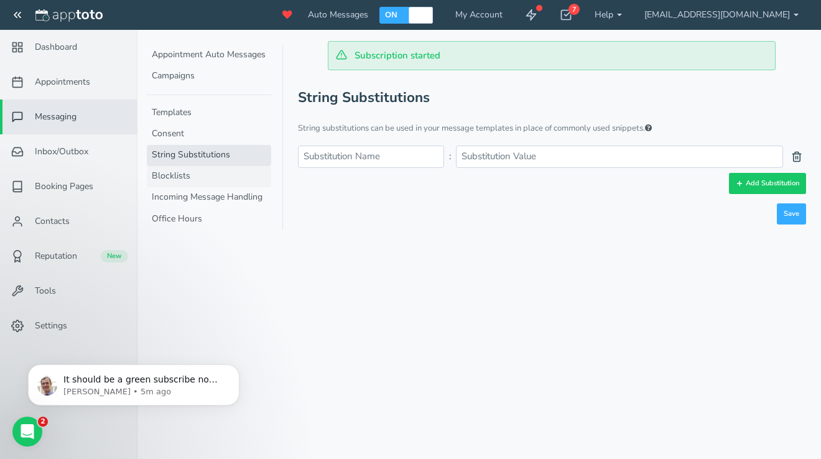
click at [175, 175] on link "Blocklists" at bounding box center [209, 176] width 124 height 21
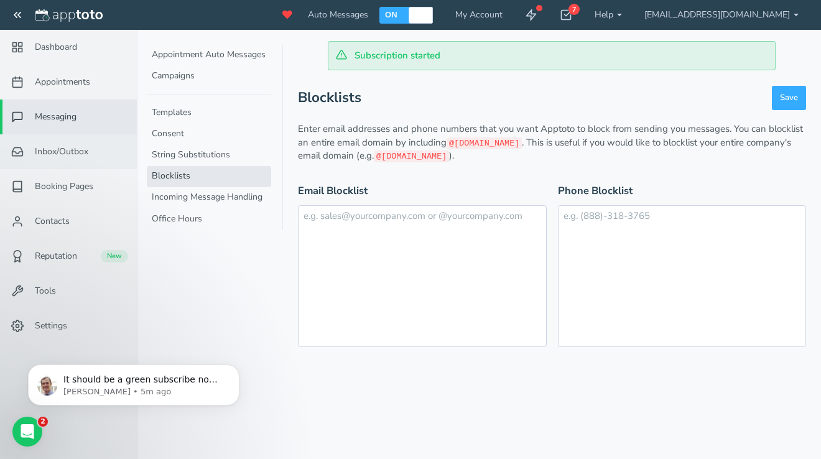
click at [81, 151] on span "Inbox/Outbox" at bounding box center [61, 152] width 53 height 12
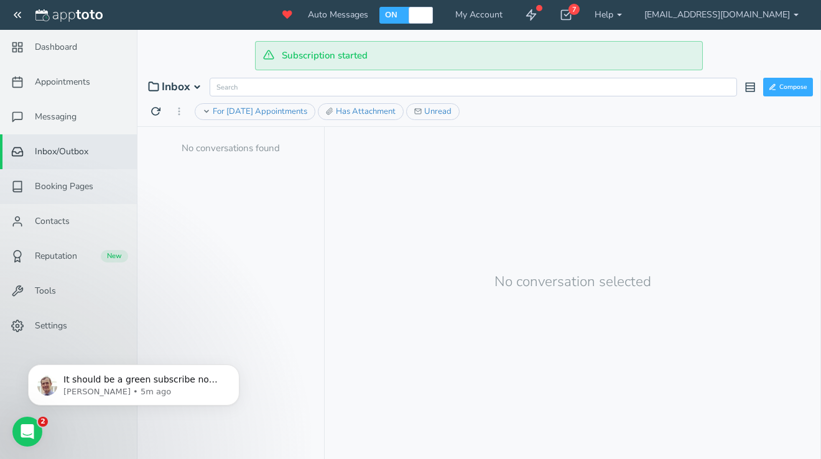
click at [67, 192] on span "Booking Pages" at bounding box center [64, 186] width 58 height 12
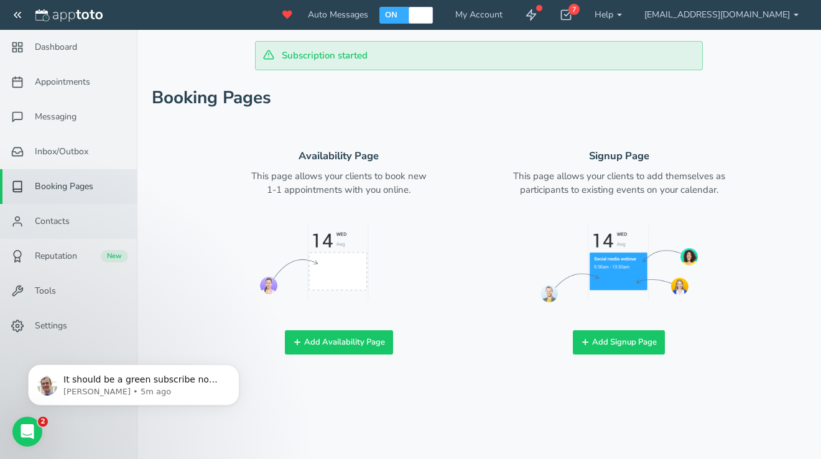
click at [58, 231] on link "Contacts" at bounding box center [68, 221] width 137 height 35
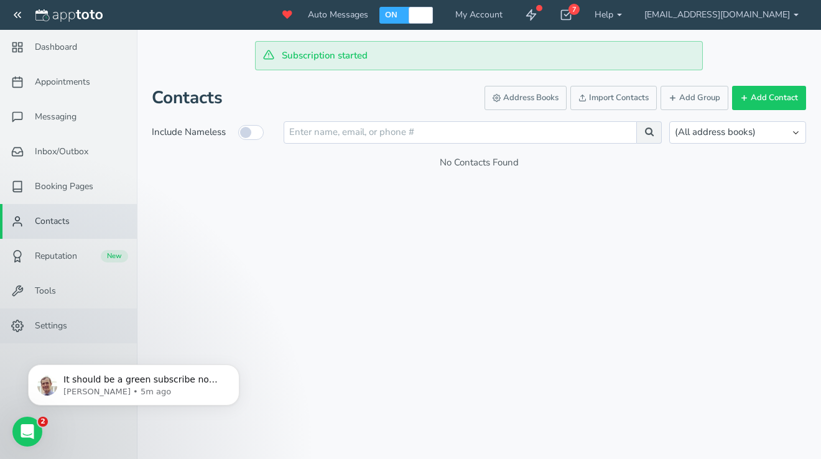
click at [39, 315] on link "Settings" at bounding box center [68, 325] width 137 height 35
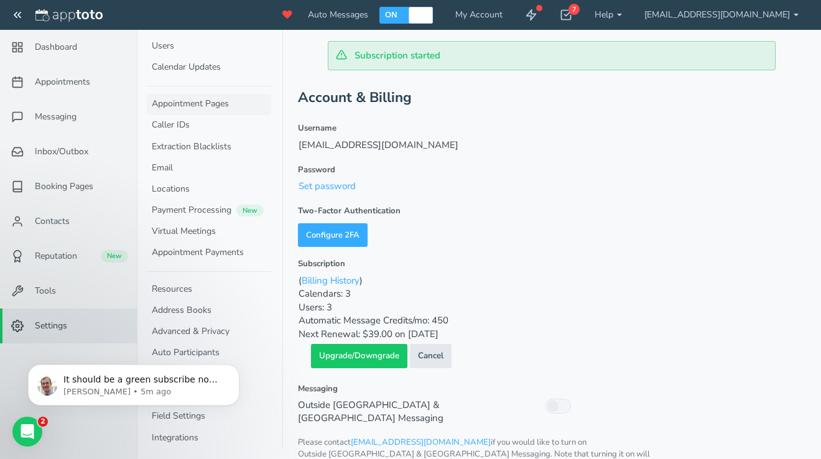
click at [179, 104] on link "Appointment Pages" at bounding box center [209, 104] width 124 height 21
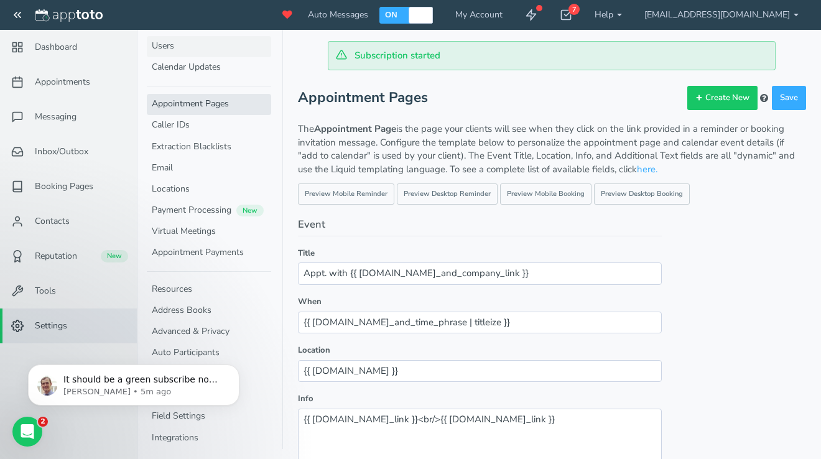
click at [189, 47] on link "Users" at bounding box center [209, 46] width 124 height 21
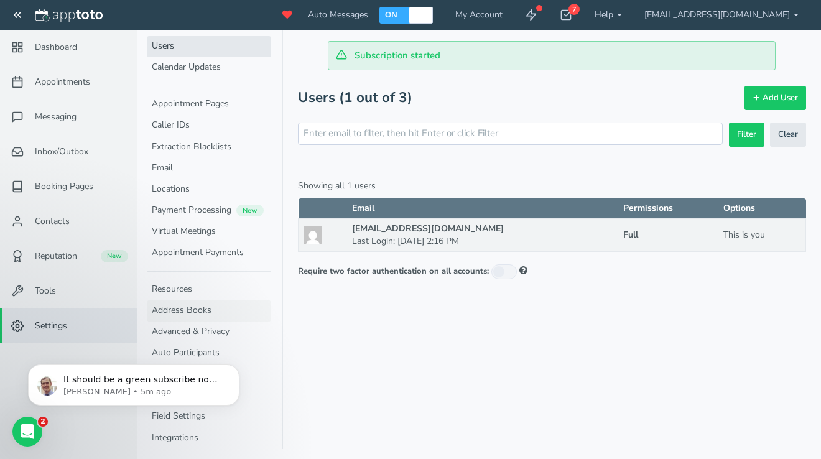
click at [197, 308] on link "Address Books" at bounding box center [209, 310] width 124 height 21
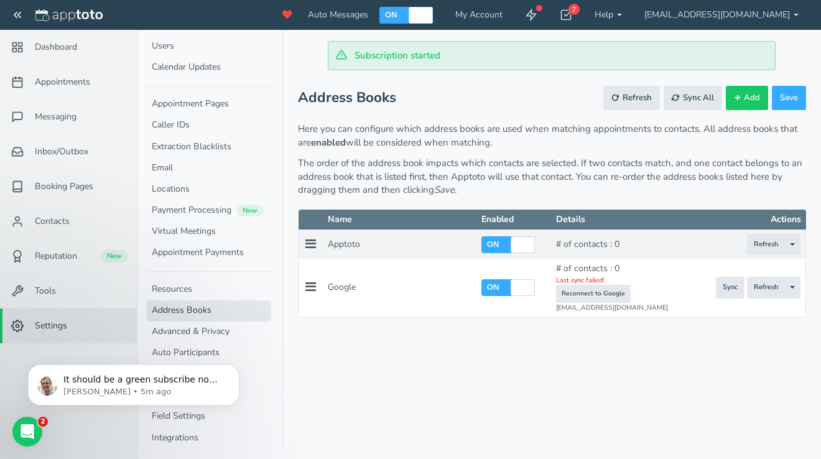
click at [715, 289] on div "Sync Refresh Toggle Dropdown Refresh Clear Contacts Edit Settings Delete" at bounding box center [749, 288] width 101 height 22
click at [731, 286] on span "Sync" at bounding box center [730, 287] width 15 height 11
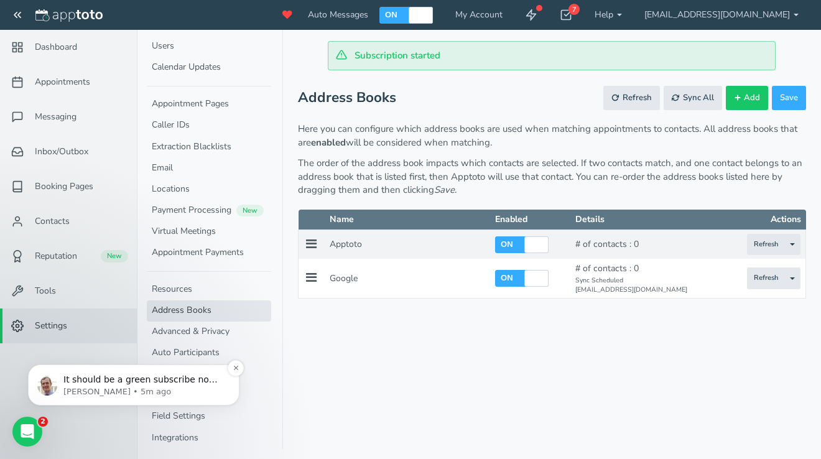
click at [183, 379] on p "It should be a green subscribe now button on the main appointment page" at bounding box center [143, 380] width 160 height 12
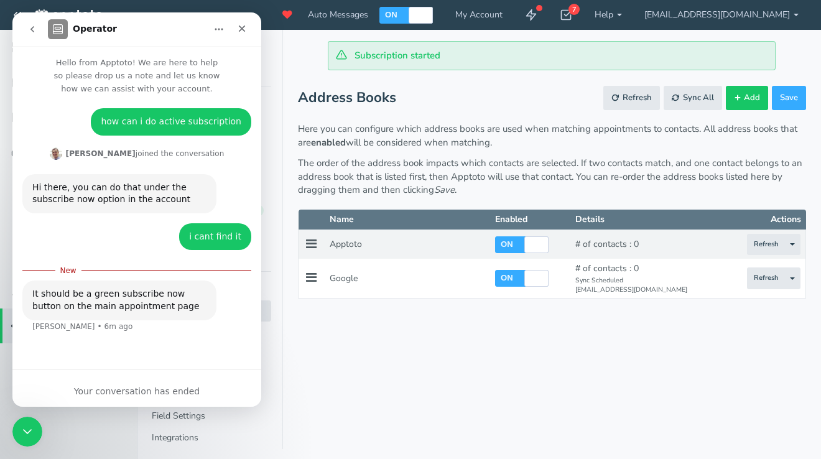
click at [106, 383] on div "Your conversation has ended" at bounding box center [136, 387] width 249 height 37
click at [110, 391] on div "Your conversation has ended" at bounding box center [136, 391] width 249 height 13
click at [32, 32] on icon "go back" at bounding box center [32, 29] width 10 height 10
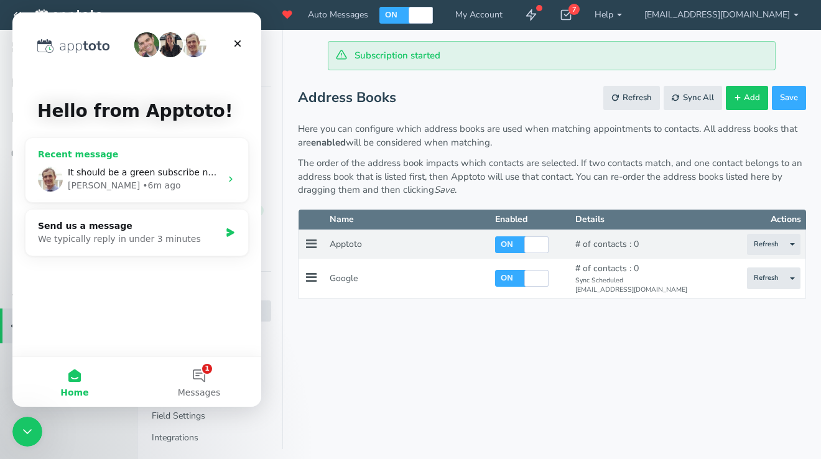
click at [212, 172] on span "It should be a green subscribe now button on the main appointment page" at bounding box center [229, 172] width 322 height 10
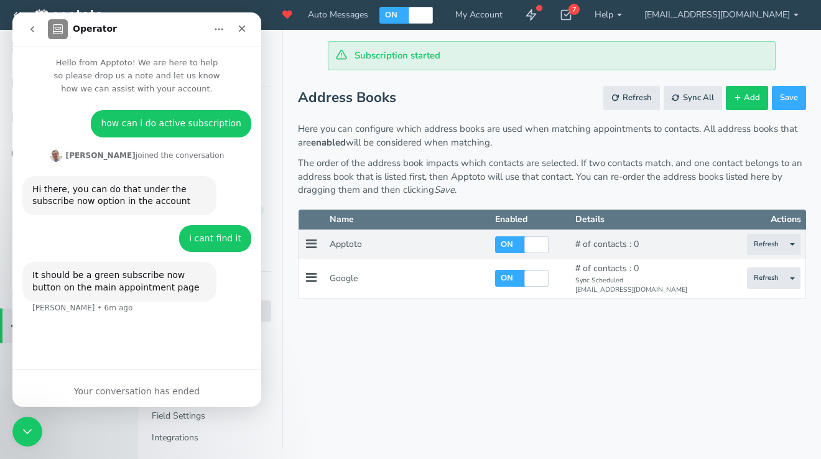
click at [164, 386] on div "Your conversation has ended" at bounding box center [136, 391] width 249 height 13
click at [36, 29] on icon "go back" at bounding box center [32, 29] width 10 height 10
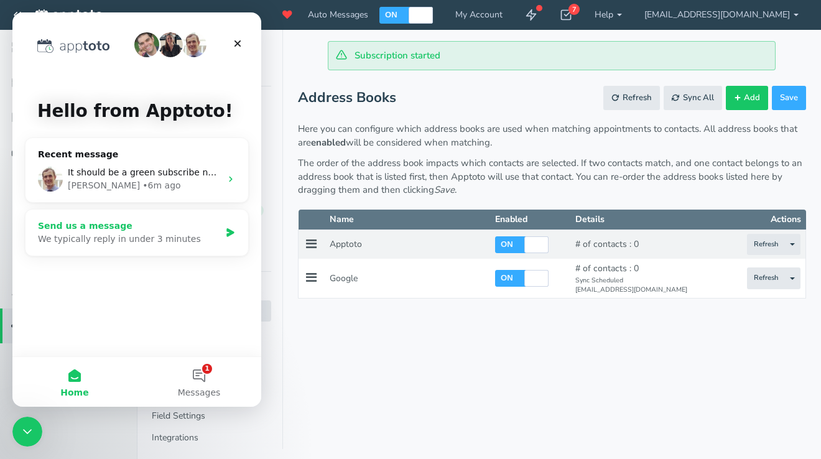
click at [114, 243] on div "We typically reply in under 3 minutes" at bounding box center [129, 239] width 182 height 13
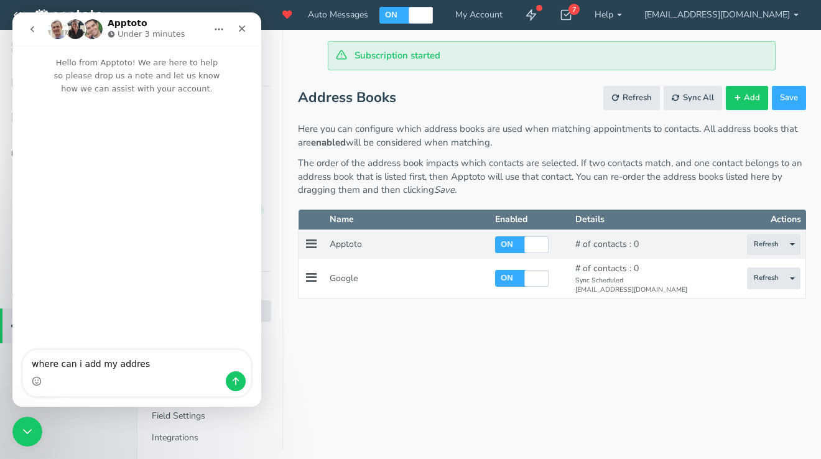
type textarea "where can i add my address"
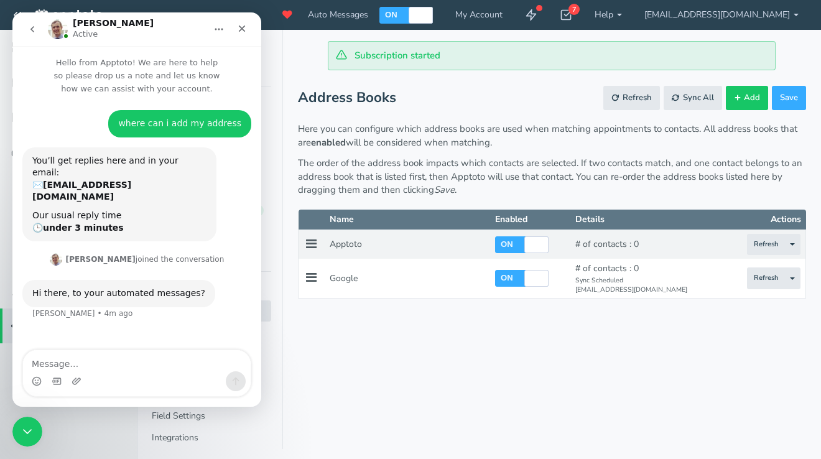
click at [154, 380] on div "Intercom messenger" at bounding box center [137, 381] width 228 height 20
click at [152, 372] on div "Intercom messenger" at bounding box center [137, 381] width 228 height 20
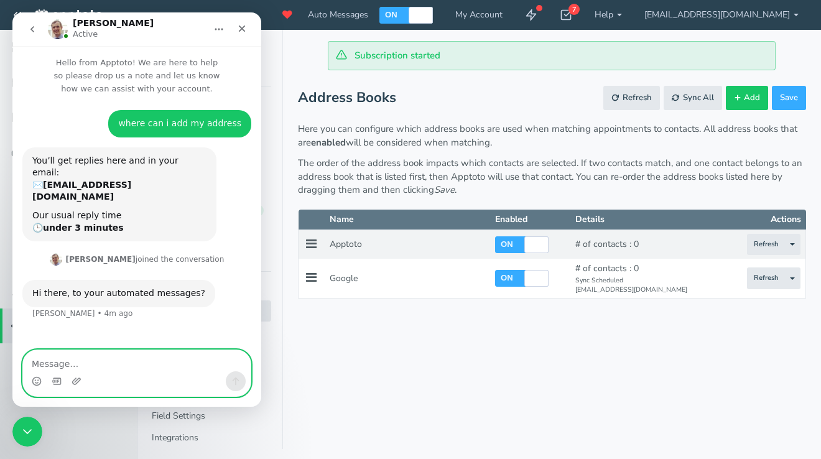
click at [73, 366] on textarea "Message…" at bounding box center [137, 360] width 228 height 21
type textarea "yes"
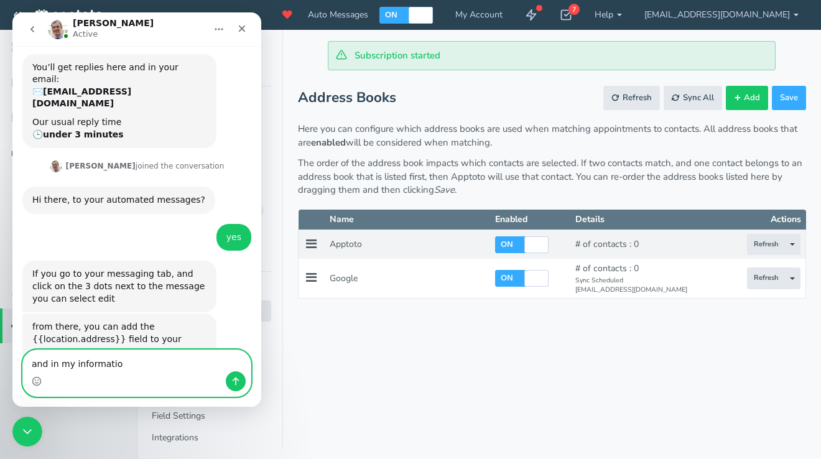
type textarea "and in my information"
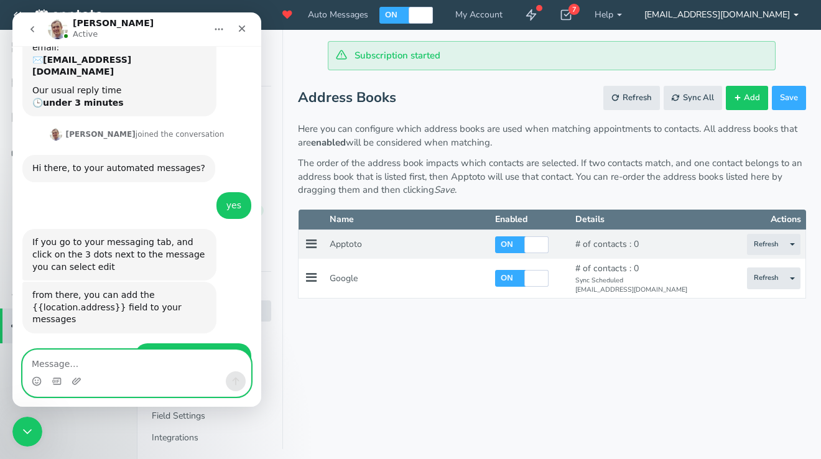
scroll to position [179, 0]
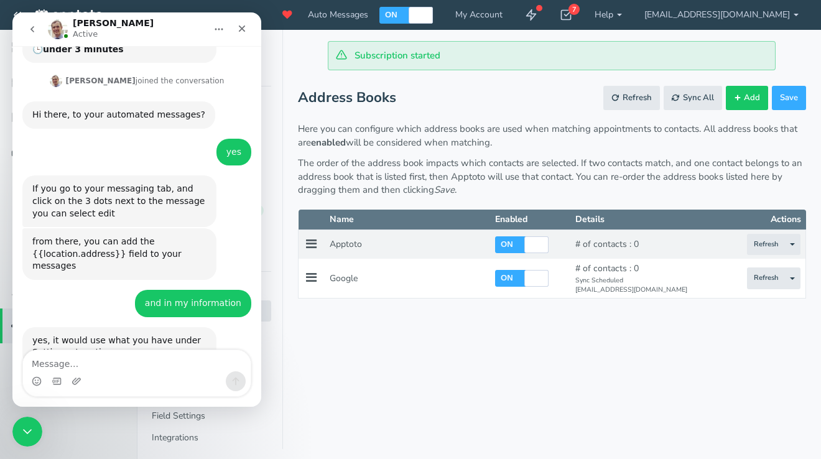
click at [391, 357] on div "Subscription started Appointments Messaging Inbox/Outbox Booking Pages Campaign…" at bounding box center [479, 229] width 684 height 459
click at [29, 427] on icon "Close Intercom Messenger" at bounding box center [25, 429] width 15 height 15
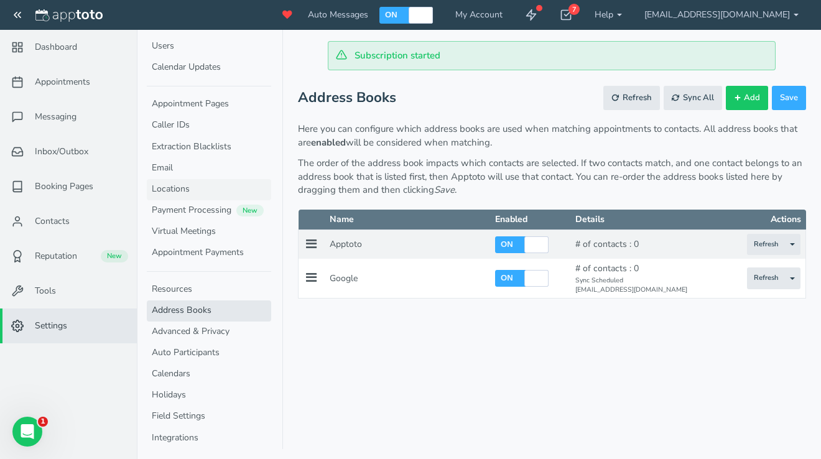
click at [193, 180] on link "Locations" at bounding box center [209, 189] width 124 height 21
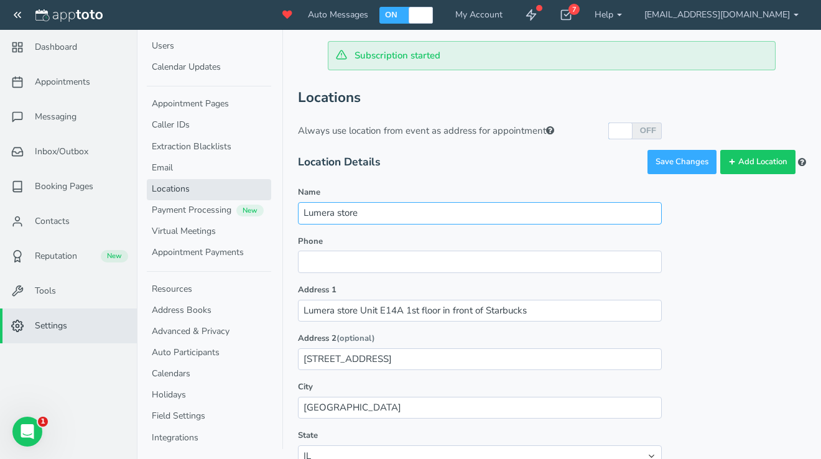
click at [417, 221] on input "Lumera store" at bounding box center [480, 213] width 364 height 22
click at [561, 203] on input "Lumera store 1sr floor in front of Starbucks" at bounding box center [480, 213] width 364 height 22
click at [552, 214] on input "Lumera store 1sr floor in front of Starbucks" at bounding box center [480, 213] width 364 height 22
drag, startPoint x: 484, startPoint y: 215, endPoint x: 361, endPoint y: 211, distance: 123.2
click at [361, 211] on input "Lumera store 1sr floor in front of Starbucks" at bounding box center [480, 213] width 364 height 22
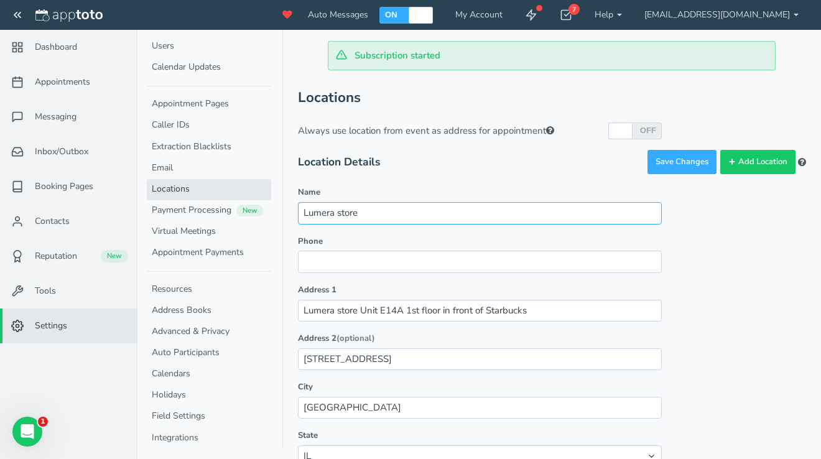
type input "Lumera store"
click at [664, 177] on form "Location Details Save Changes Add Location Name Lumera store Phone Address 1 Lu…" at bounding box center [552, 401] width 508 height 504
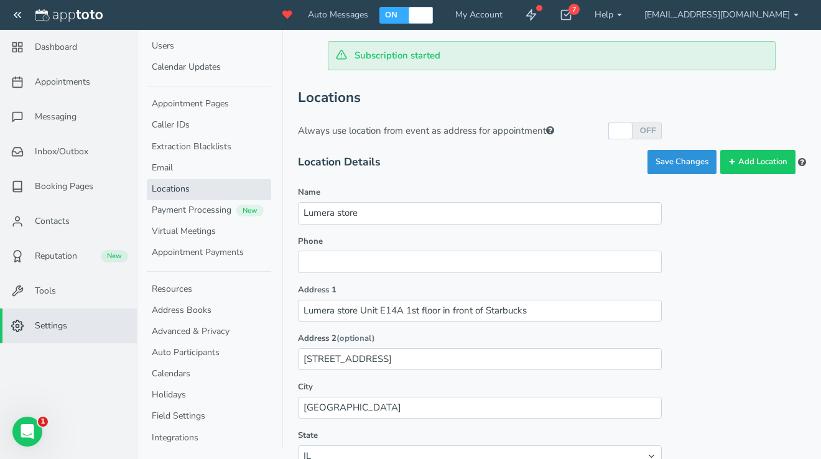
click at [664, 165] on button "Save Changes" at bounding box center [681, 162] width 69 height 24
